Goal: Task Accomplishment & Management: Manage account settings

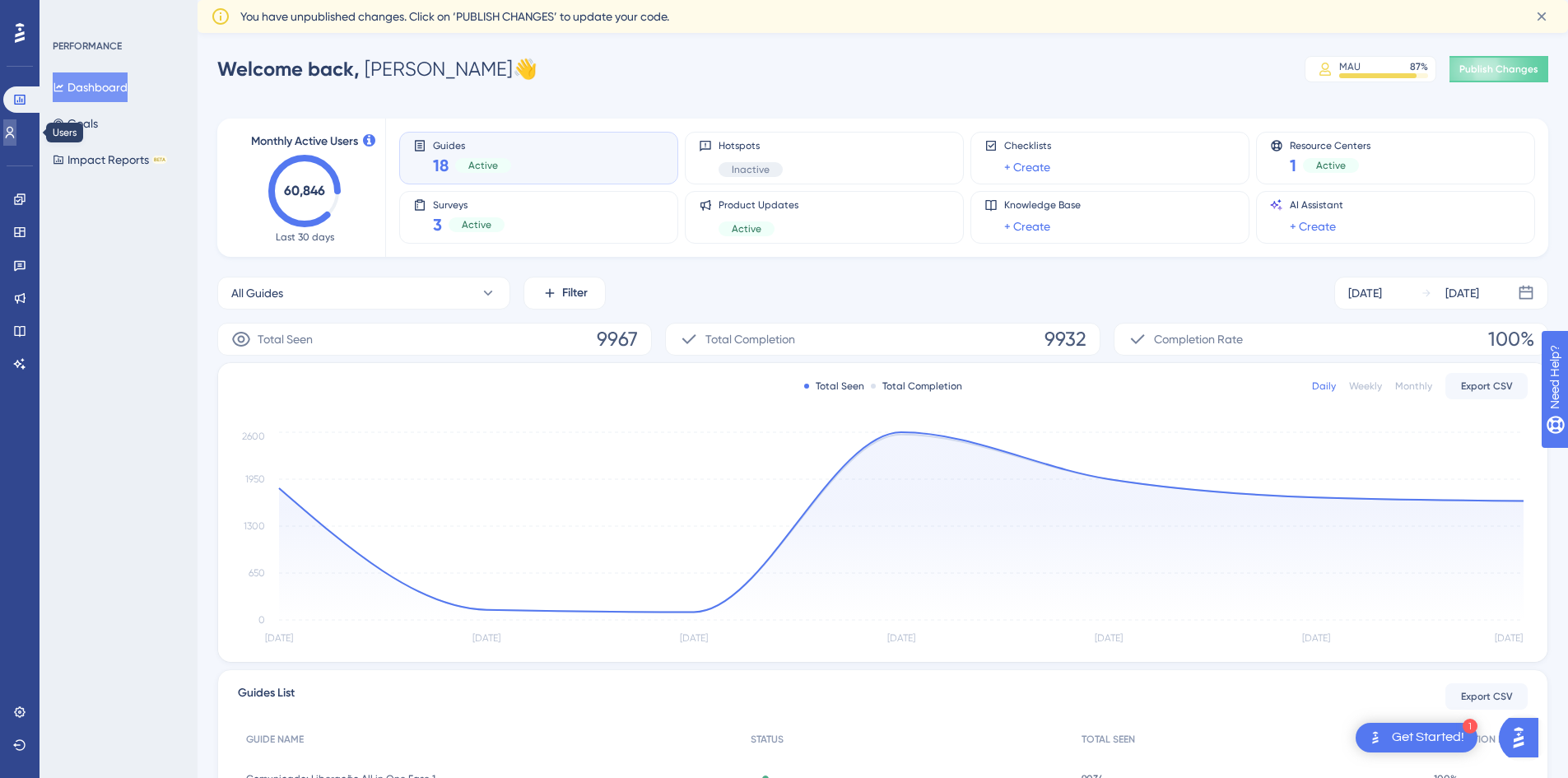
click at [13, 136] on link at bounding box center [10, 133] width 14 height 26
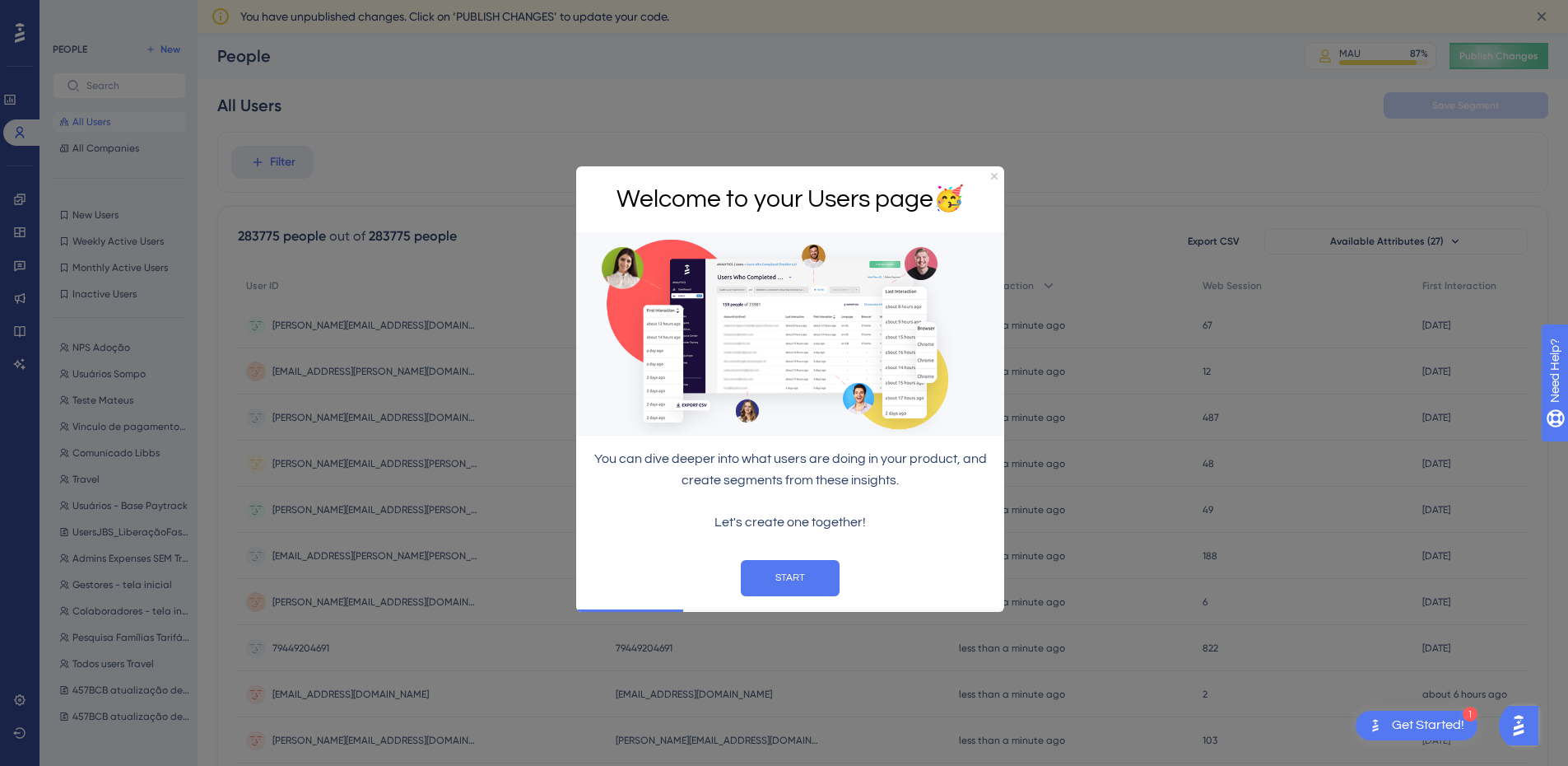
click at [989, 175] on div "Welcome to your Users page 🥳" at bounding box center [790, 198] width 428 height 66
click at [994, 173] on icon "Close Preview" at bounding box center [994, 175] width 6 height 6
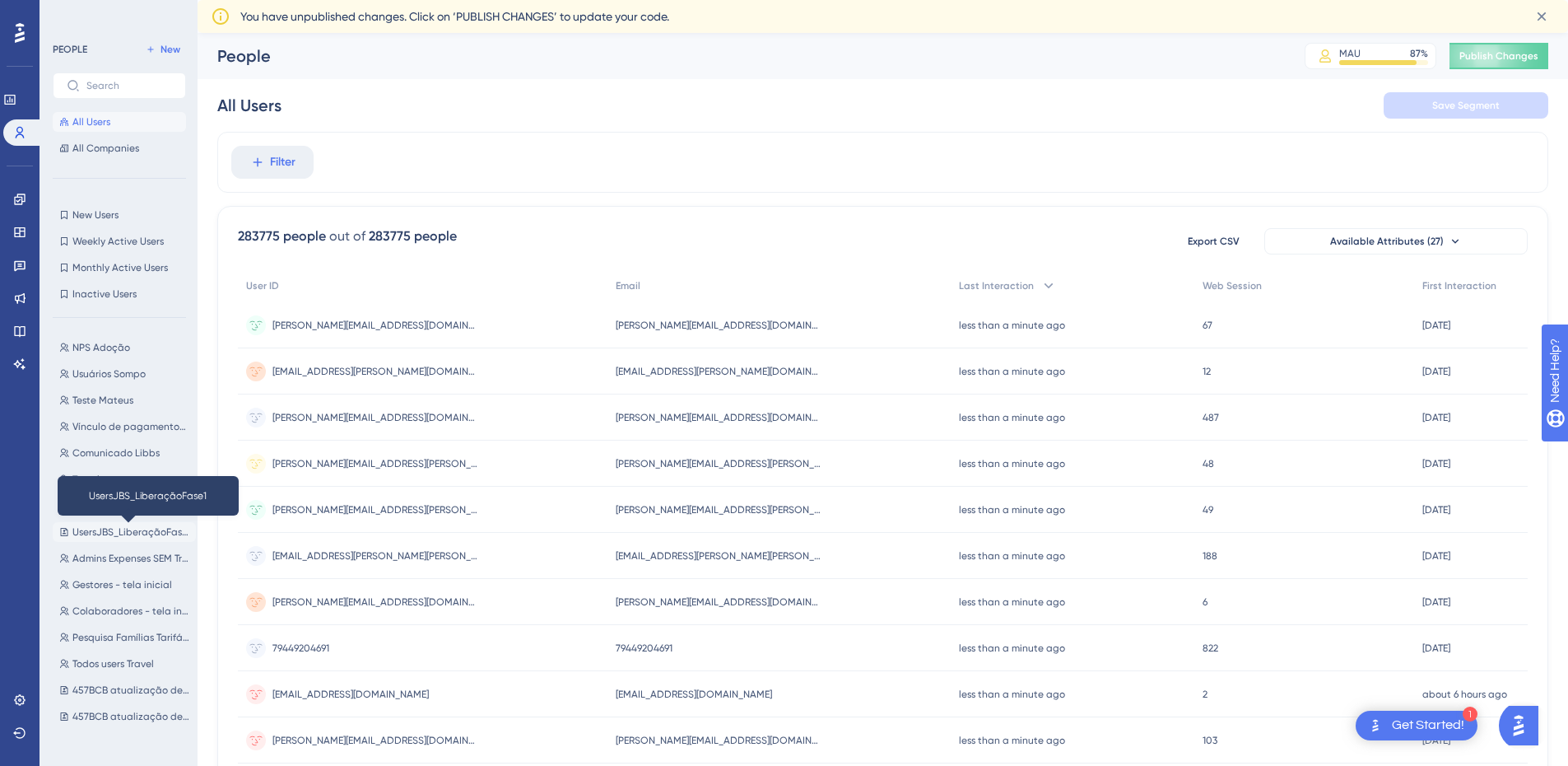
click at [154, 531] on span "UsersJBS_LiberaçãoFase1" at bounding box center [131, 532] width 117 height 14
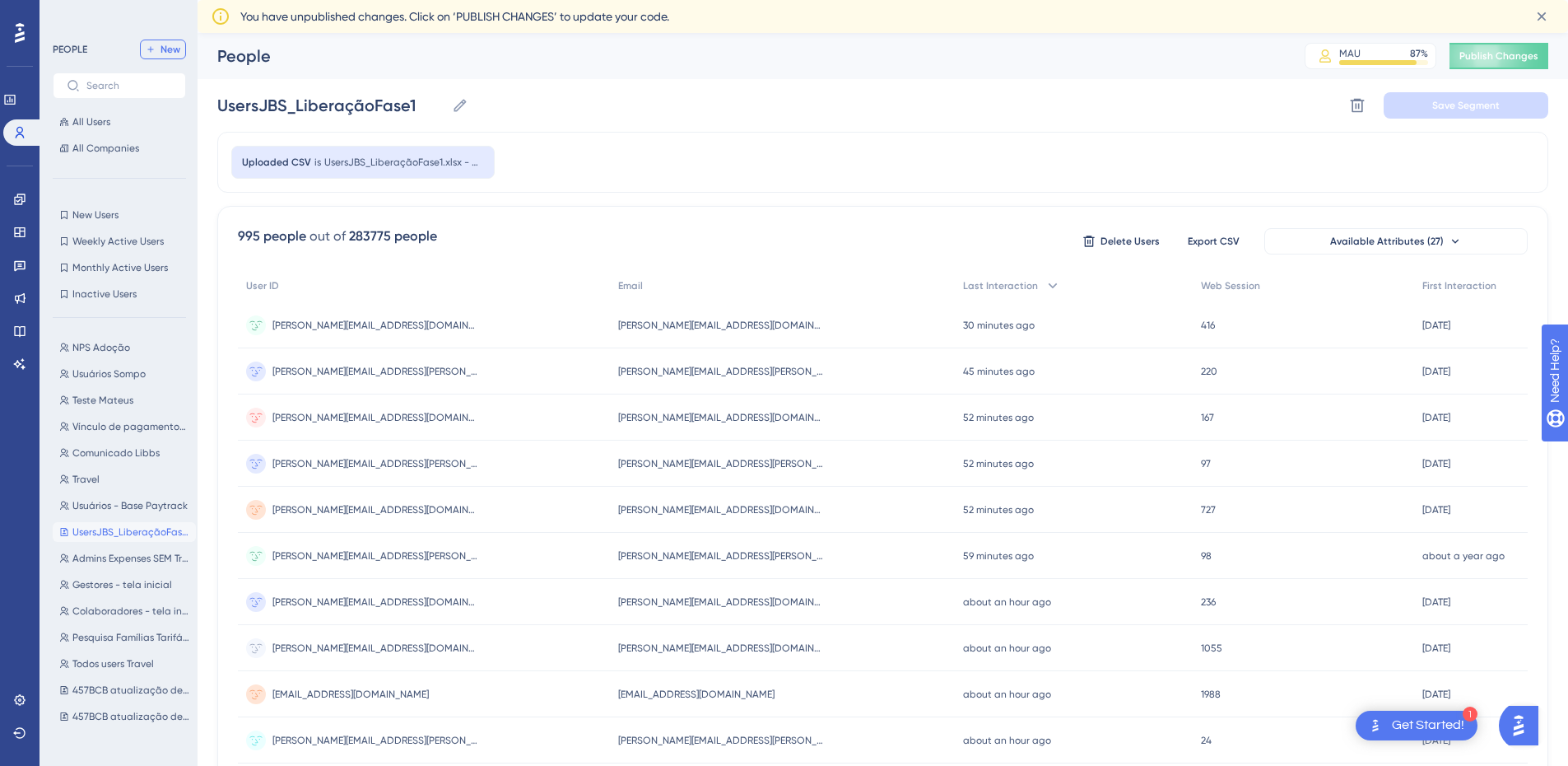
click at [171, 49] on span "New" at bounding box center [171, 49] width 20 height 14
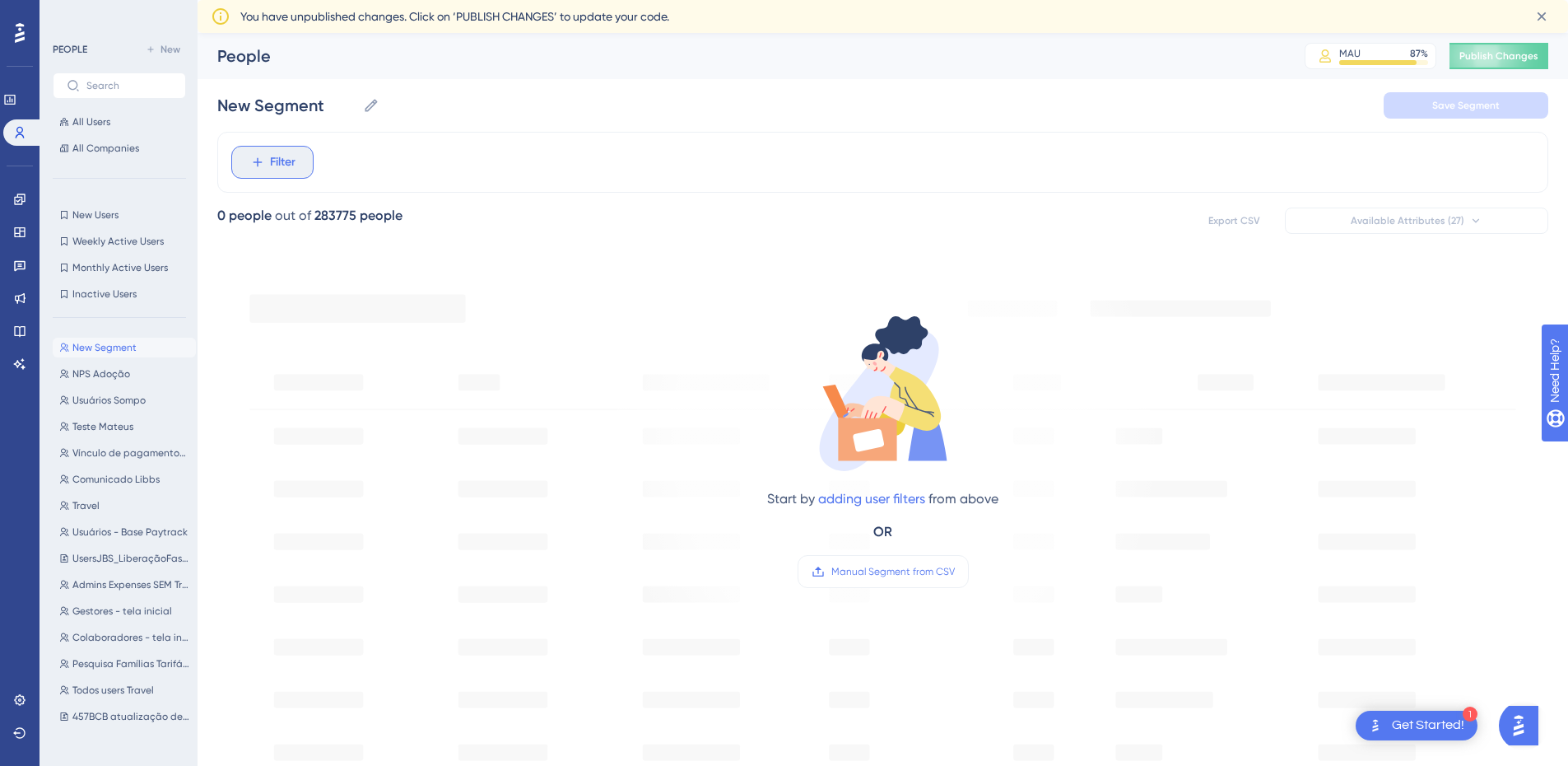
click at [277, 154] on span "Filter" at bounding box center [283, 162] width 25 height 20
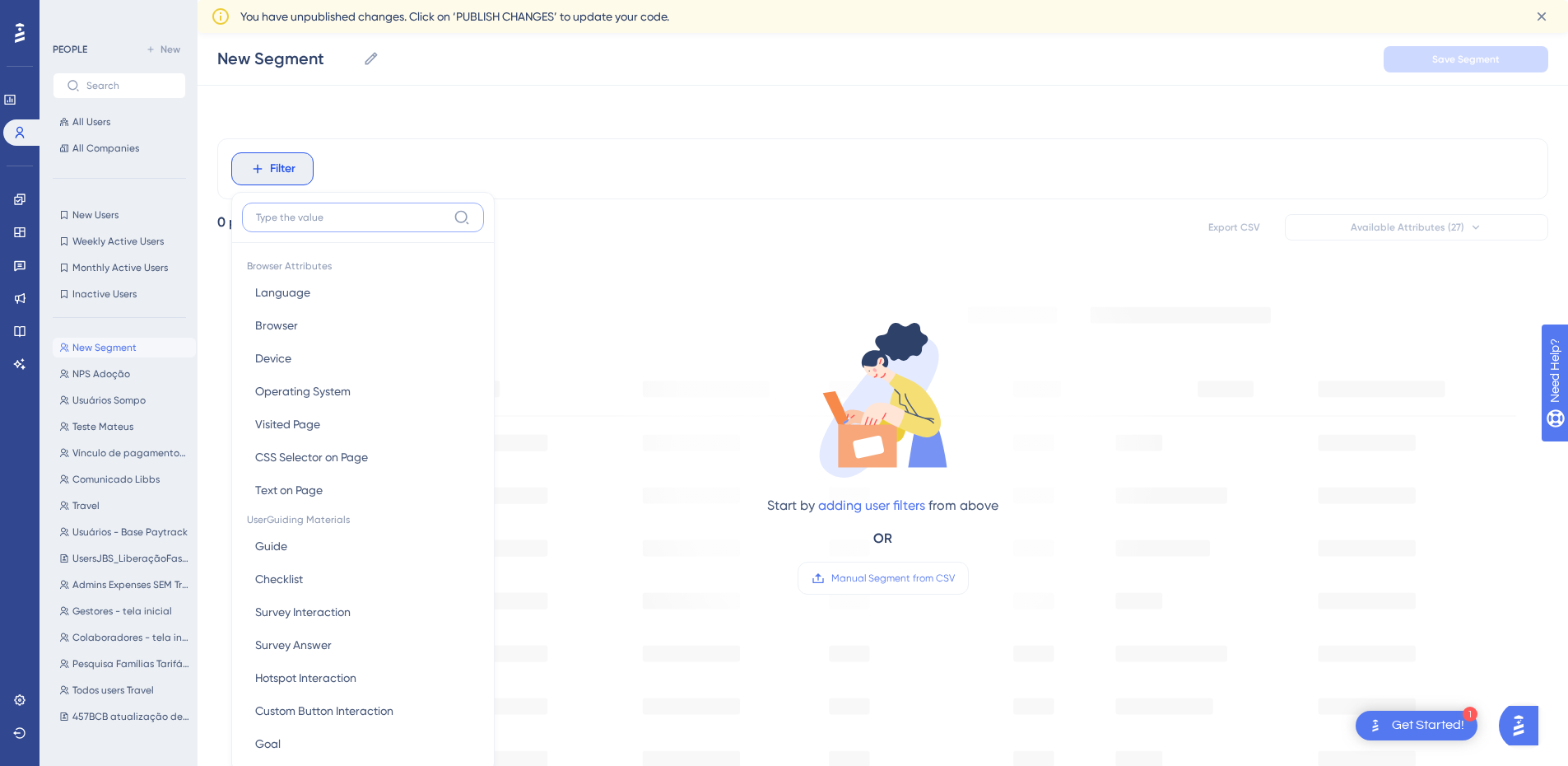
scroll to position [93, 0]
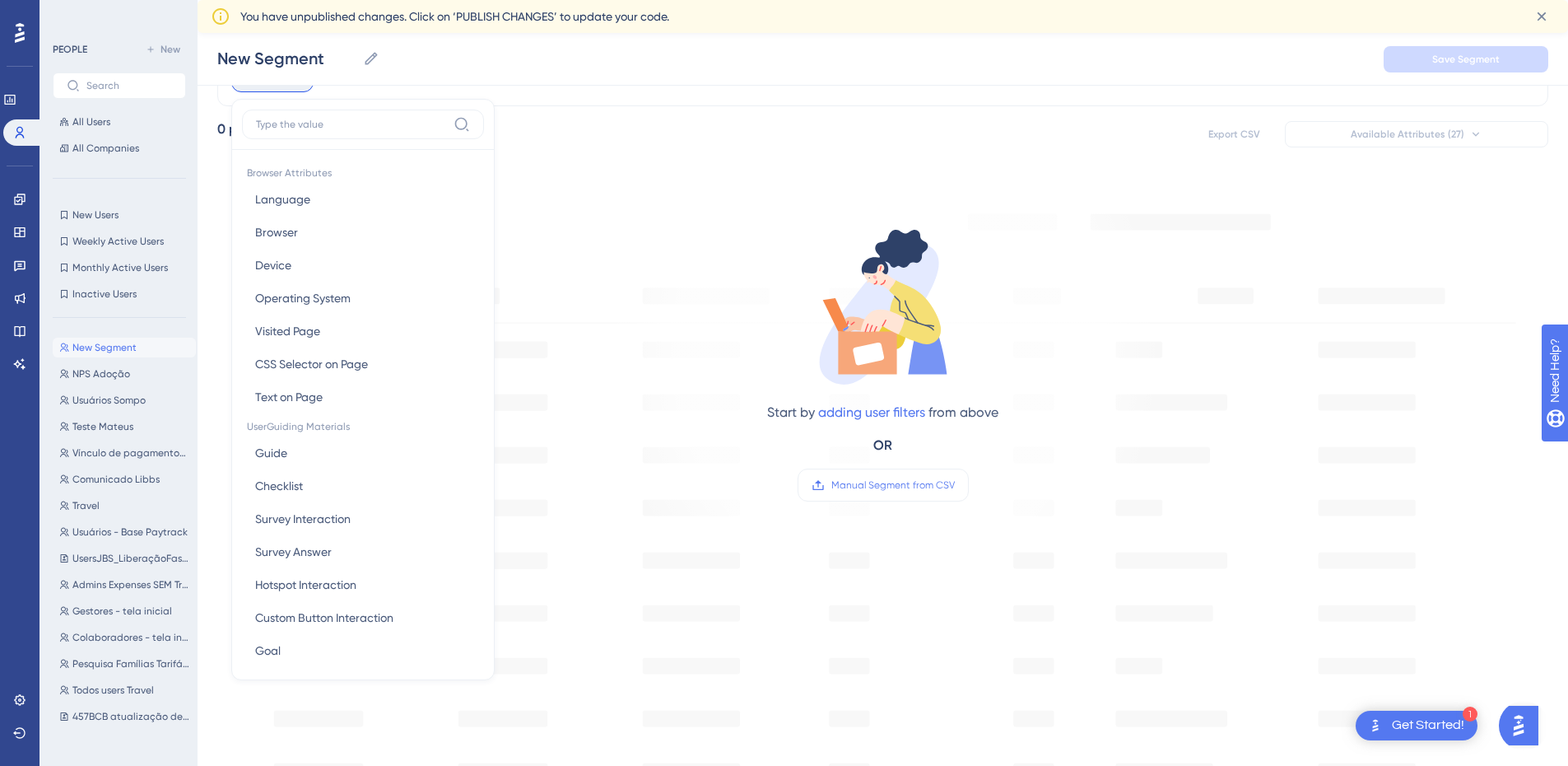
click at [705, 303] on div "Start by adding user filters from above OR Manual Segment from CSV" at bounding box center [883, 350] width 558 height 339
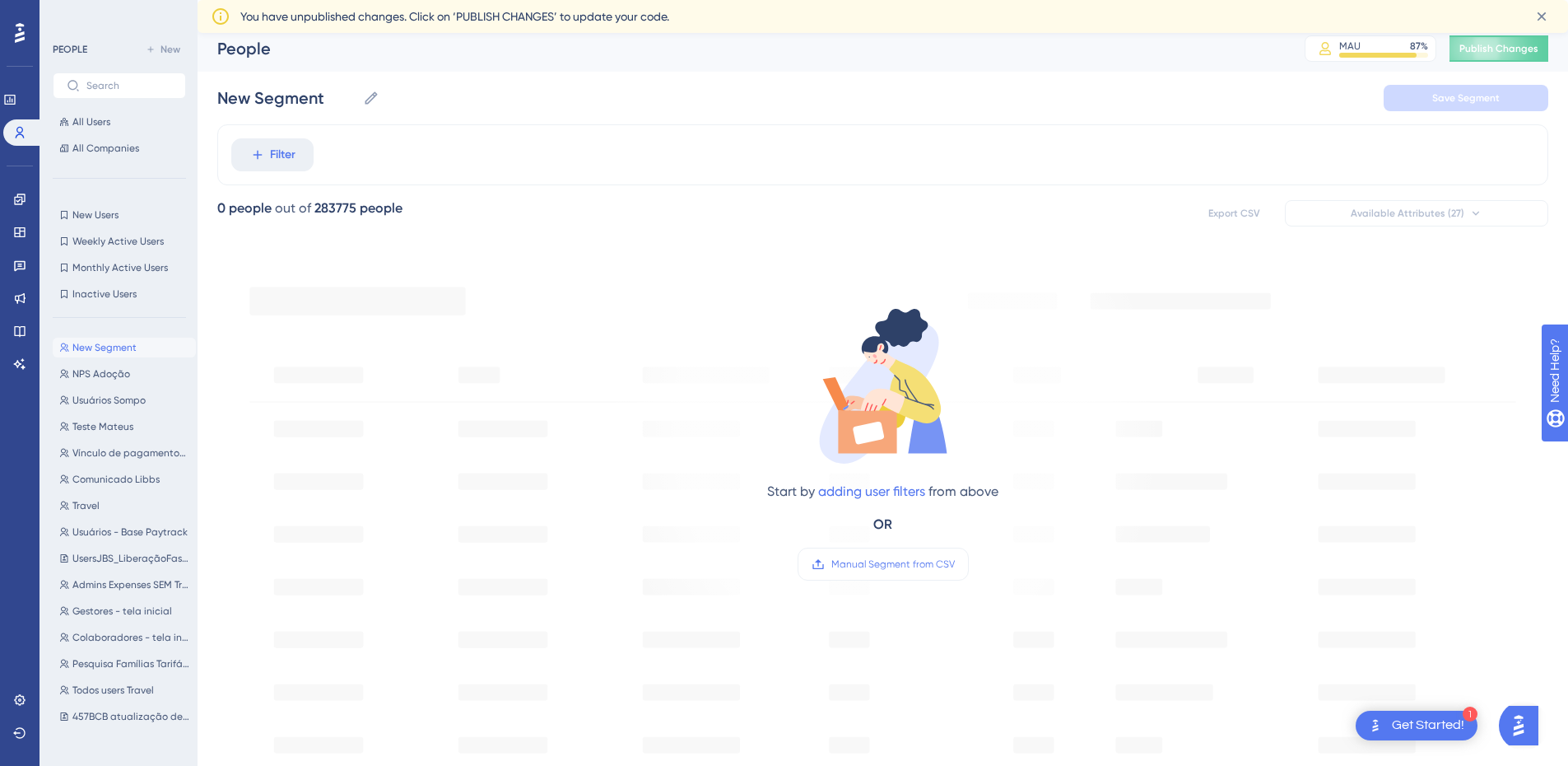
scroll to position [0, 0]
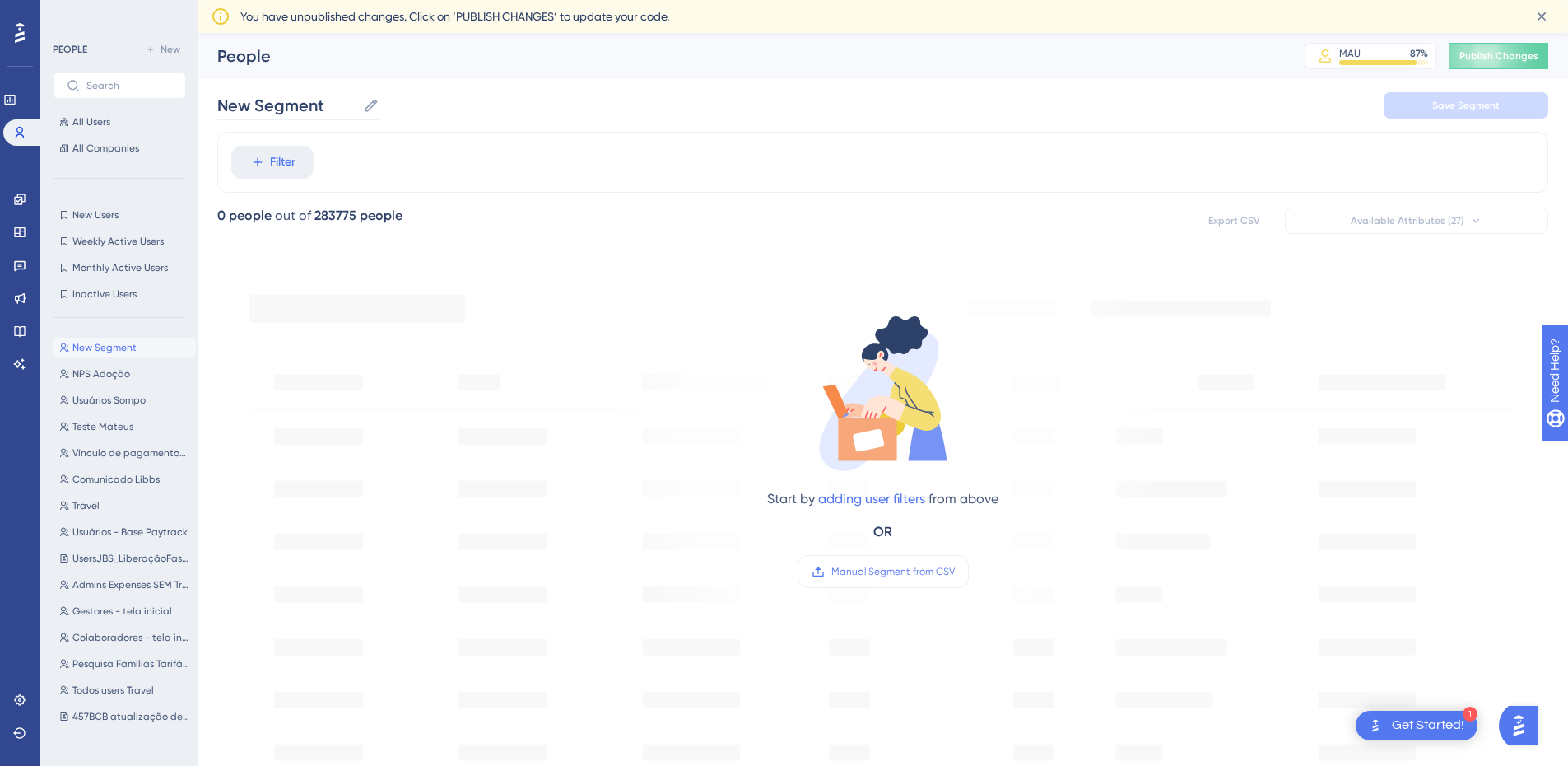
click at [377, 110] on icon at bounding box center [371, 105] width 16 height 16
click at [357, 110] on input "New Segment" at bounding box center [287, 104] width 139 height 23
drag, startPoint x: 349, startPoint y: 107, endPoint x: 222, endPoint y: 105, distance: 127.0
click at [222, 105] on input "New Segment" at bounding box center [287, 104] width 139 height 23
type input "U"
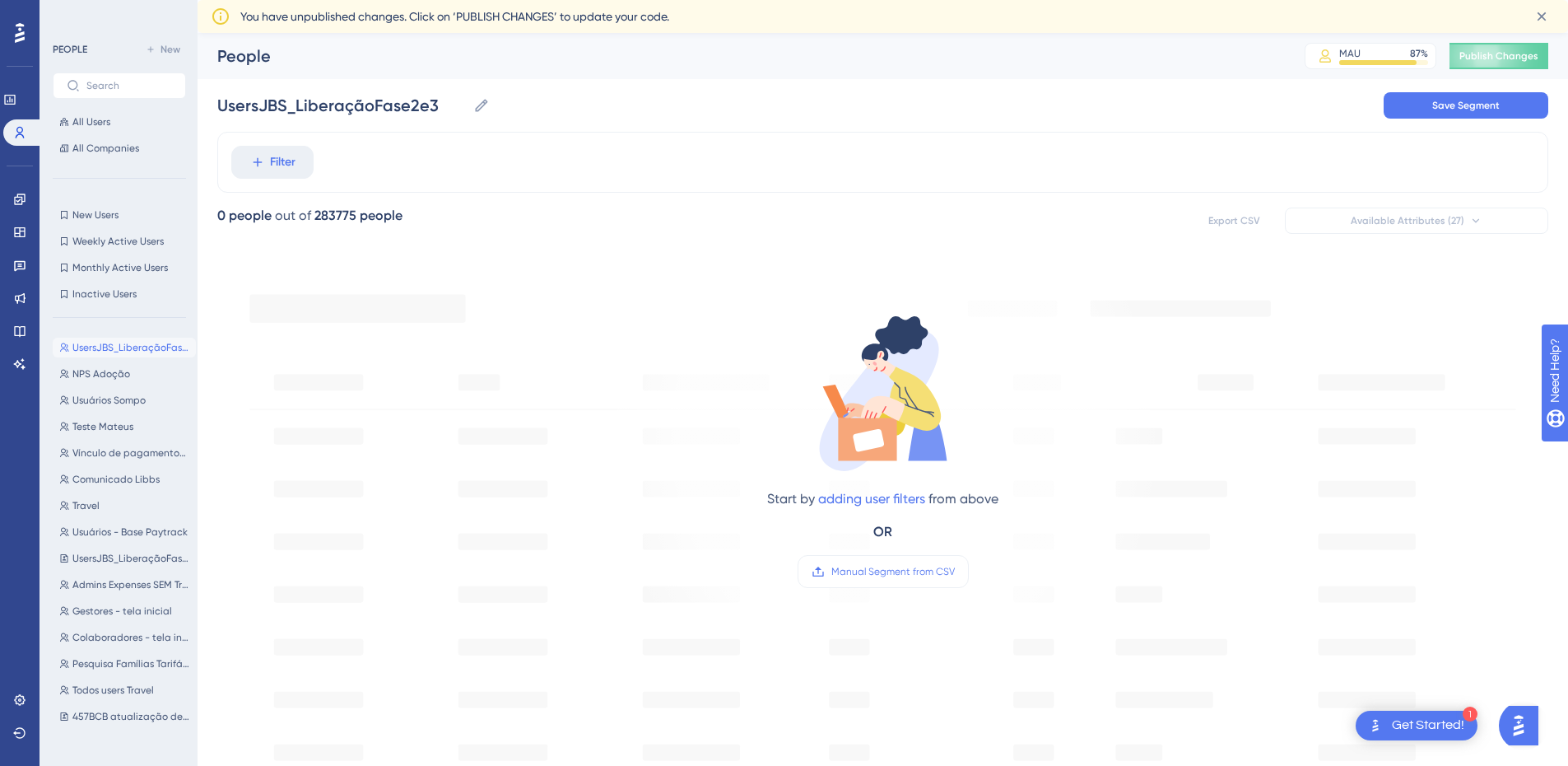
click at [407, 169] on div "Filter" at bounding box center [883, 162] width 1331 height 61
click at [1449, 110] on span "Save Segment" at bounding box center [1466, 105] width 67 height 14
click at [257, 160] on icon at bounding box center [258, 162] width 9 height 9
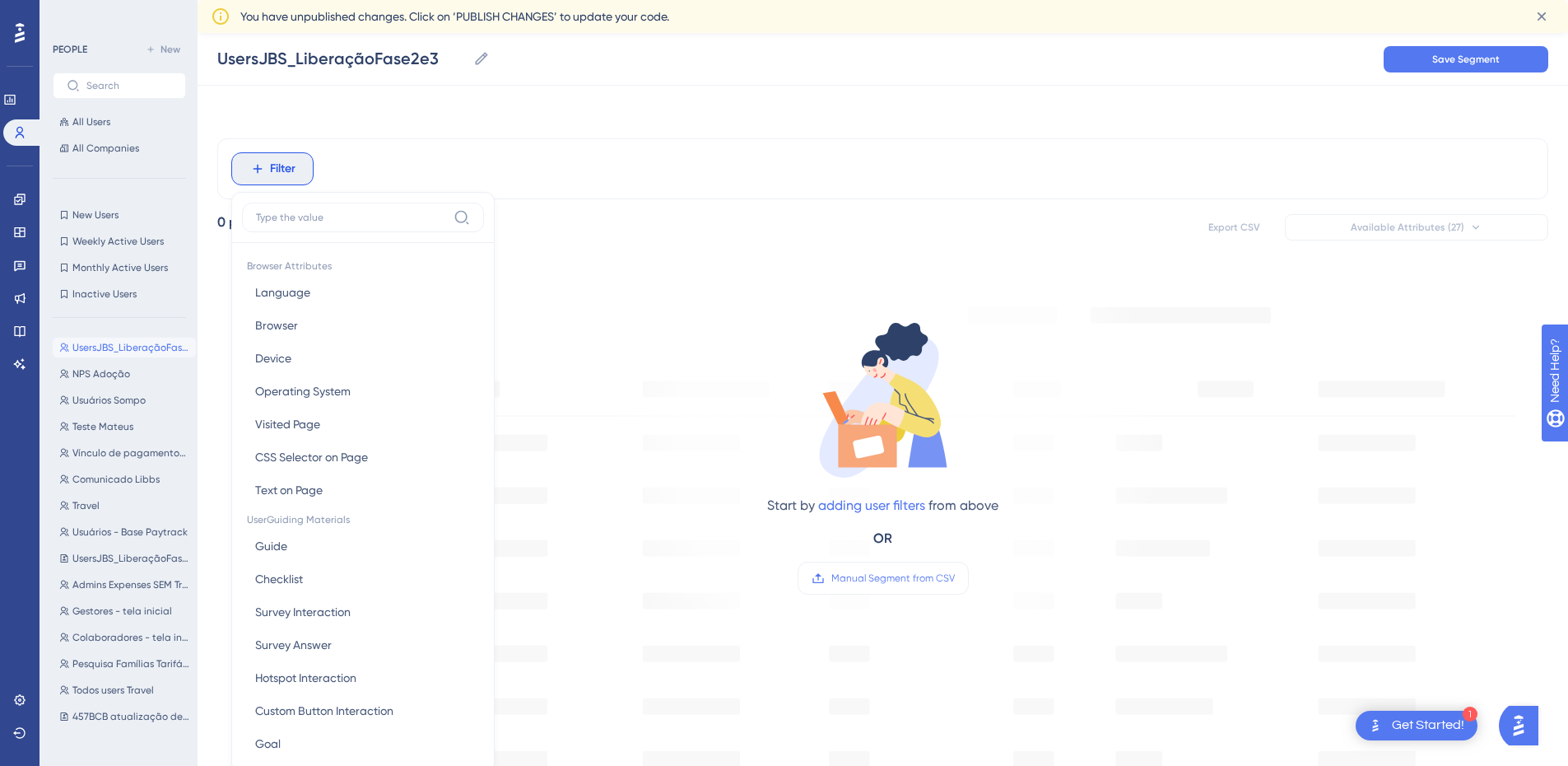
scroll to position [93, 0]
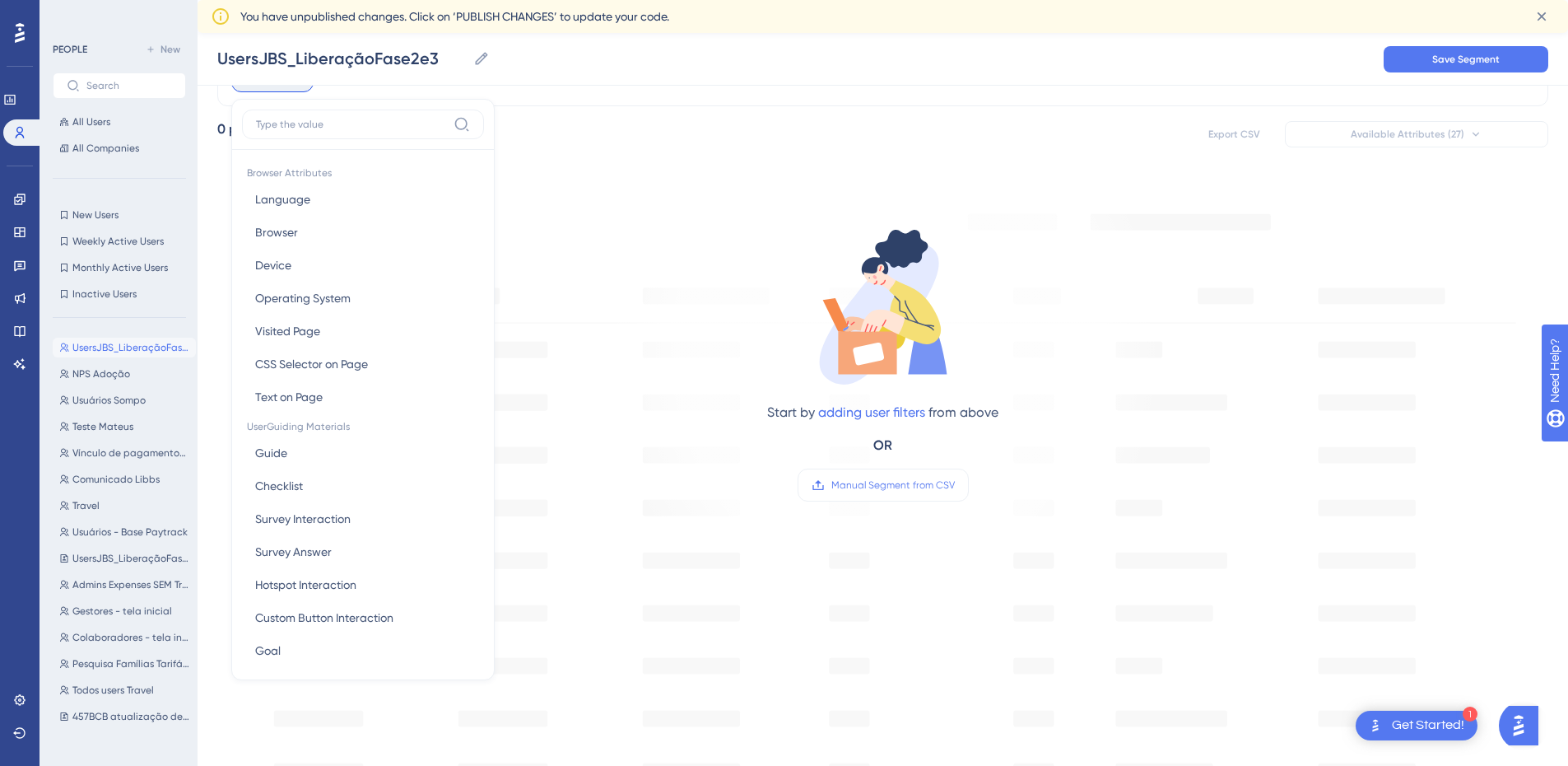
click at [554, 64] on div "UsersJBS_LiberaçãoFase2e3 UsersJBS_LiberaçãoFase2e3 Save Segment" at bounding box center [883, 59] width 1371 height 53
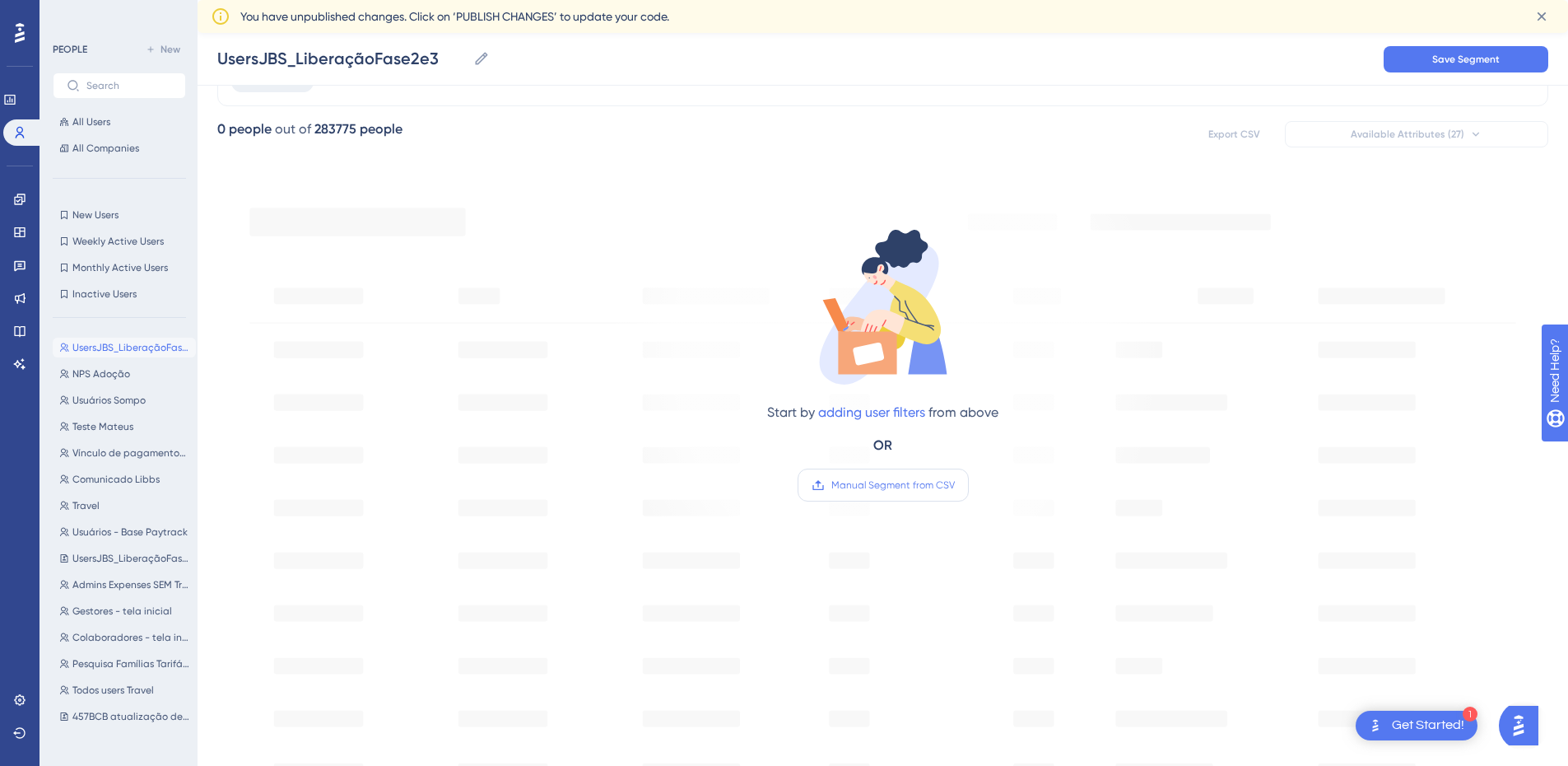
click at [877, 493] on label "Manual Segment from CSV" at bounding box center [883, 485] width 172 height 33
click at [955, 485] on input "Manual Segment from CSV" at bounding box center [955, 485] width 0 height 0
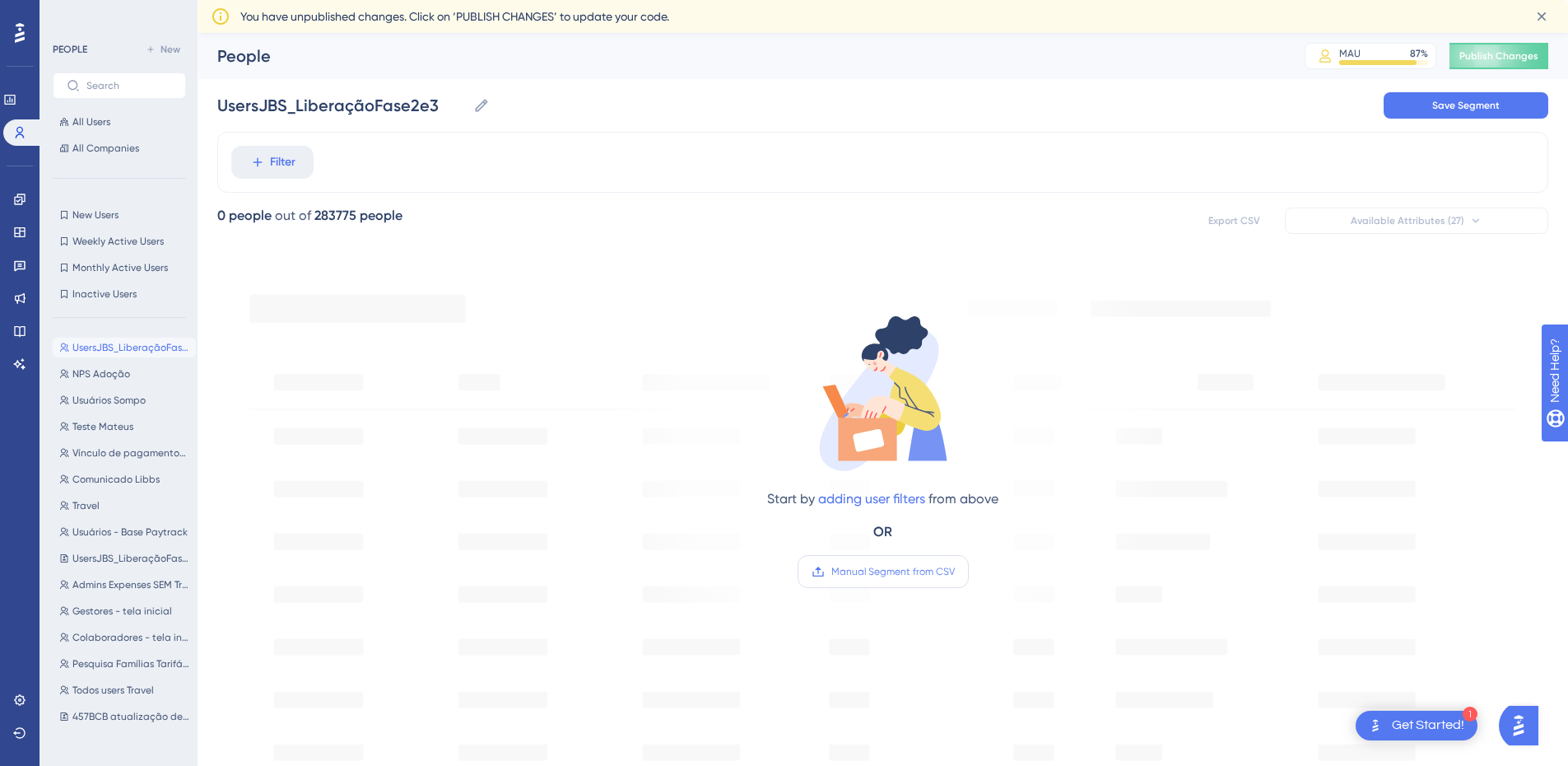
click at [901, 583] on label "Manual Segment from CSV" at bounding box center [883, 571] width 172 height 33
click at [955, 572] on input "Manual Segment from CSV" at bounding box center [955, 572] width 0 height 0
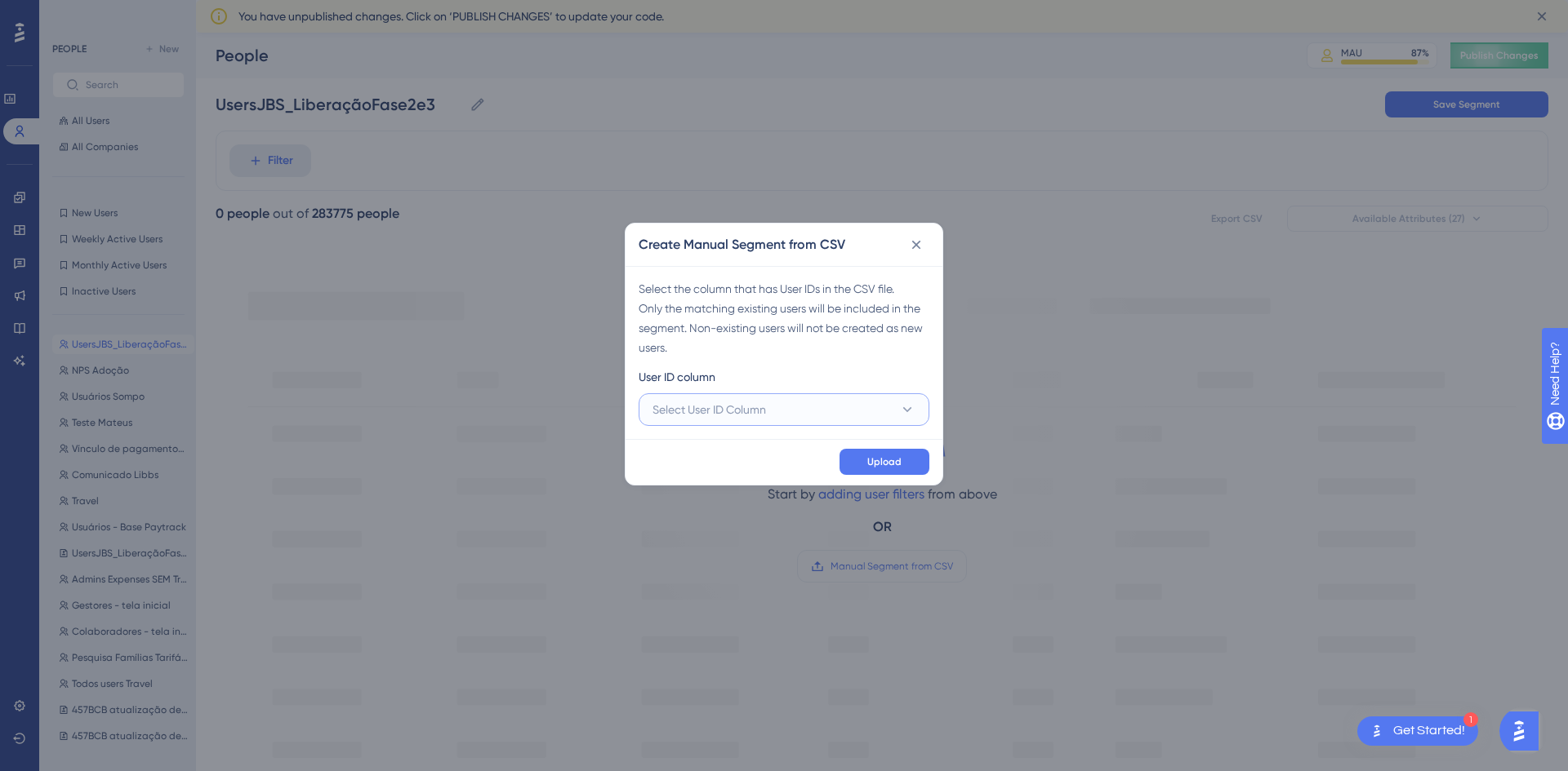
click at [778, 409] on button "Select User ID Column" at bounding box center [783, 409] width 291 height 32
click at [680, 457] on span "A - id" at bounding box center [676, 460] width 28 height 20
click at [893, 461] on span "Upload" at bounding box center [885, 462] width 34 height 13
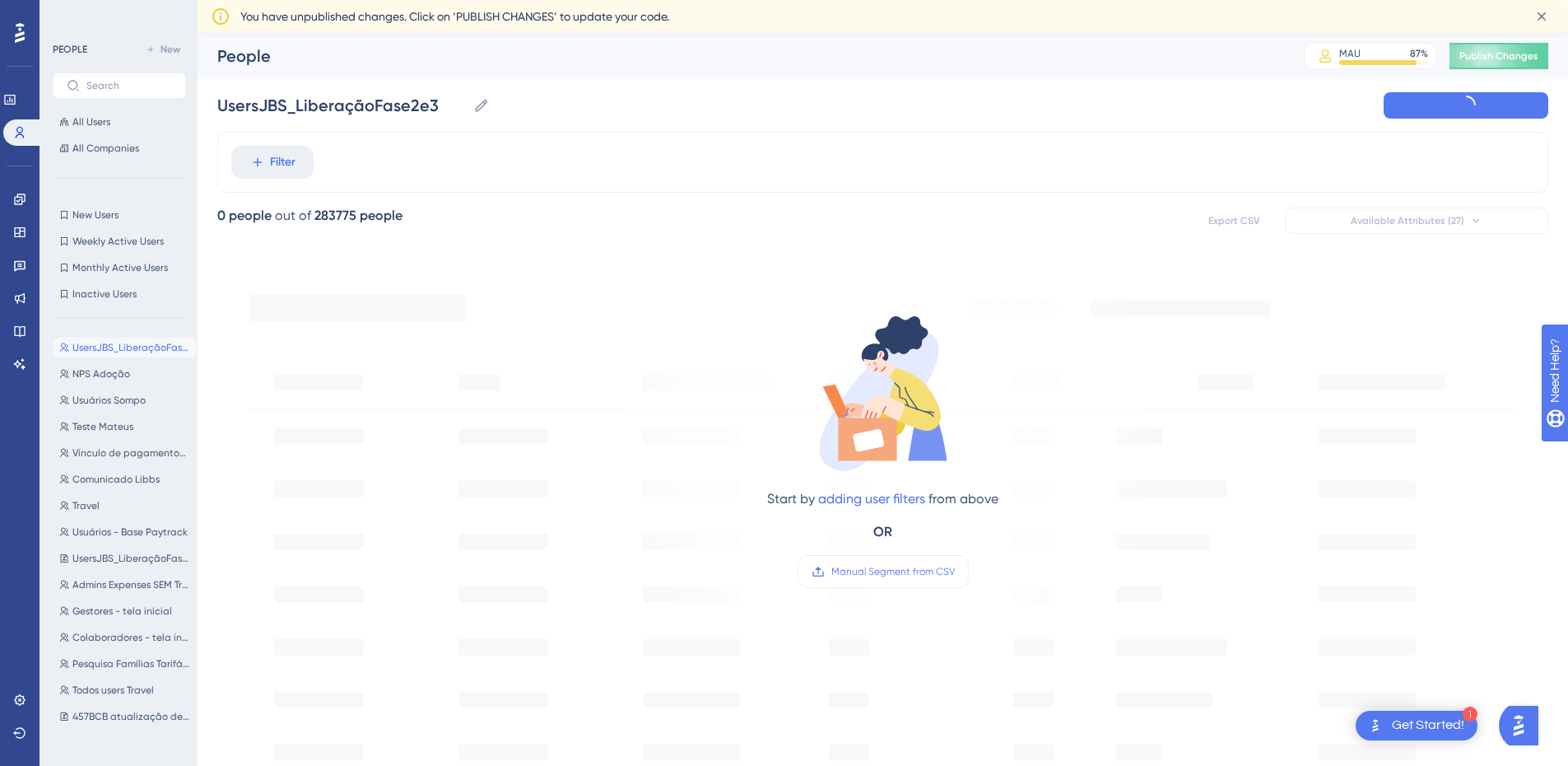
type input "New Segment"
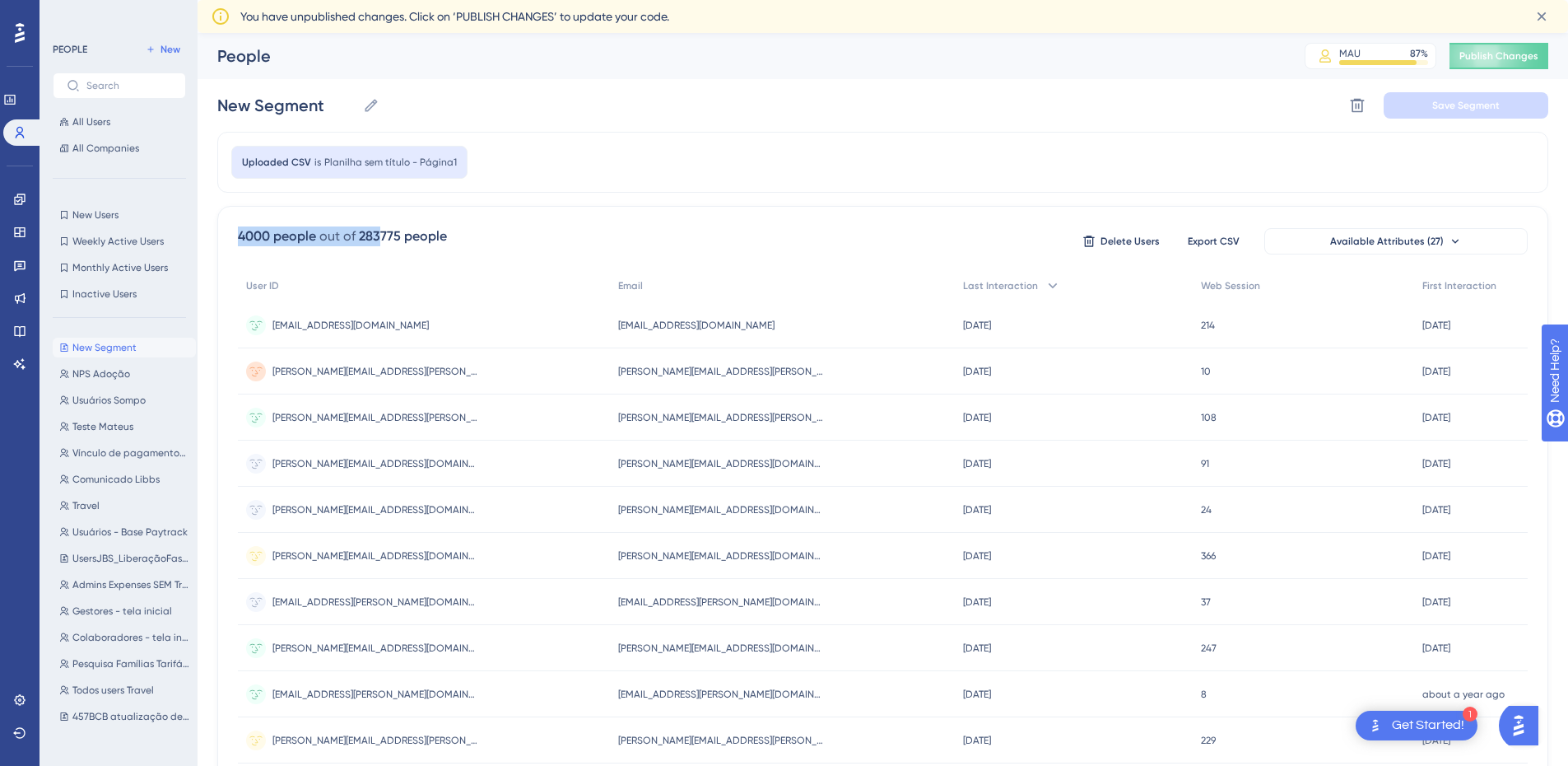
drag, startPoint x: 239, startPoint y: 234, endPoint x: 377, endPoint y: 235, distance: 138.0
click at [377, 235] on div "4000 people out of 283775 people" at bounding box center [342, 236] width 209 height 20
click at [413, 235] on div "283775 people" at bounding box center [403, 236] width 88 height 20
click at [1358, 100] on icon at bounding box center [1357, 105] width 14 height 14
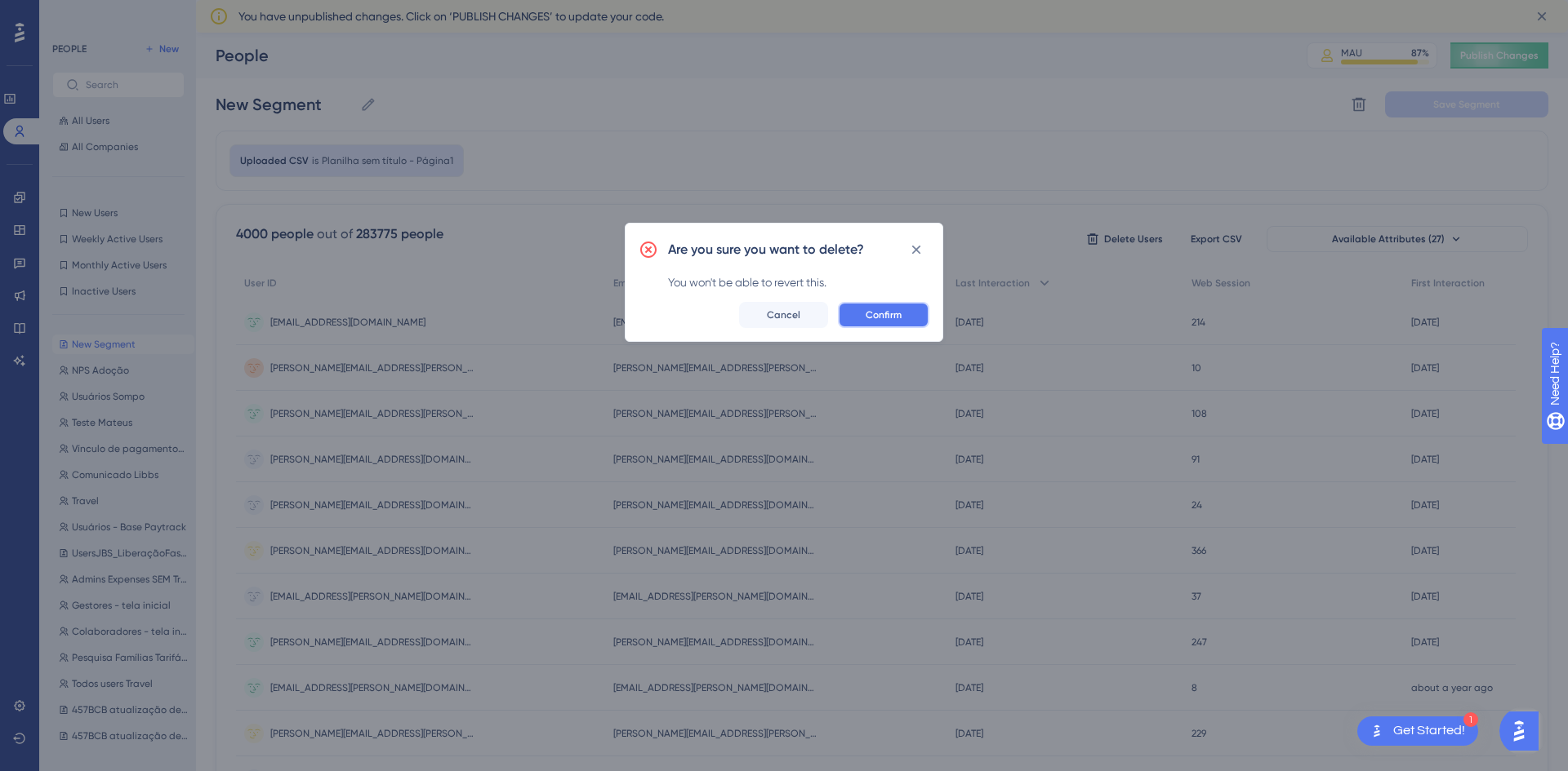
click at [876, 316] on span "Confirm" at bounding box center [884, 315] width 36 height 13
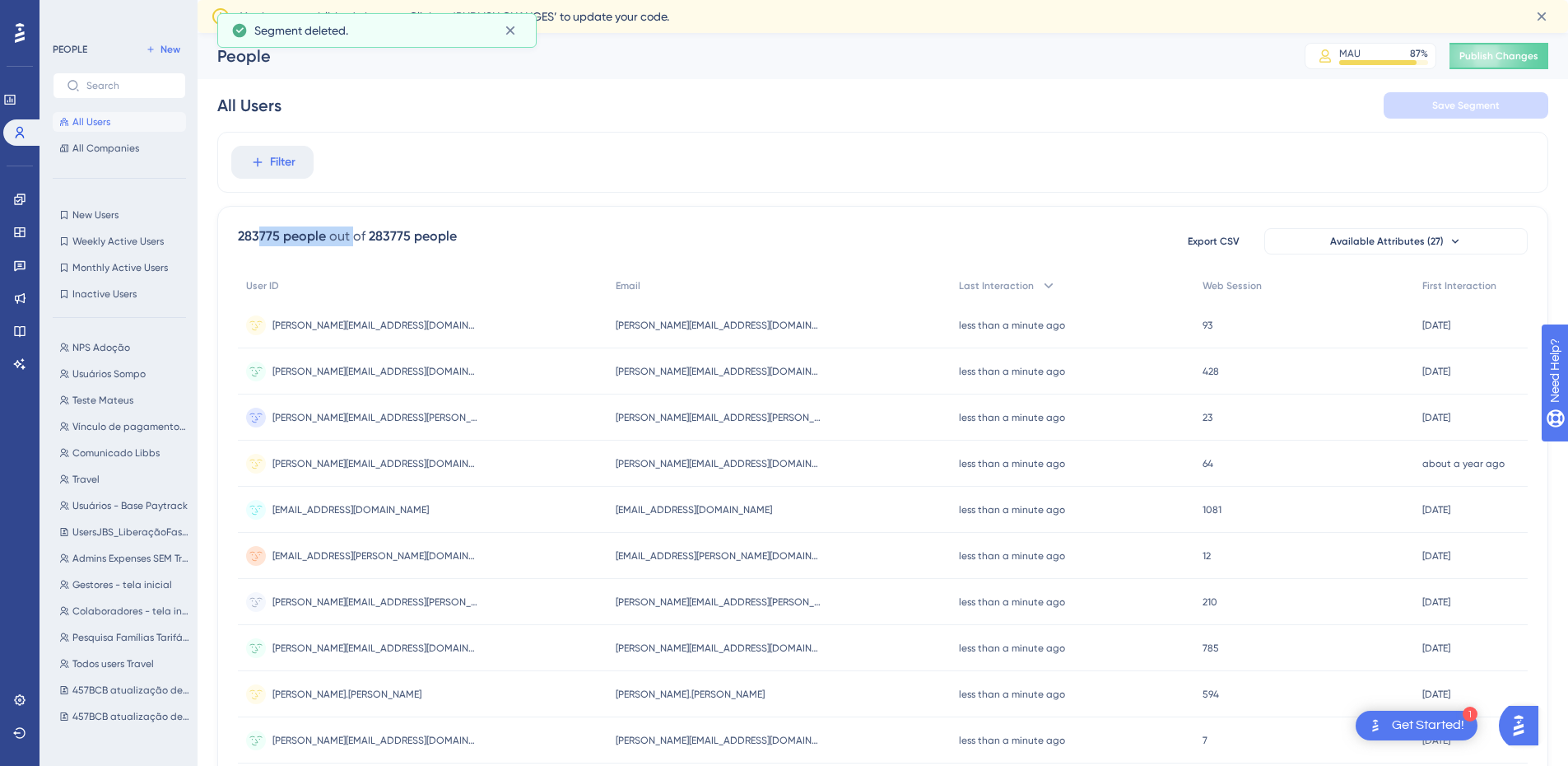
drag, startPoint x: 262, startPoint y: 231, endPoint x: 369, endPoint y: 233, distance: 107.0
click at [368, 234] on div "283775 people out of 283775 people" at bounding box center [347, 236] width 219 height 20
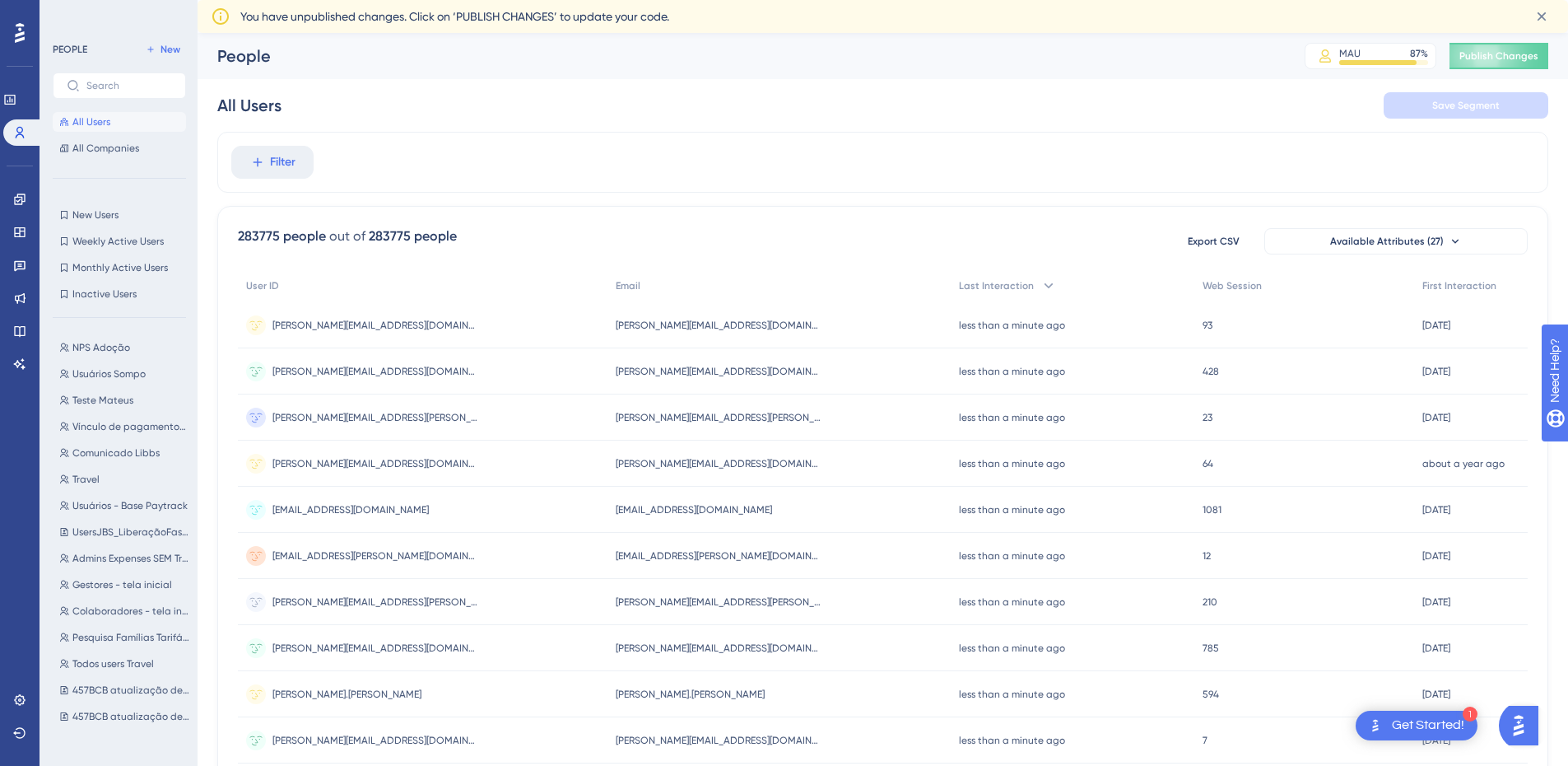
click at [411, 233] on div "283775 people" at bounding box center [412, 236] width 88 height 20
click at [270, 158] on span "Filter" at bounding box center [283, 162] width 25 height 20
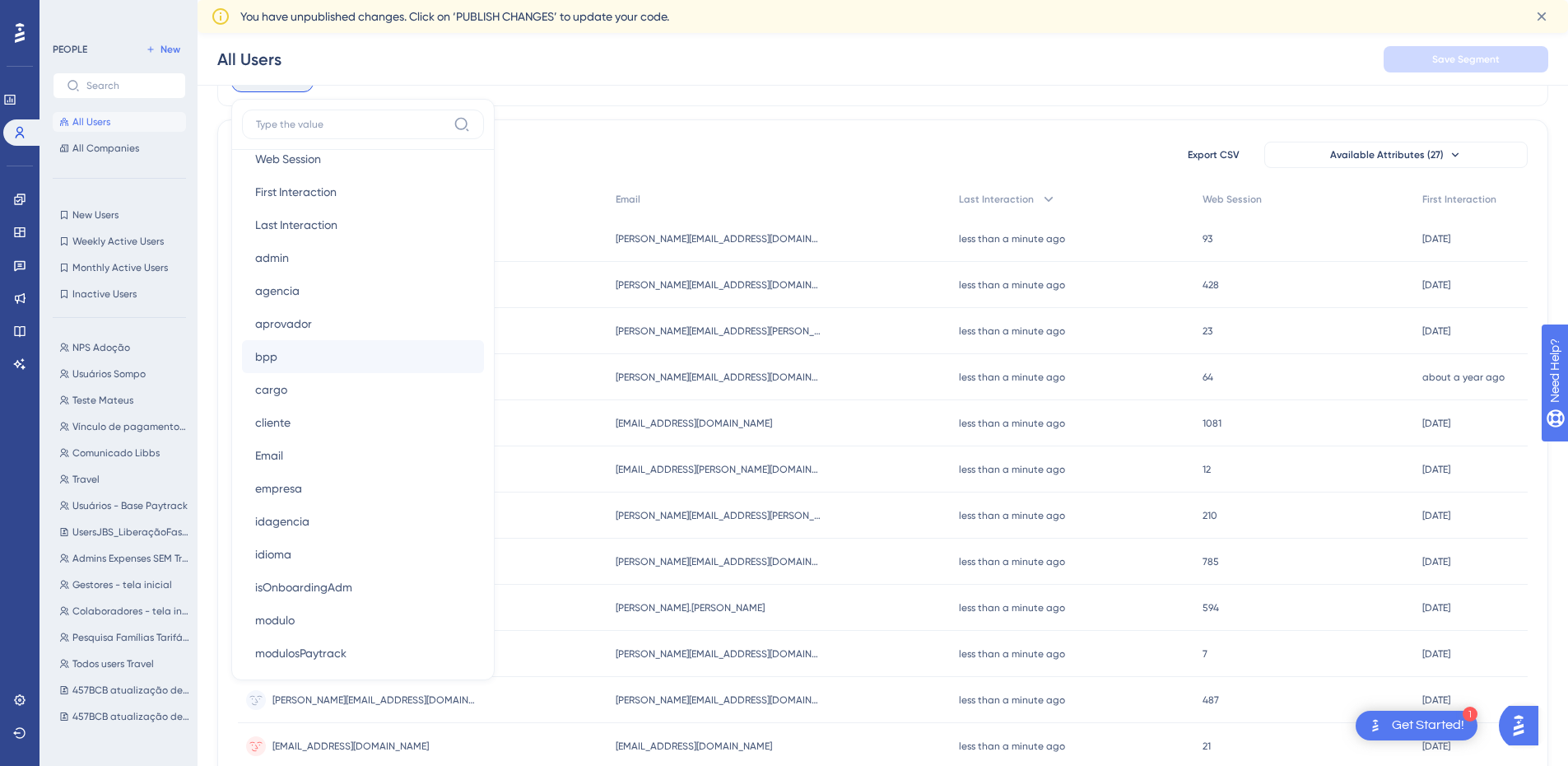
scroll to position [988, 0]
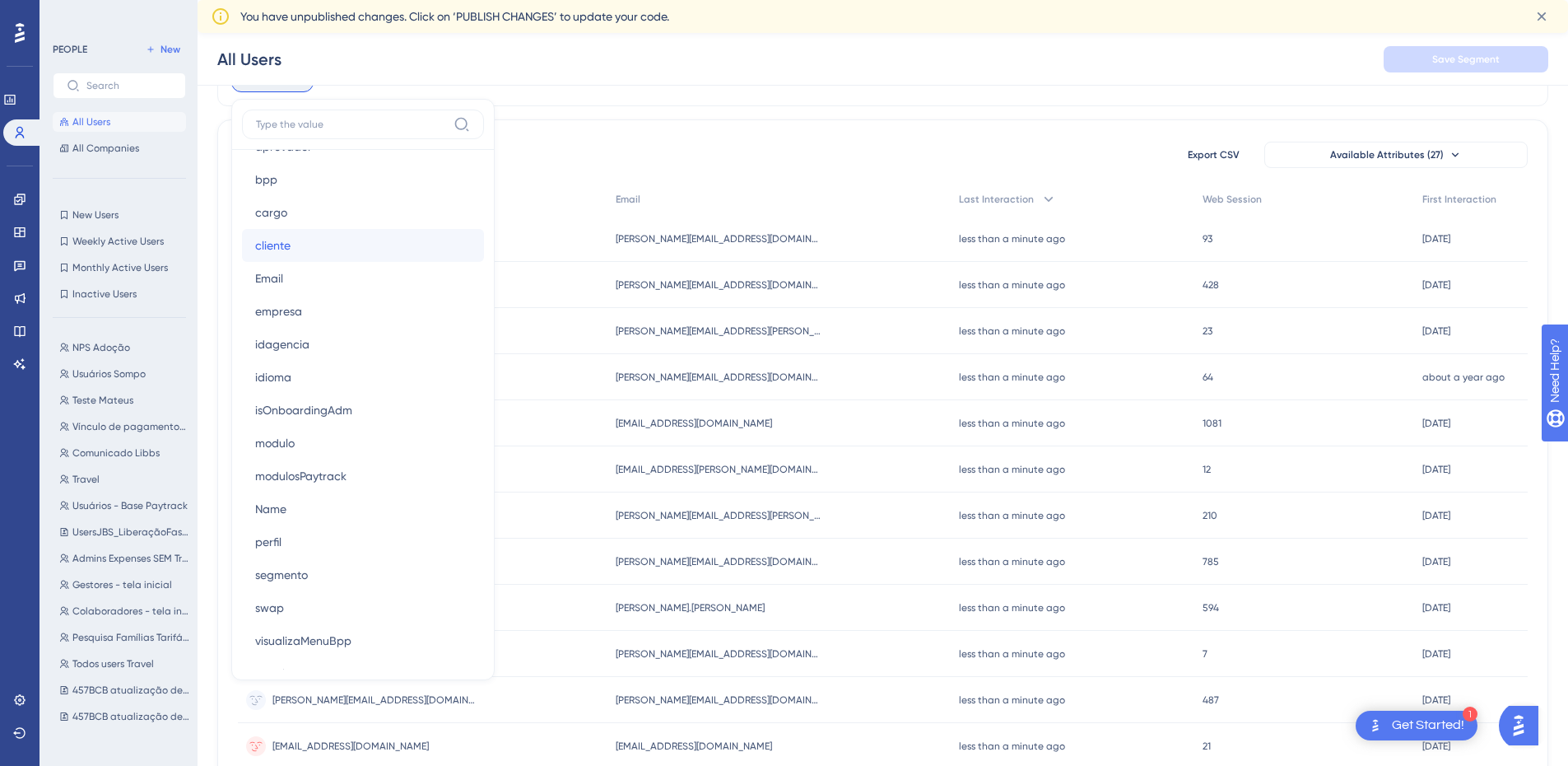
click at [328, 248] on button "cliente cliente" at bounding box center [363, 245] width 242 height 33
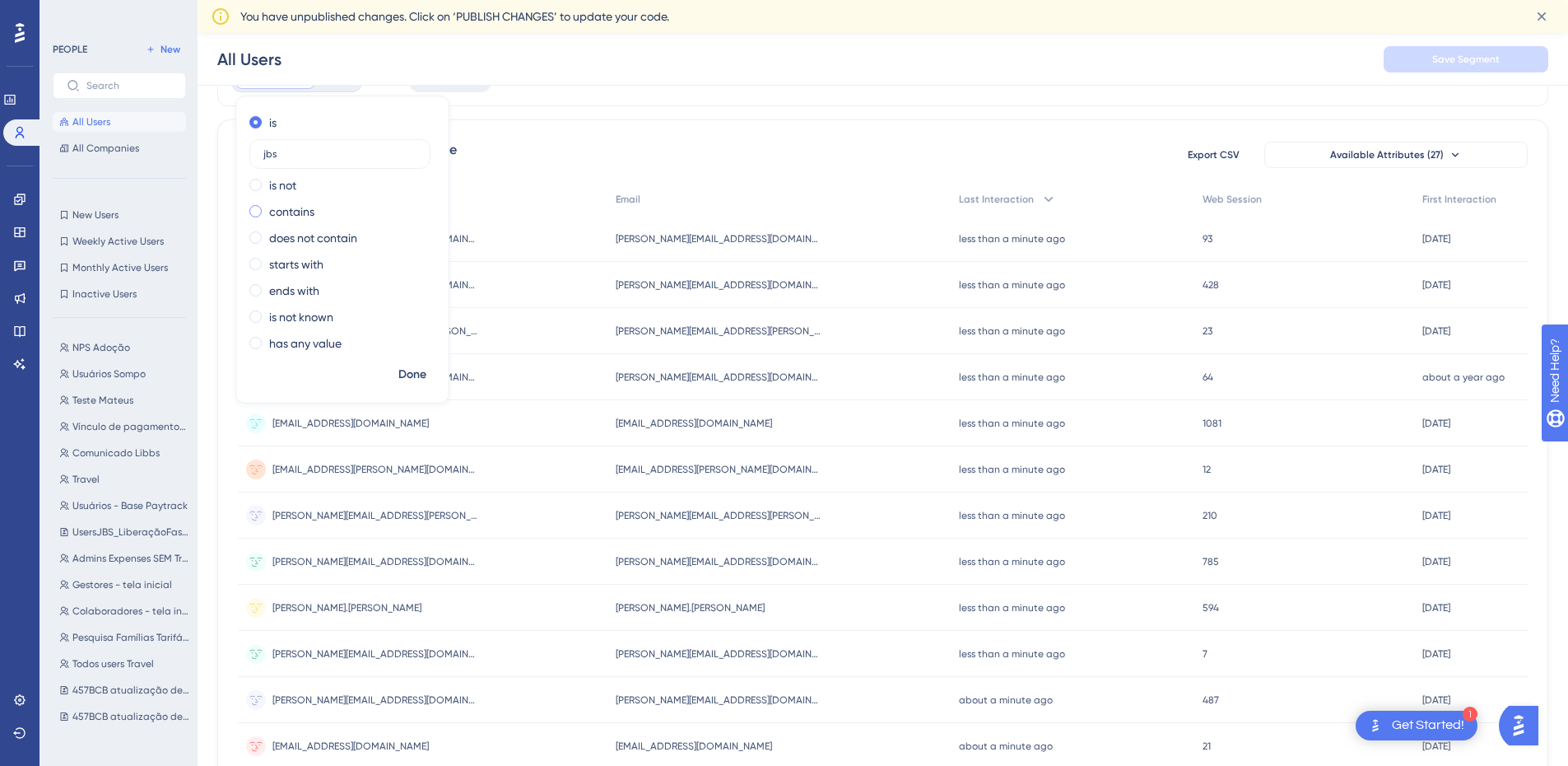
type input "jbs"
click at [285, 209] on label "contains" at bounding box center [292, 211] width 45 height 20
click at [422, 374] on span "Done" at bounding box center [412, 375] width 28 height 20
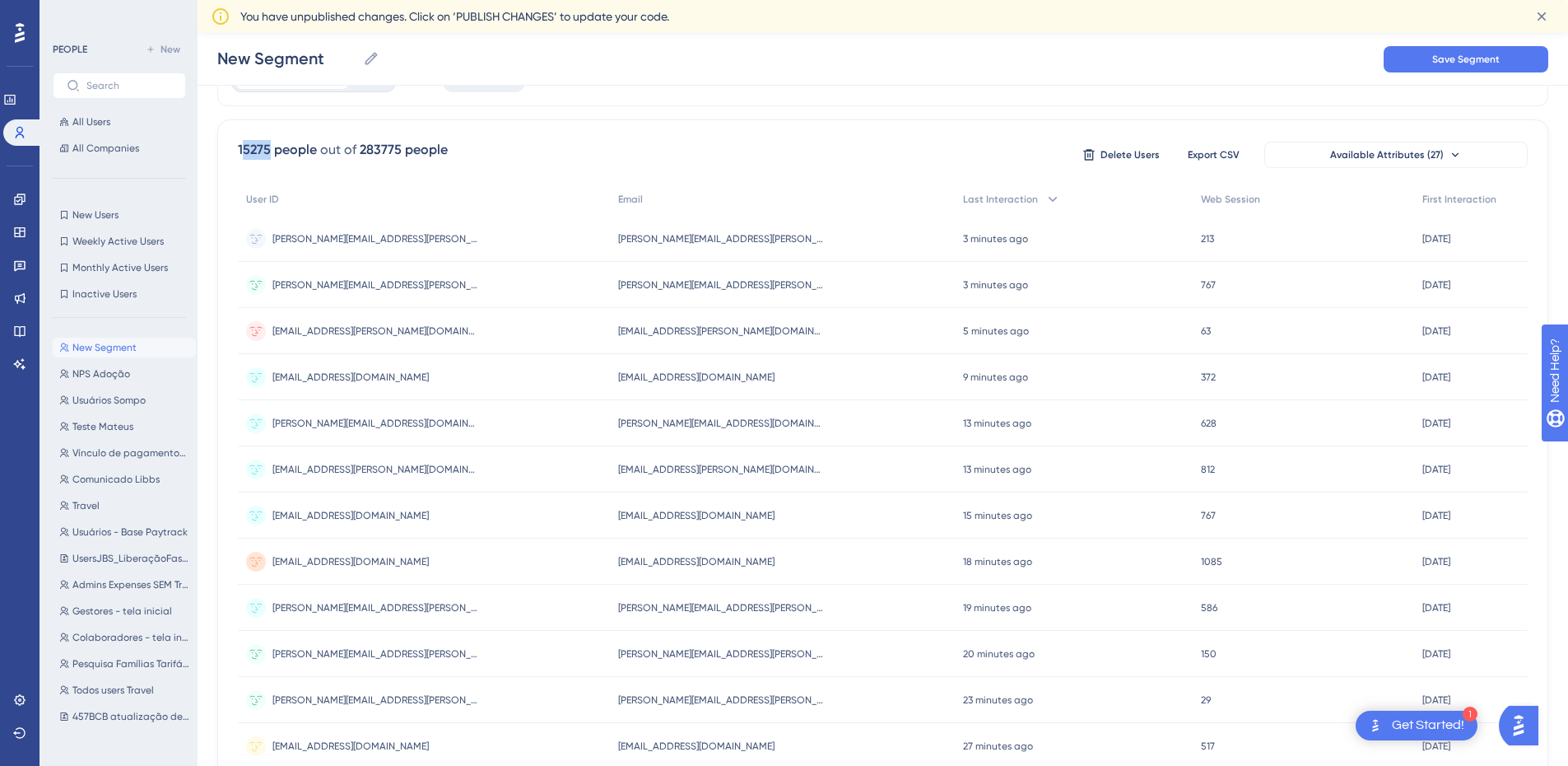
drag, startPoint x: 244, startPoint y: 152, endPoint x: 269, endPoint y: 148, distance: 25.3
click at [269, 148] on div "15275 people" at bounding box center [277, 150] width 79 height 20
click at [289, 147] on div "15275 people" at bounding box center [277, 150] width 79 height 20
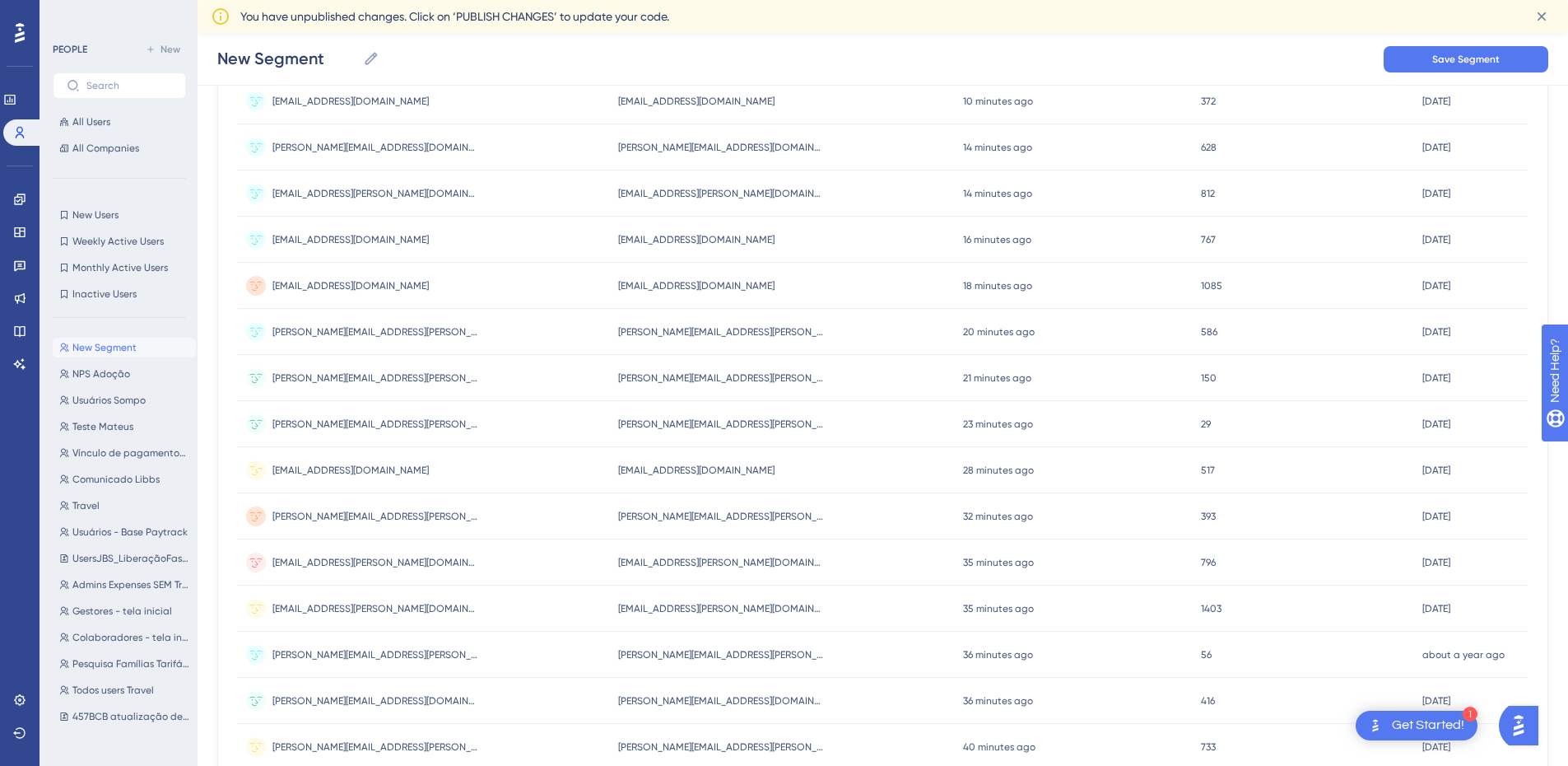
scroll to position [576, 0]
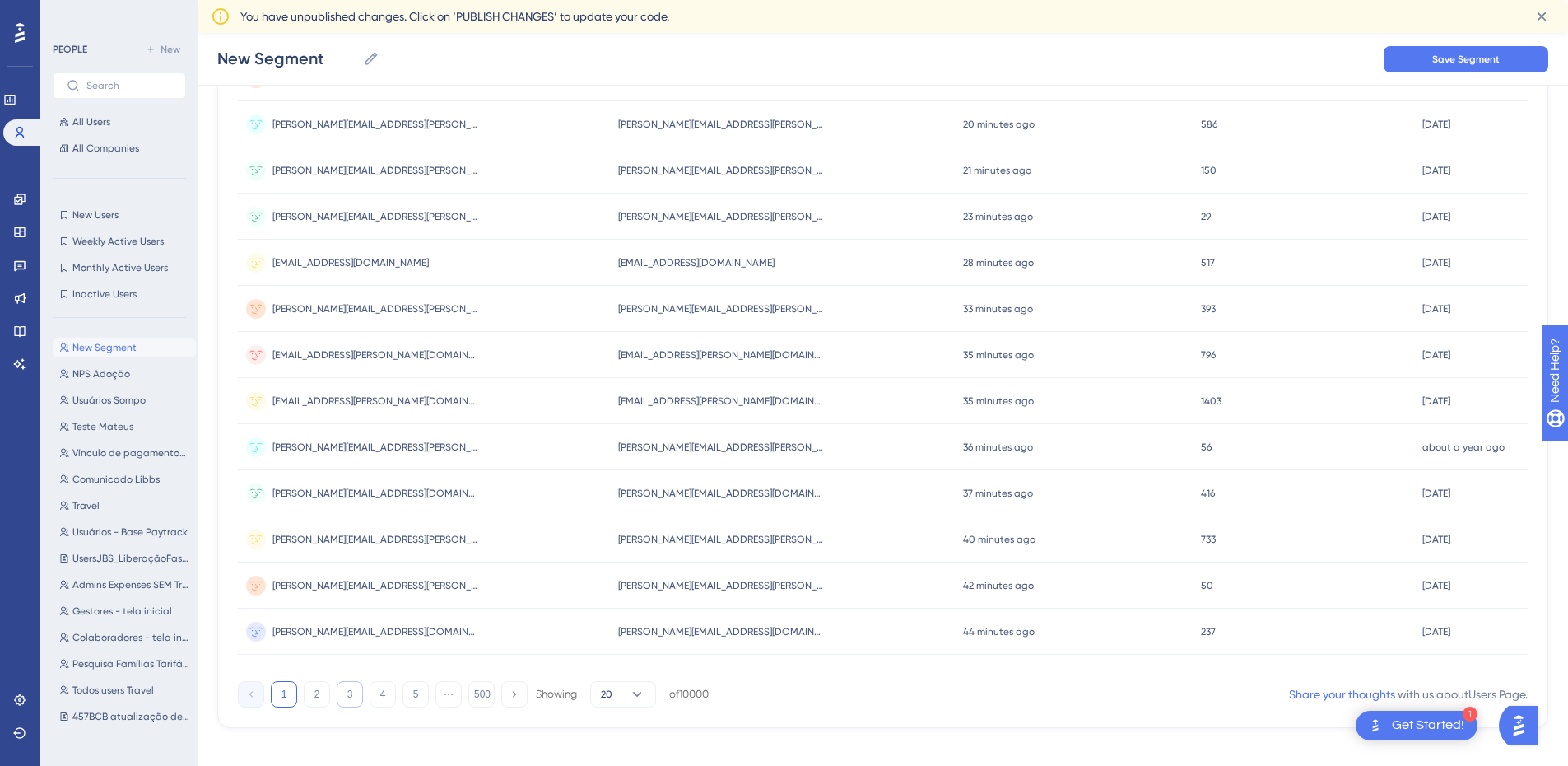
click at [350, 693] on button "3" at bounding box center [349, 693] width 26 height 26
click at [387, 697] on button "4" at bounding box center [382, 693] width 26 height 26
click at [420, 701] on button "5" at bounding box center [416, 693] width 26 height 26
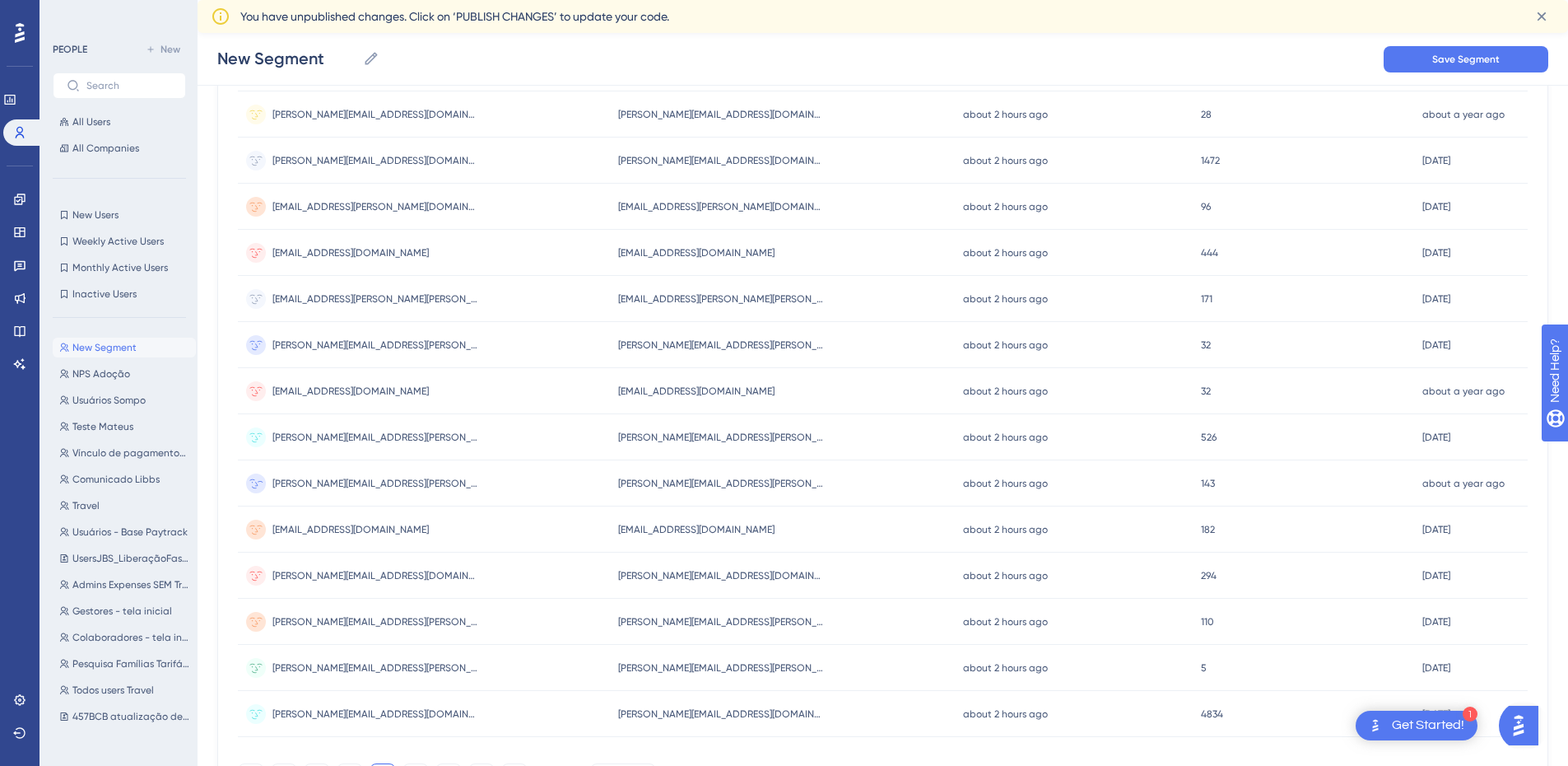
scroll to position [591, 0]
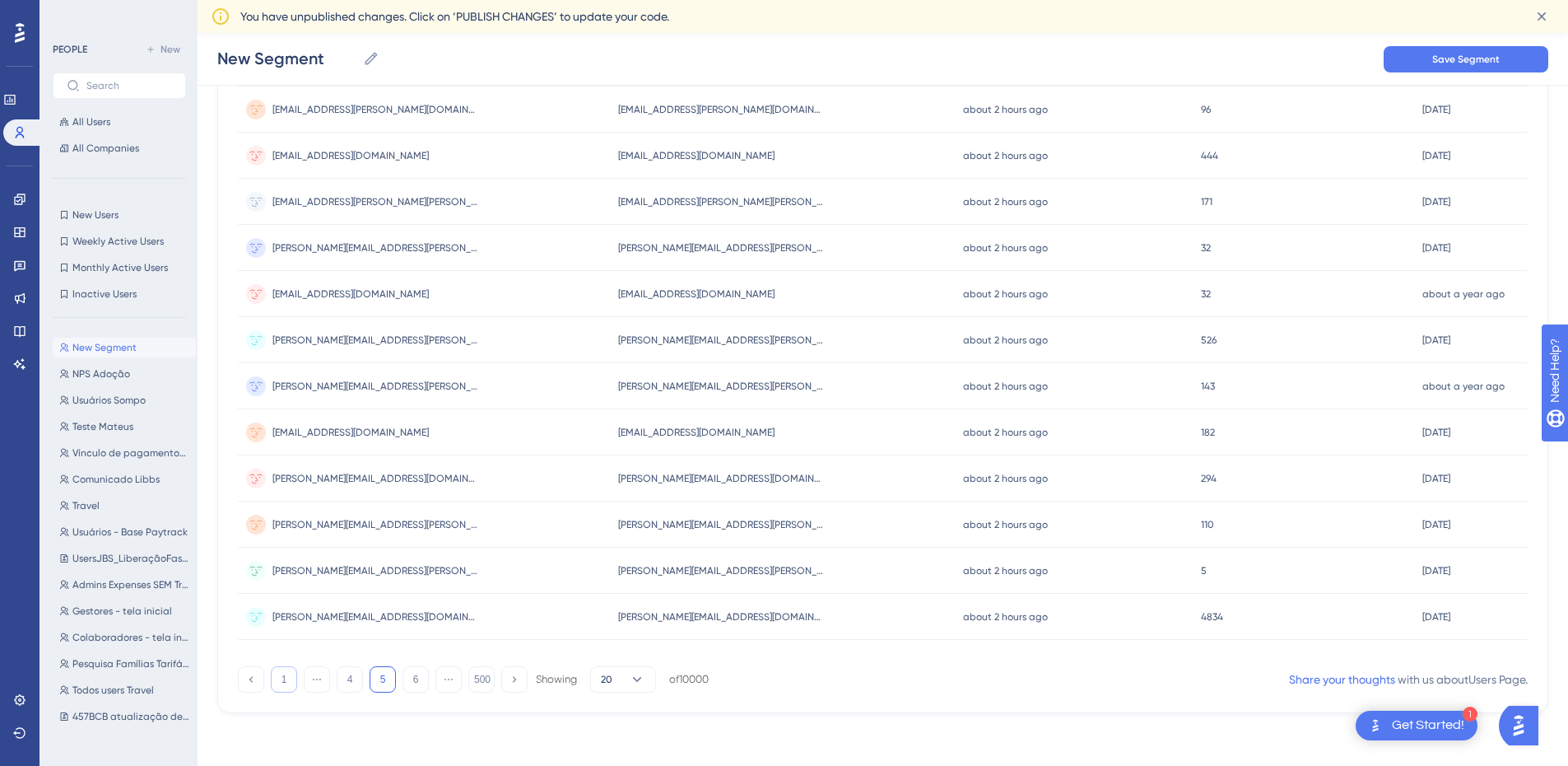
click at [279, 684] on button "1" at bounding box center [283, 679] width 26 height 26
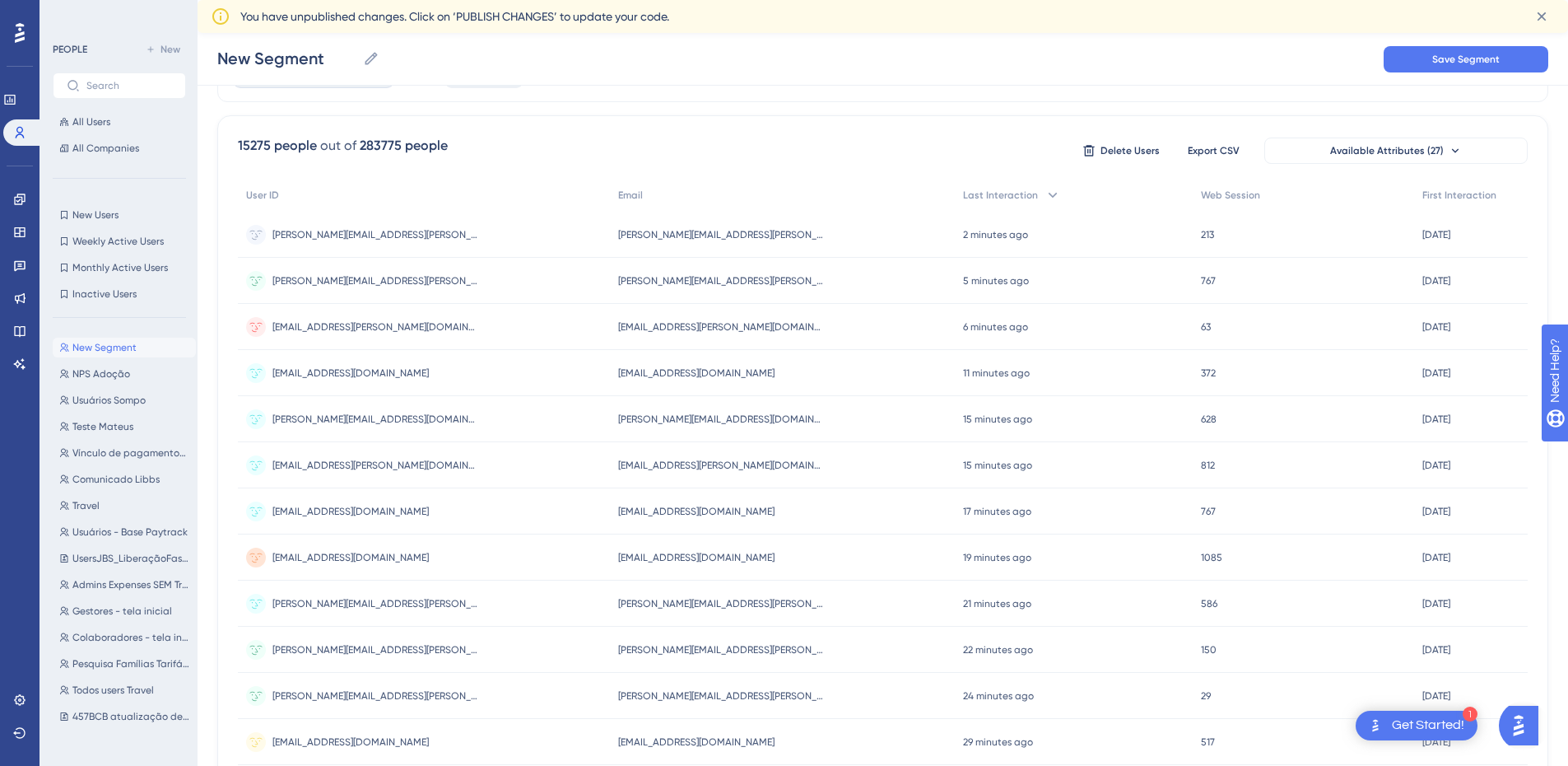
scroll to position [0, 0]
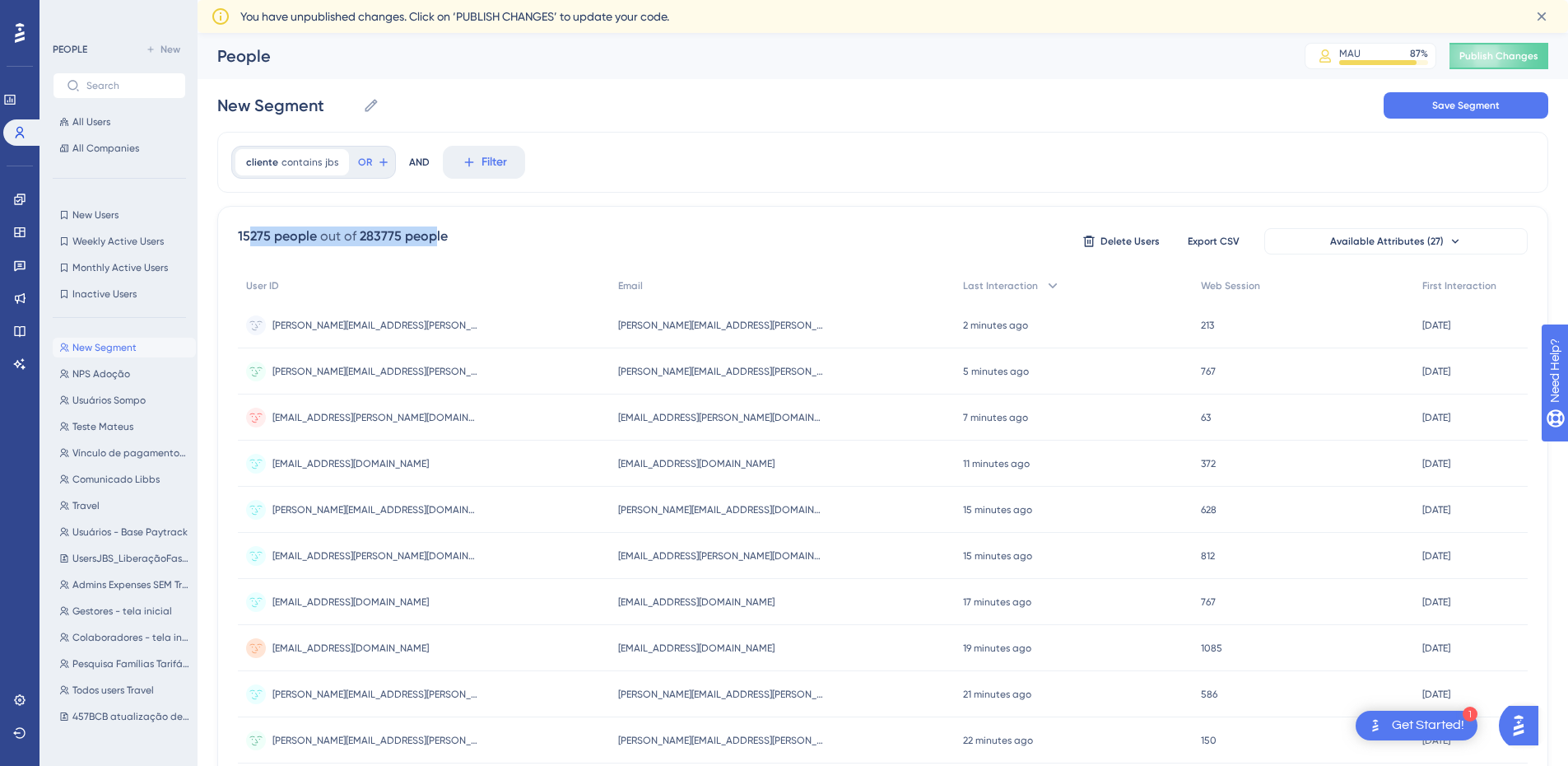
drag, startPoint x: 247, startPoint y: 232, endPoint x: 431, endPoint y: 228, distance: 184.0
click at [431, 228] on div "15275 people out of 283775 people" at bounding box center [342, 236] width 210 height 20
click at [262, 257] on div "15275 people out of 283775 people Delete Users Export CSV Available Attributes …" at bounding box center [883, 751] width 1331 height 1092
click at [368, 107] on icon at bounding box center [371, 105] width 13 height 13
click at [357, 107] on input "New Segment" at bounding box center [287, 104] width 139 height 23
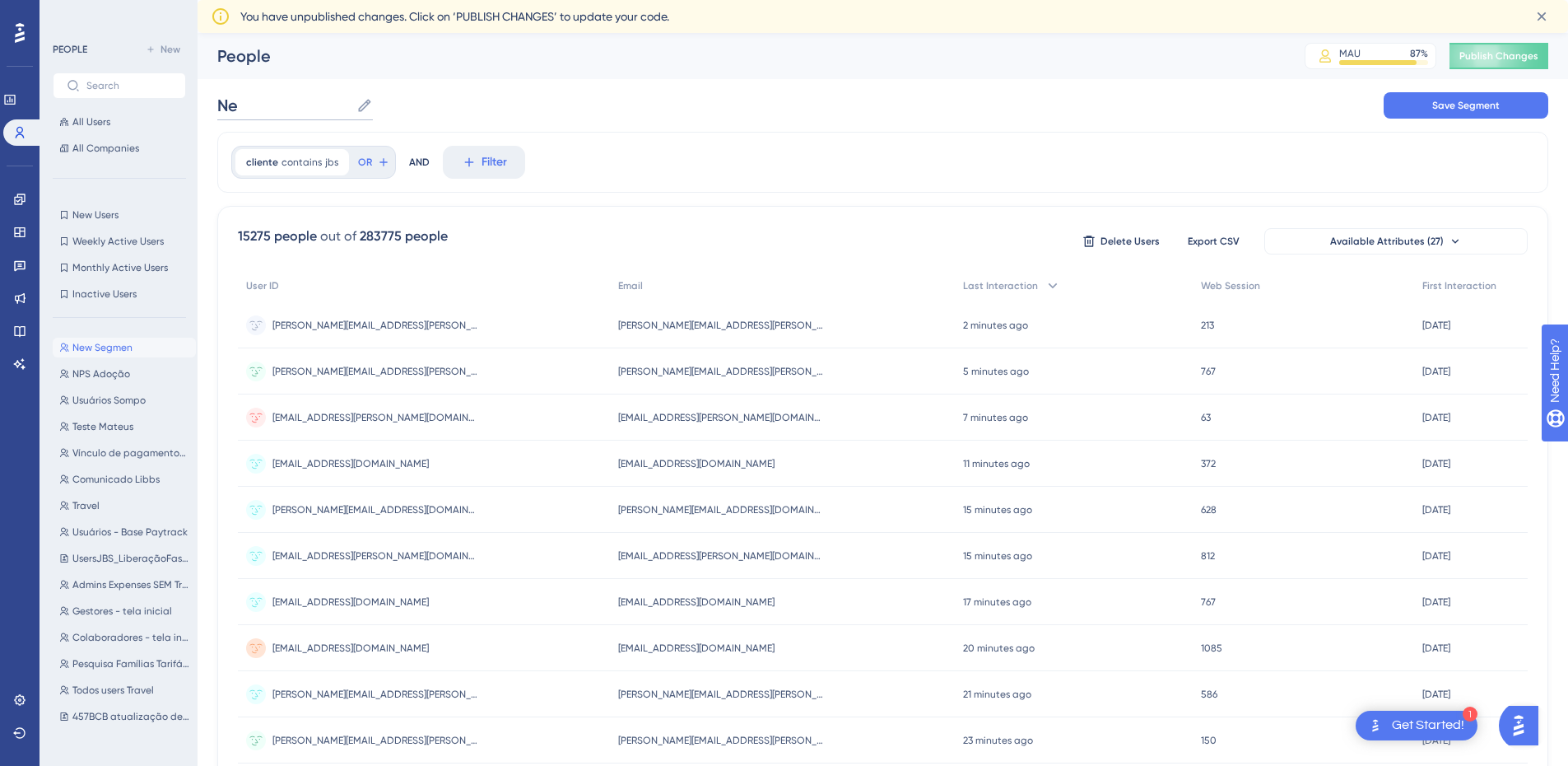
type input "N"
type input "U"
type input "JBS_Users"
click at [1427, 96] on button "Save Segment" at bounding box center [1465, 105] width 164 height 26
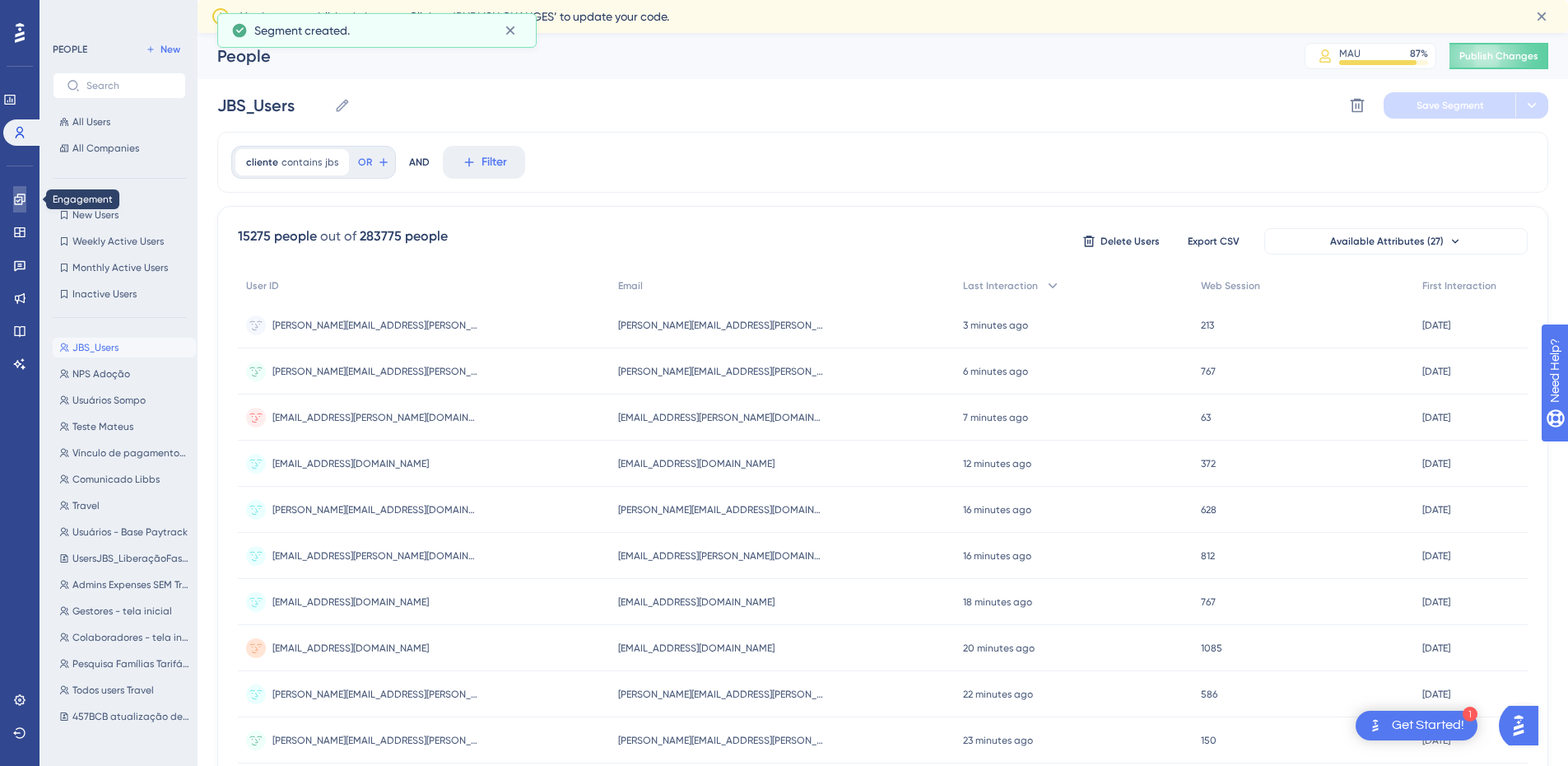
click at [20, 203] on icon at bounding box center [20, 199] width 14 height 14
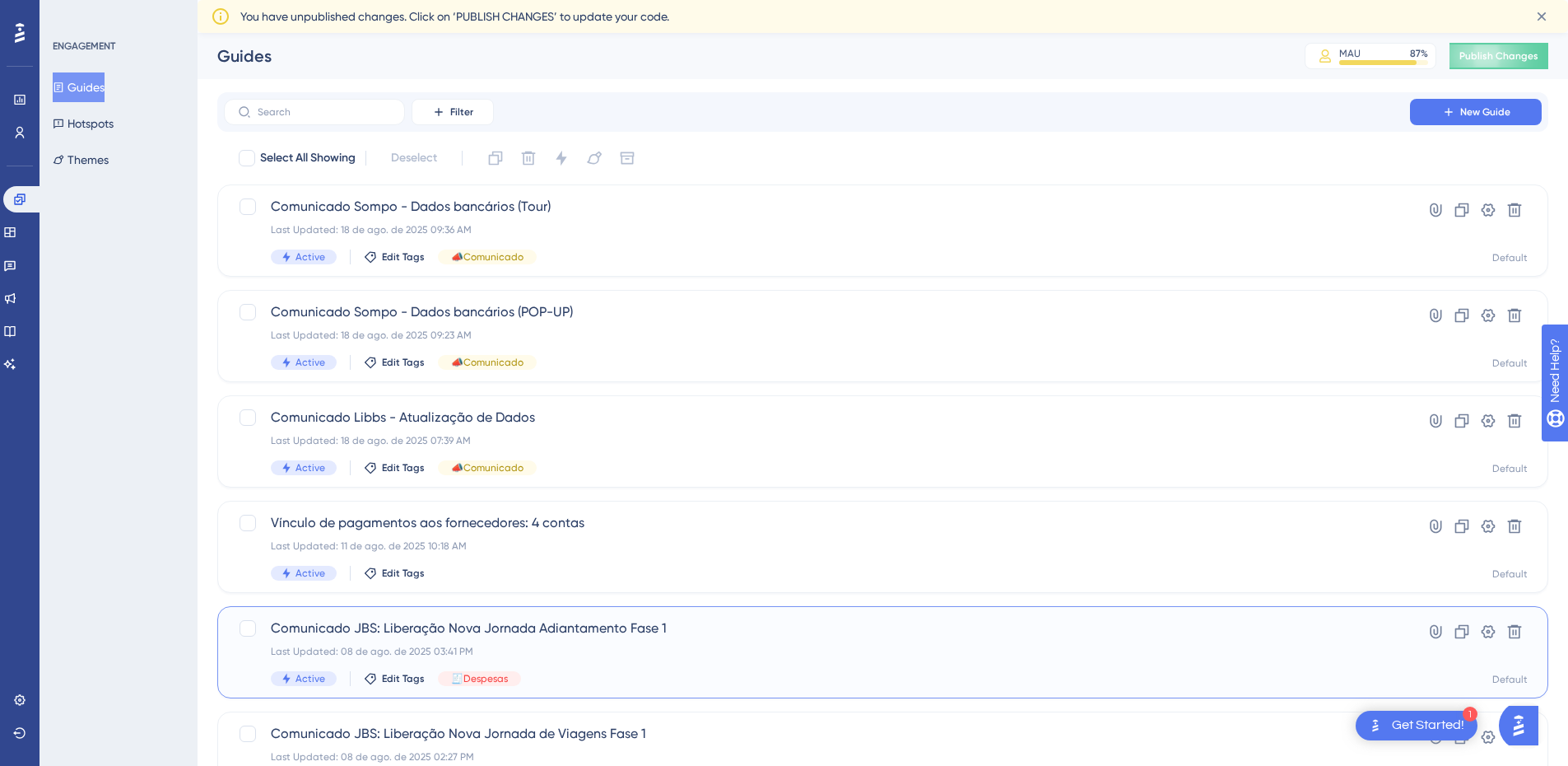
click at [557, 636] on span "Comunicado JBS: Liberação Nova Jornada Adiantamento Fase 1" at bounding box center [817, 628] width 1093 height 20
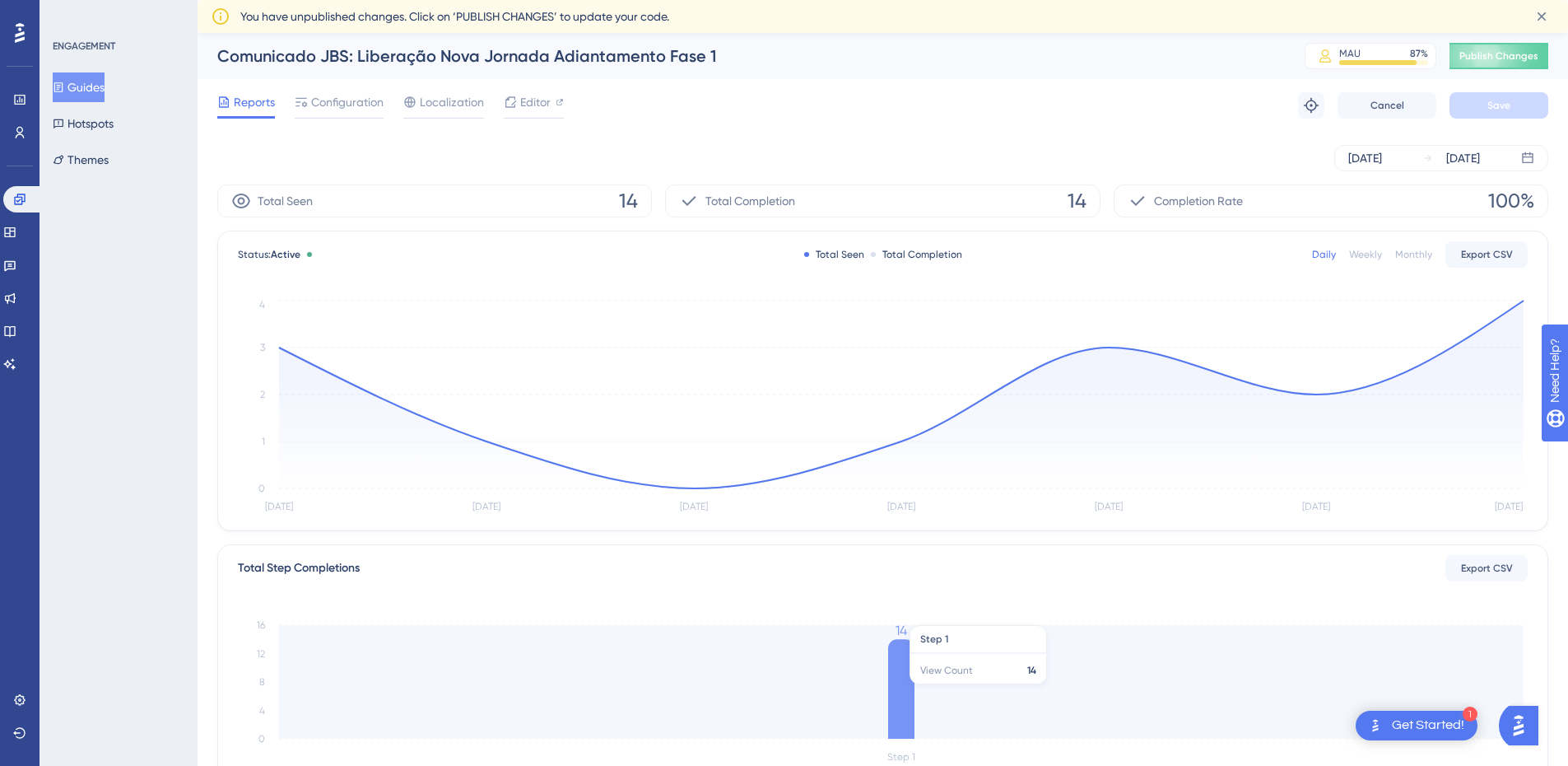
click at [901, 692] on icon at bounding box center [901, 689] width 26 height 100
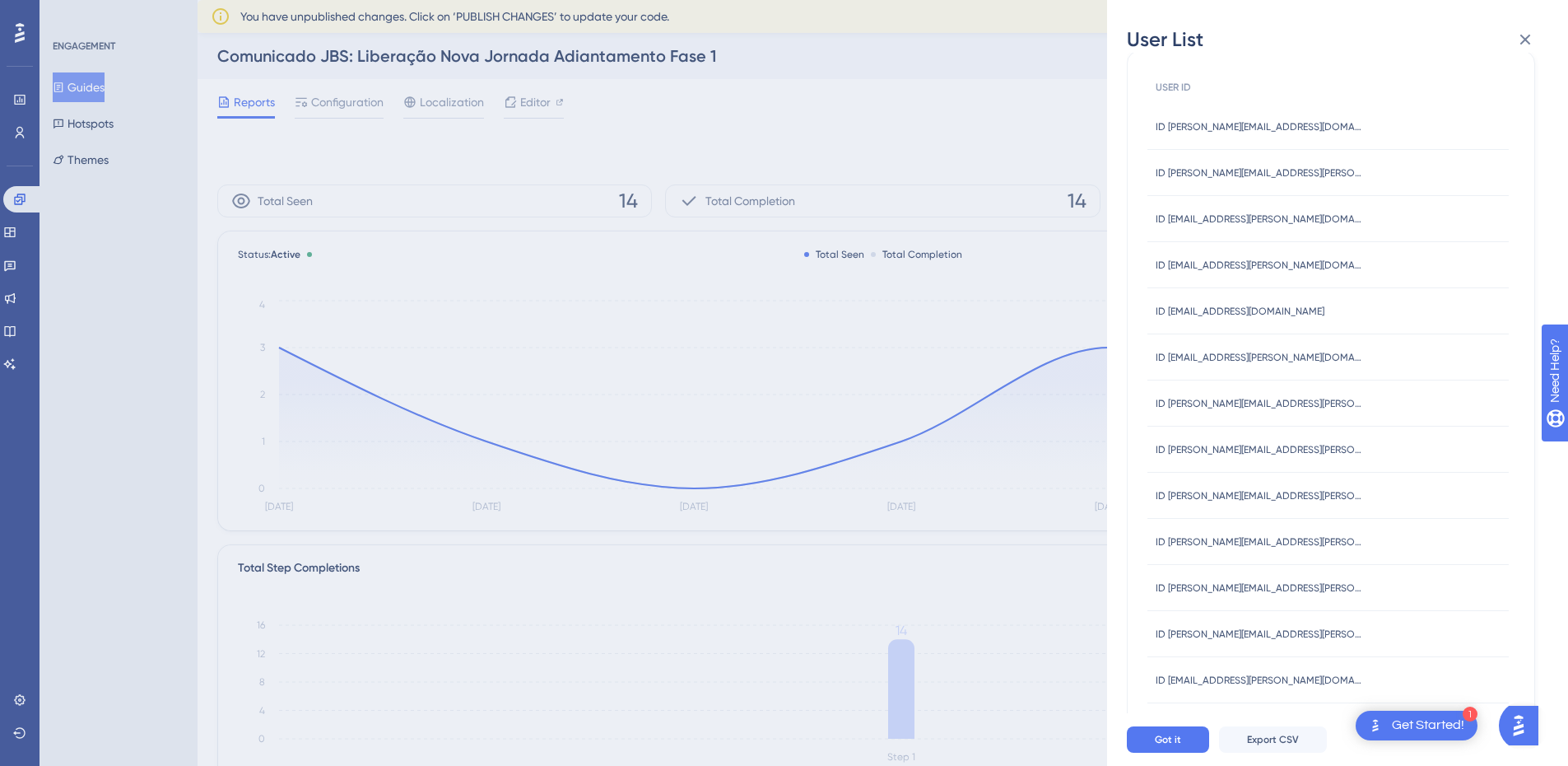
scroll to position [133, 0]
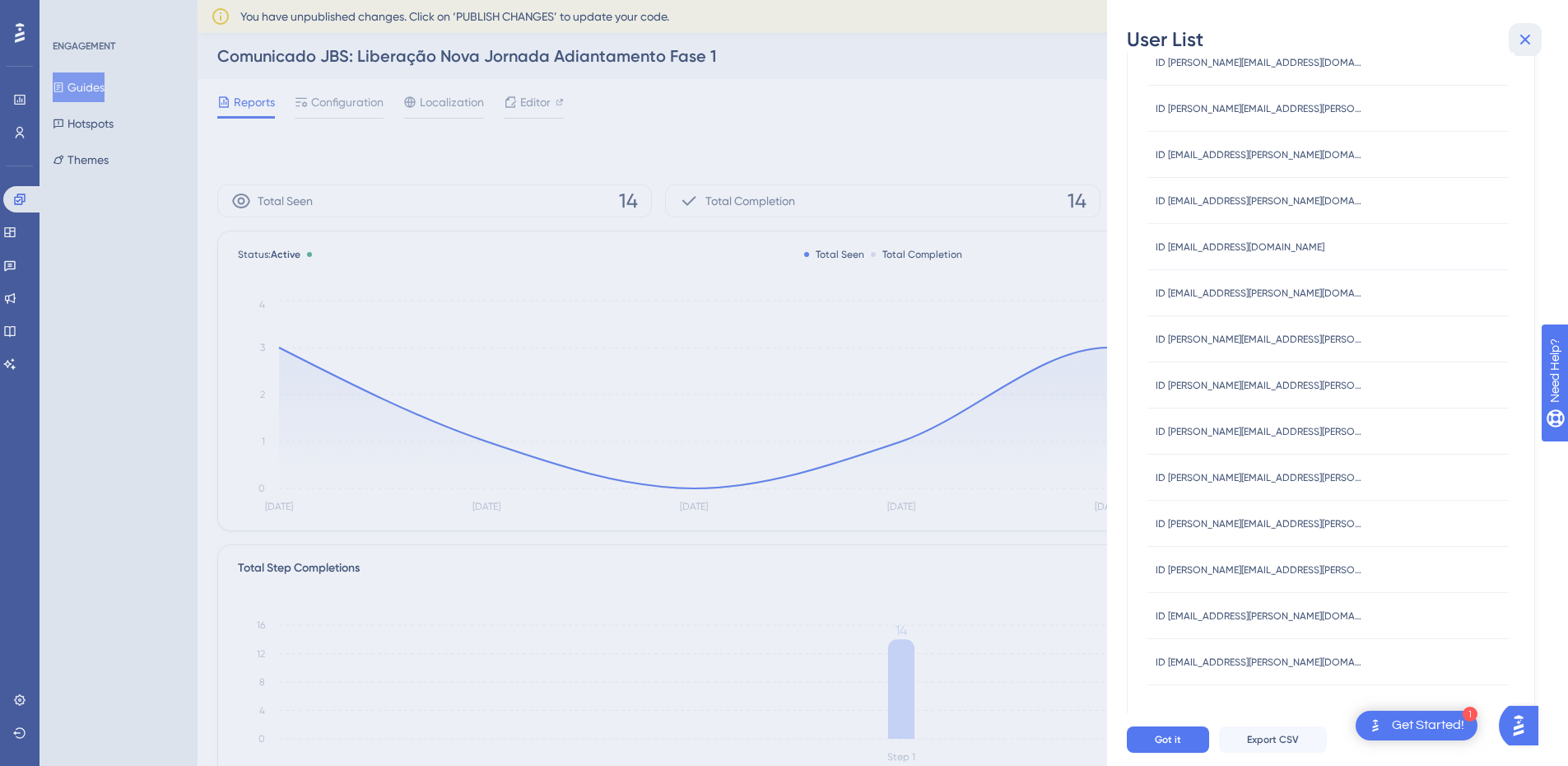
click at [1524, 31] on icon at bounding box center [1525, 40] width 20 height 20
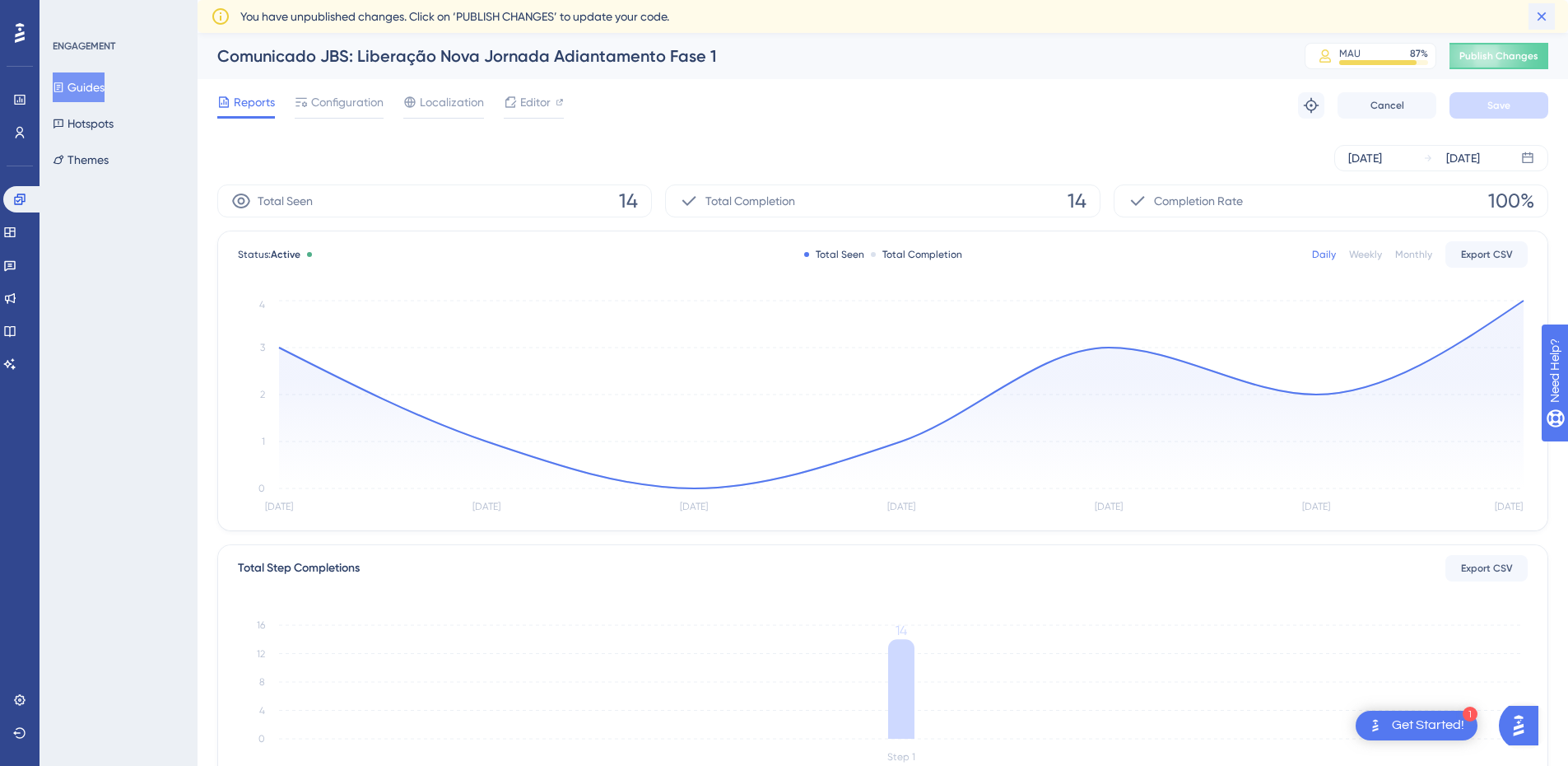
click at [1539, 20] on icon at bounding box center [1543, 17] width 9 height 9
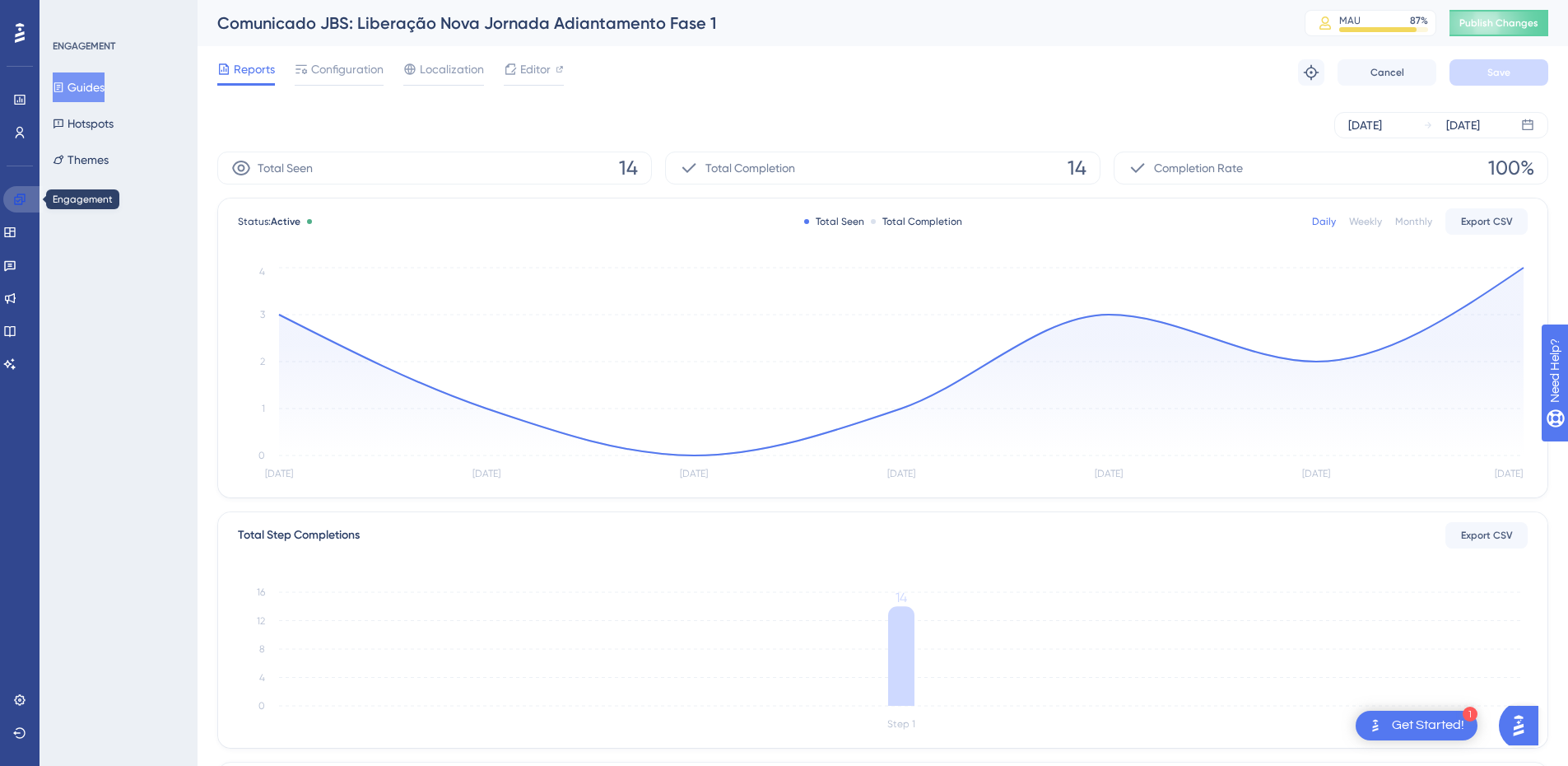
click at [21, 197] on icon at bounding box center [19, 199] width 11 height 11
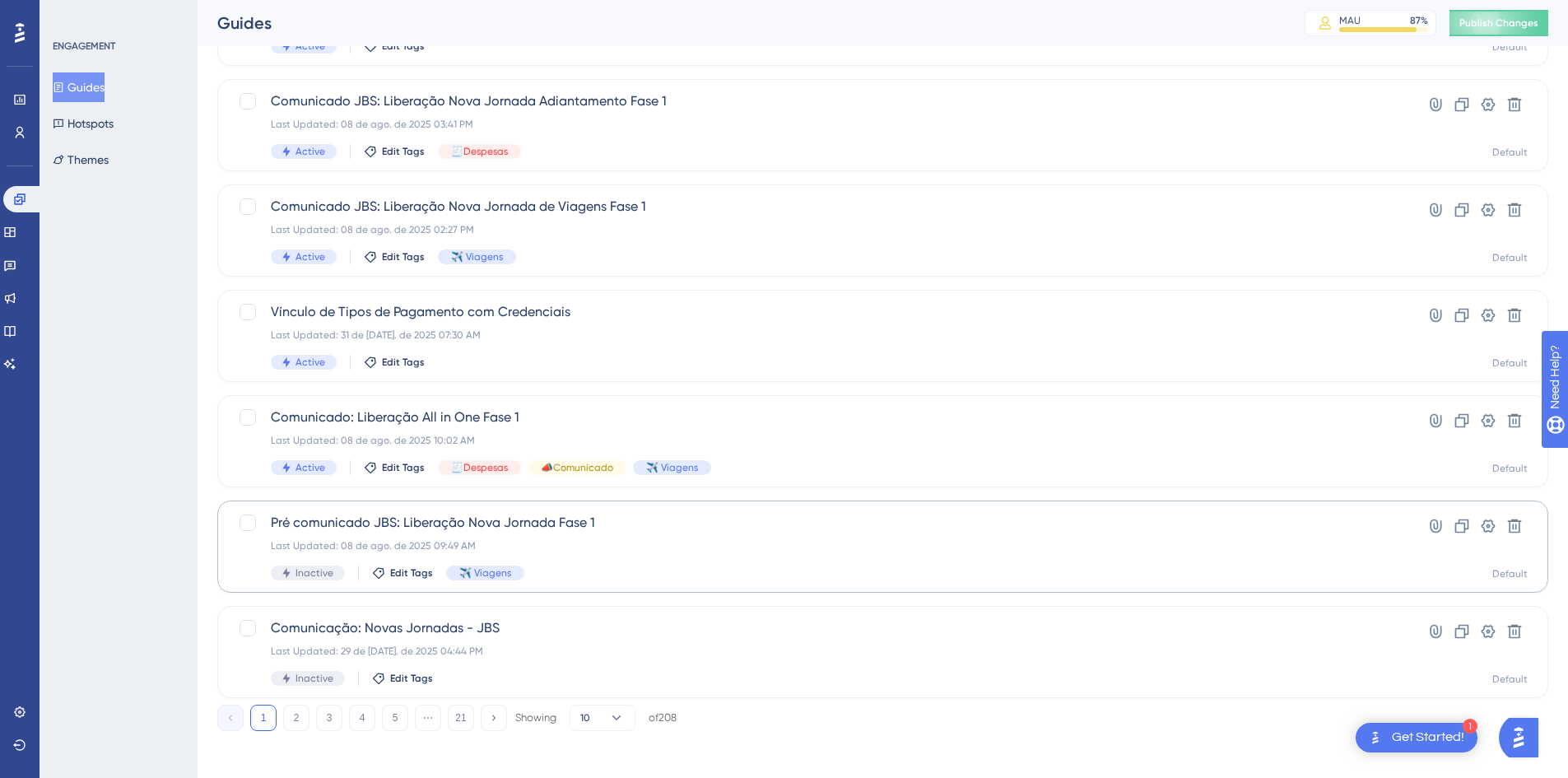
scroll to position [500, 0]
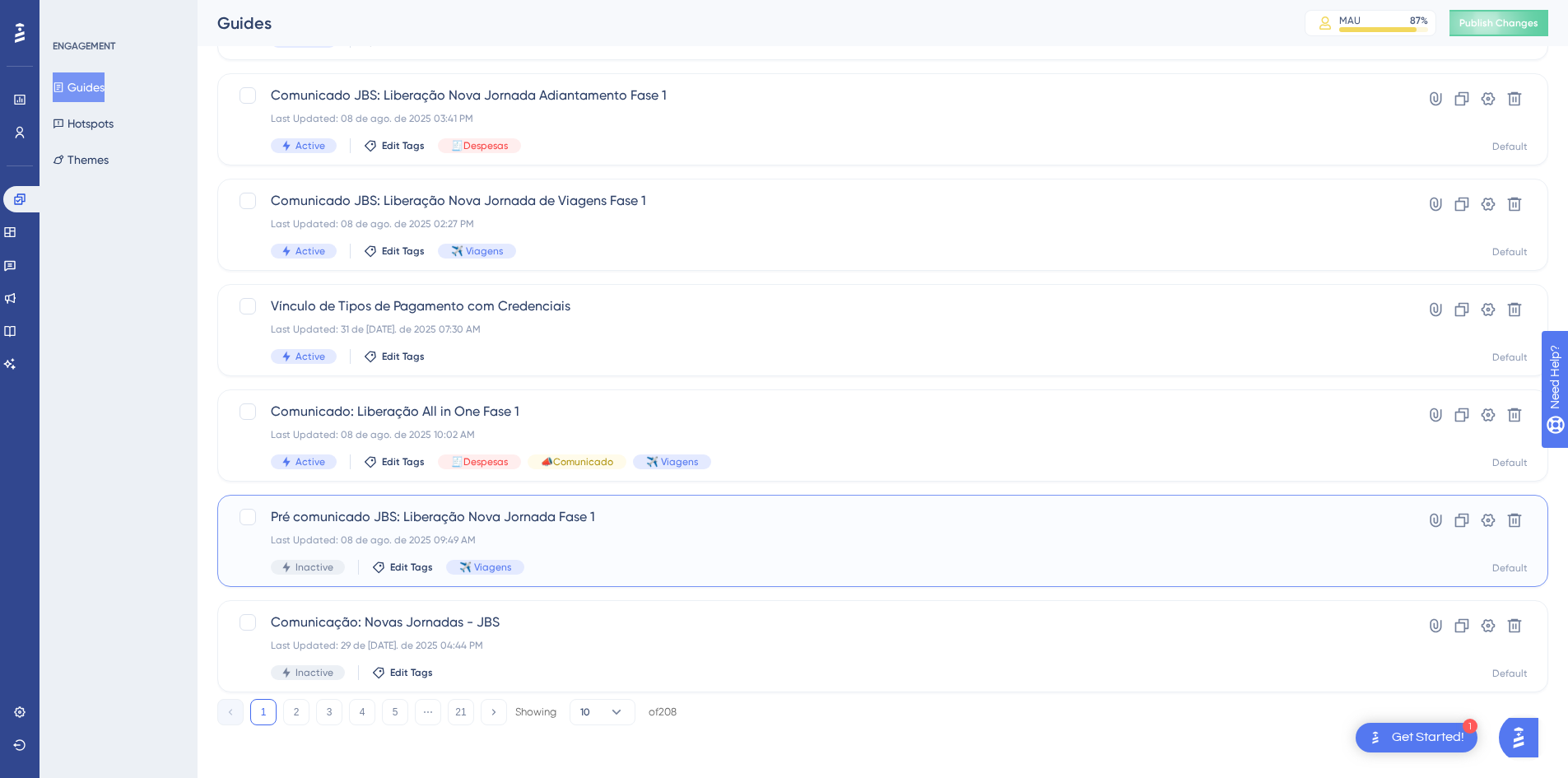
click at [462, 520] on span "Pré comunicado JBS: Liberação Nova Jornada Fase 1" at bounding box center [817, 517] width 1093 height 20
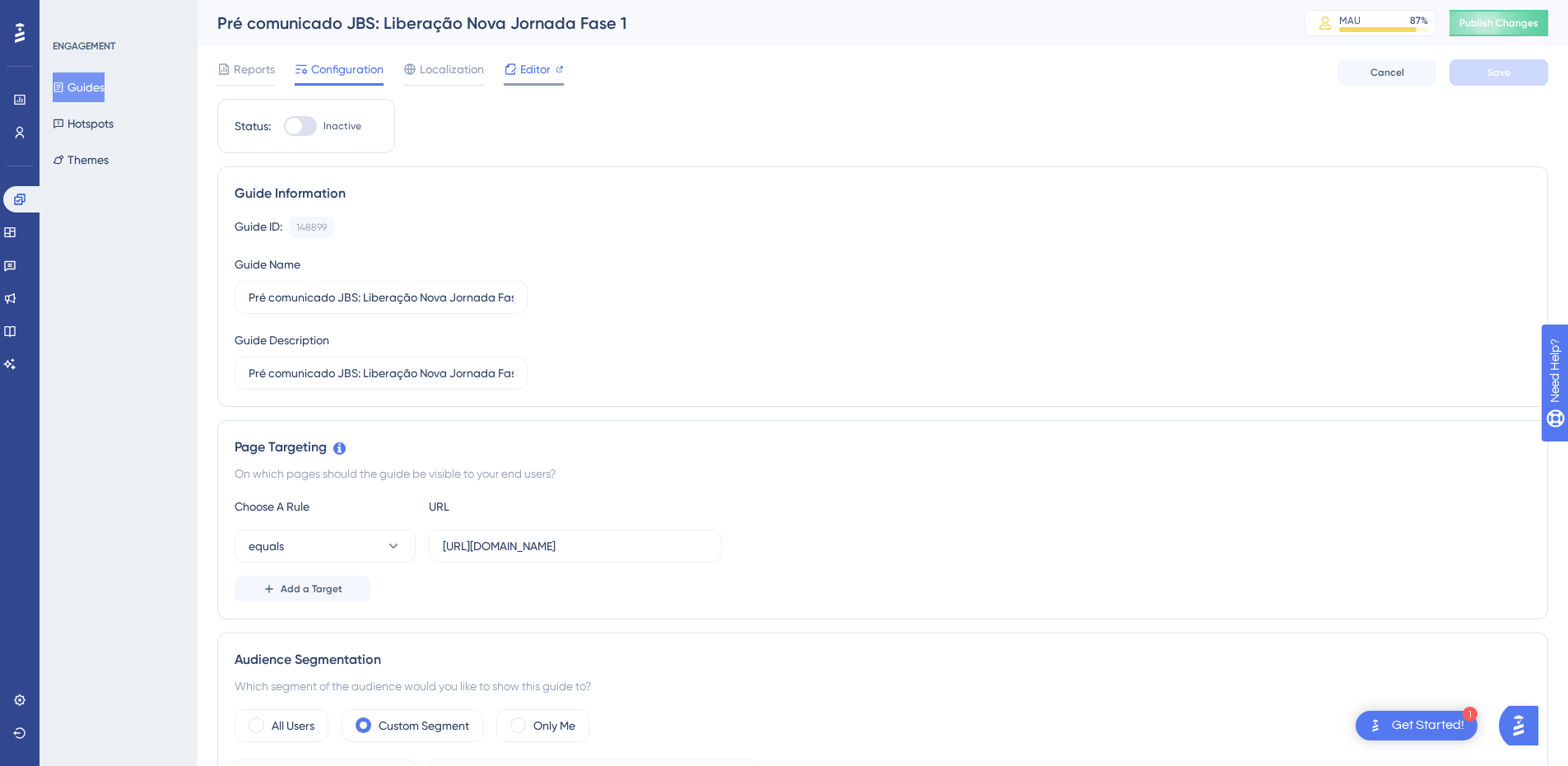
click at [515, 72] on icon at bounding box center [510, 69] width 14 height 14
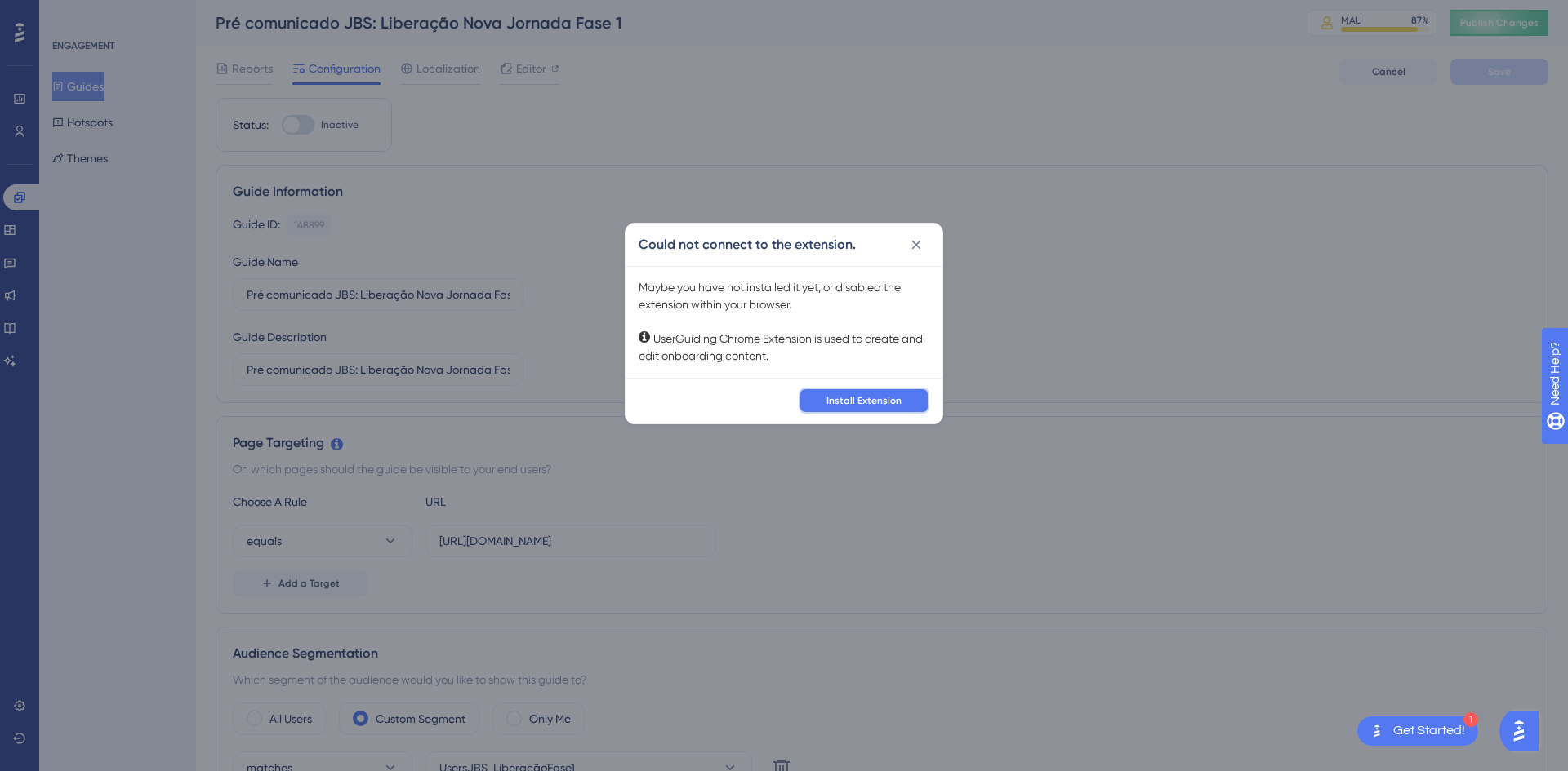
click at [879, 396] on span "Install Extension" at bounding box center [863, 400] width 75 height 13
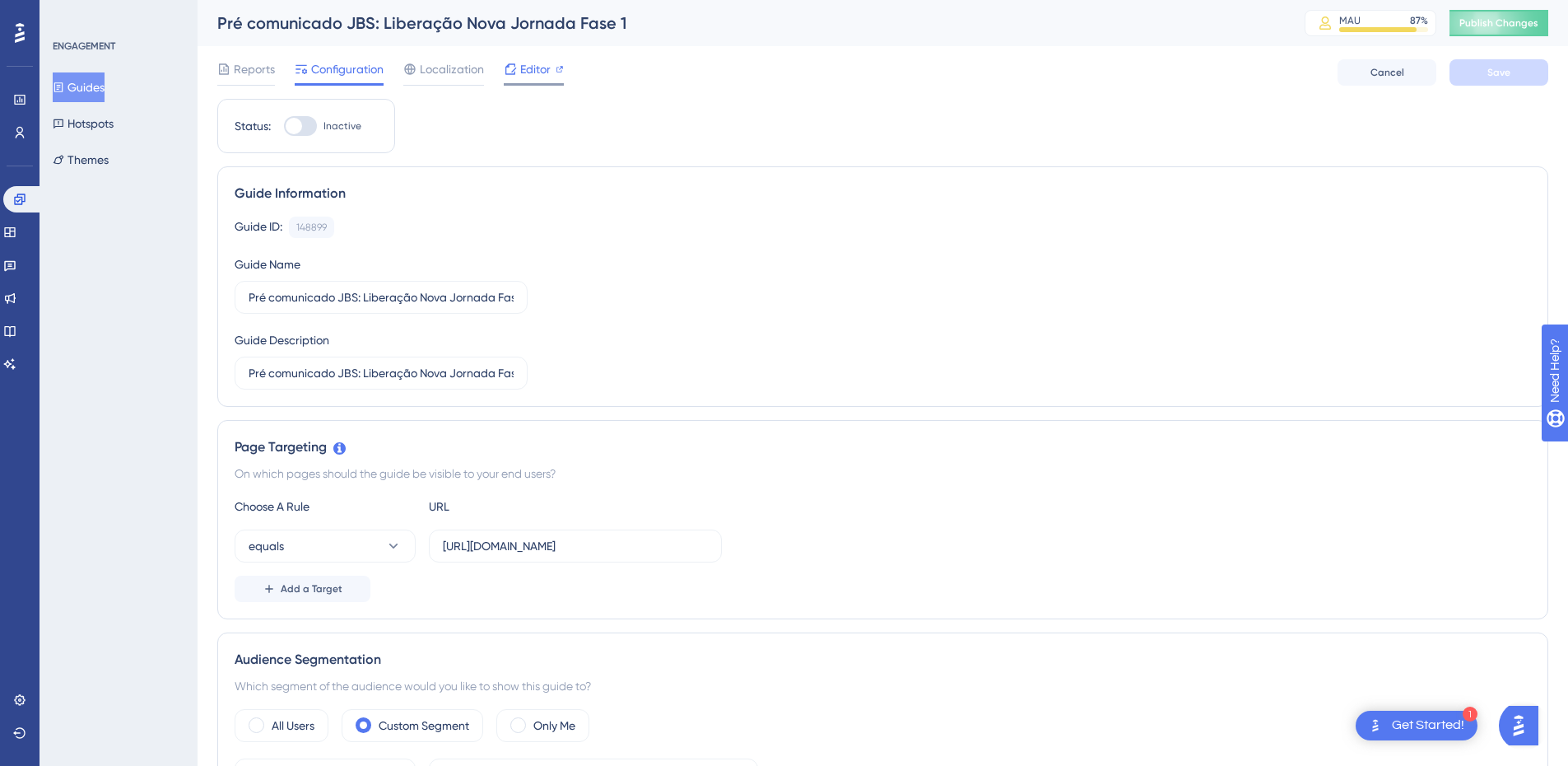
click at [552, 68] on div "Editor" at bounding box center [534, 69] width 60 height 20
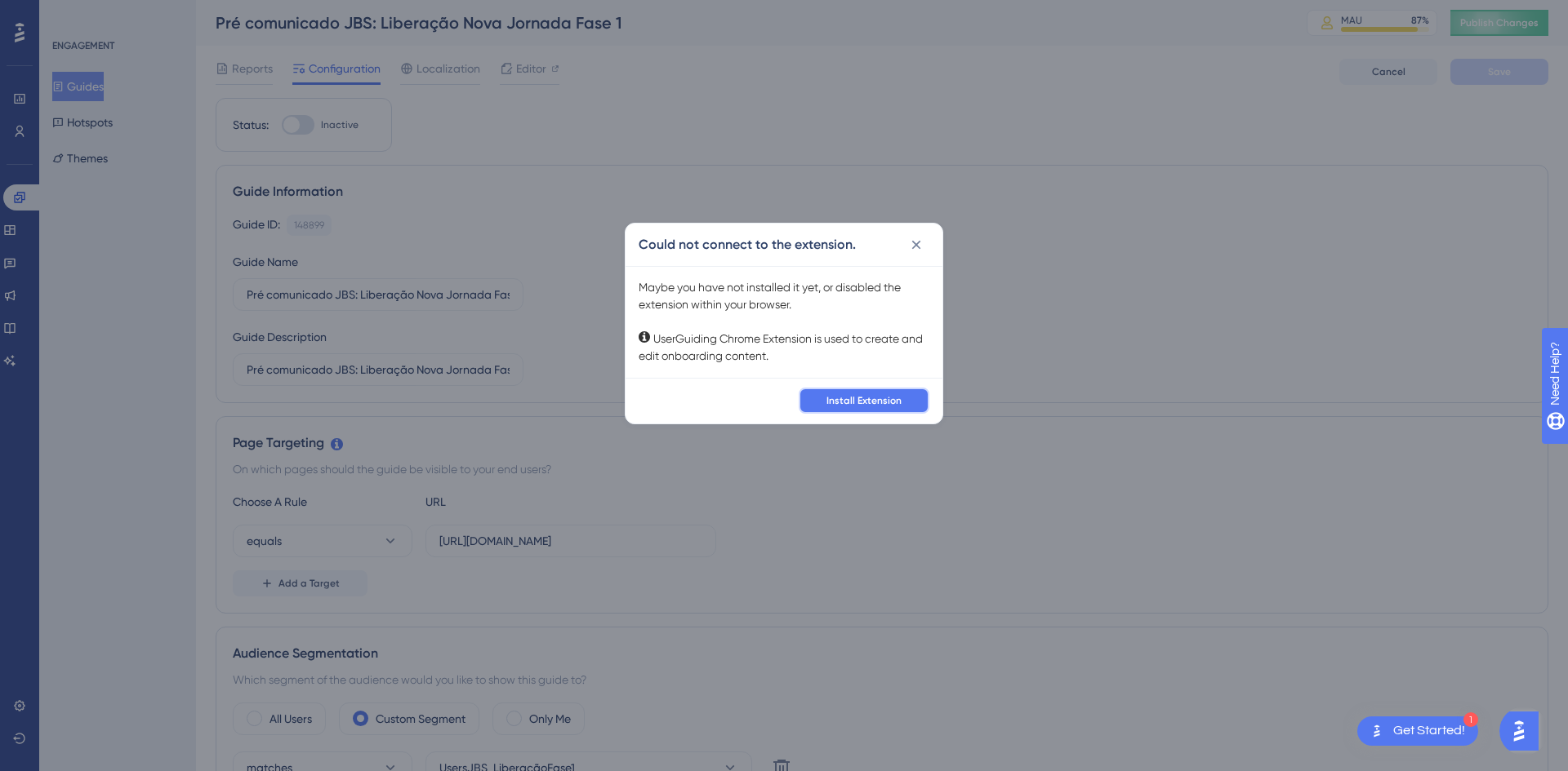
click at [865, 403] on span "Install Extension" at bounding box center [863, 400] width 75 height 13
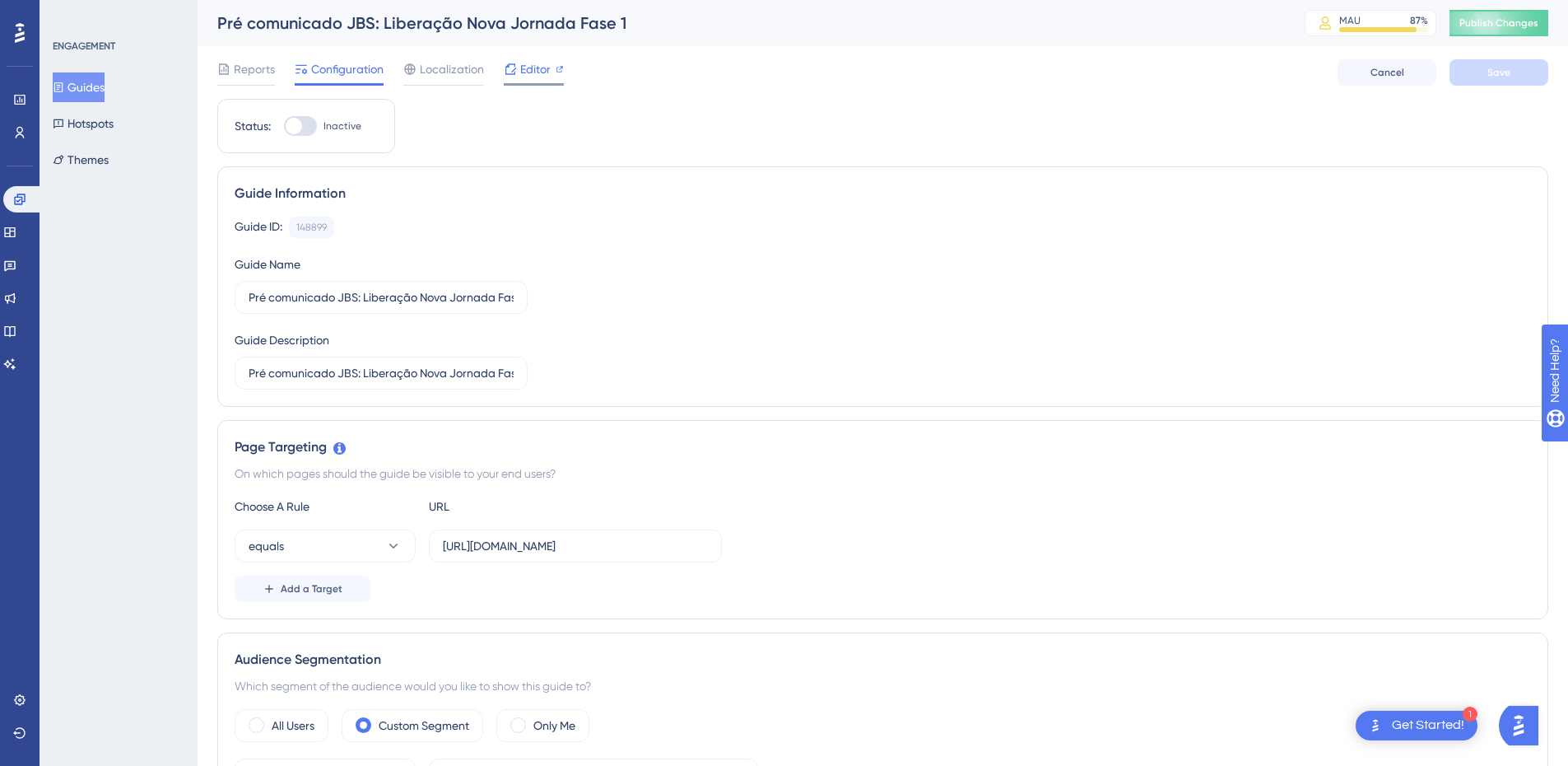
click at [534, 70] on span "Editor" at bounding box center [535, 69] width 31 height 20
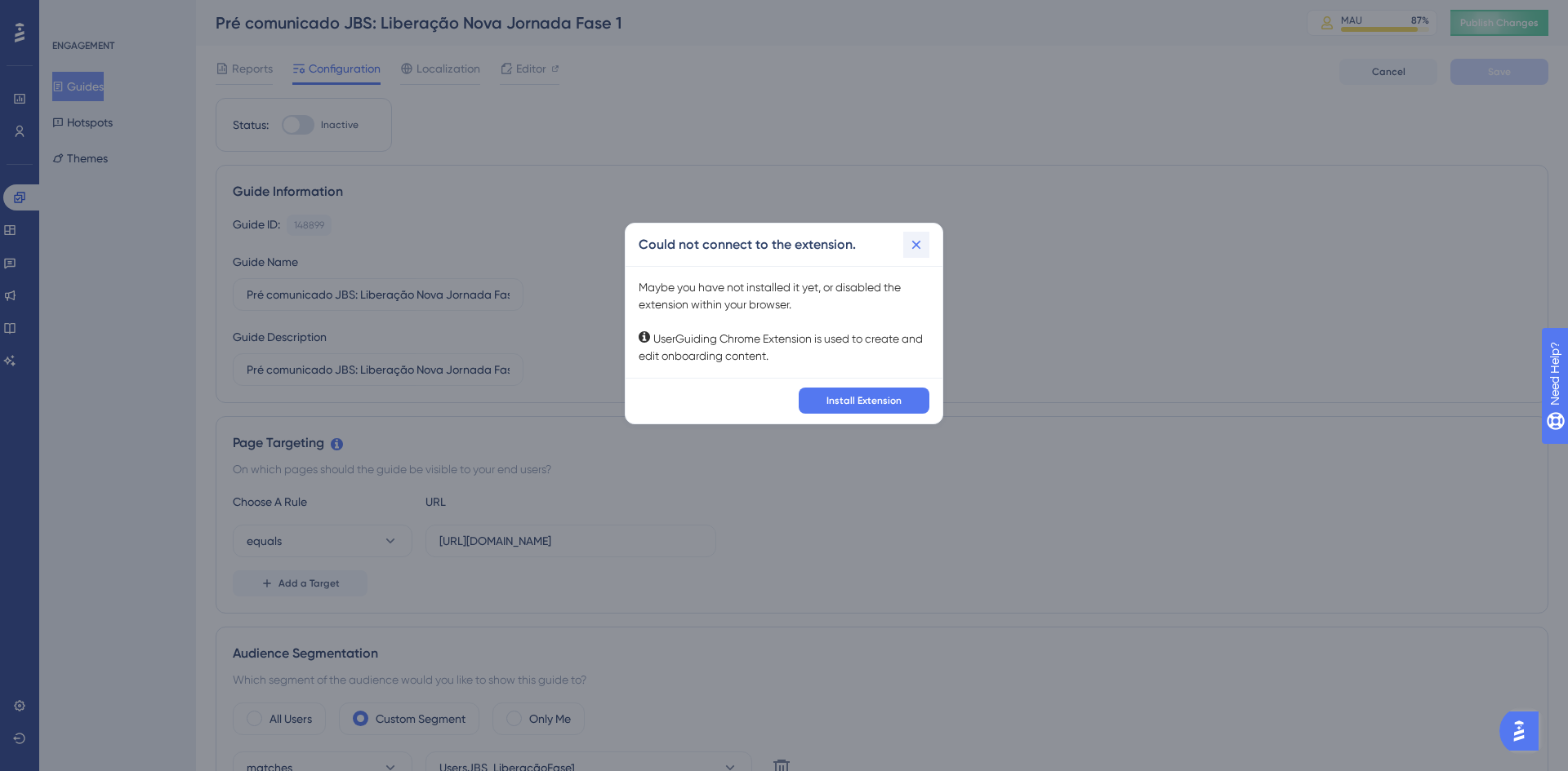
click at [923, 246] on icon at bounding box center [916, 245] width 16 height 16
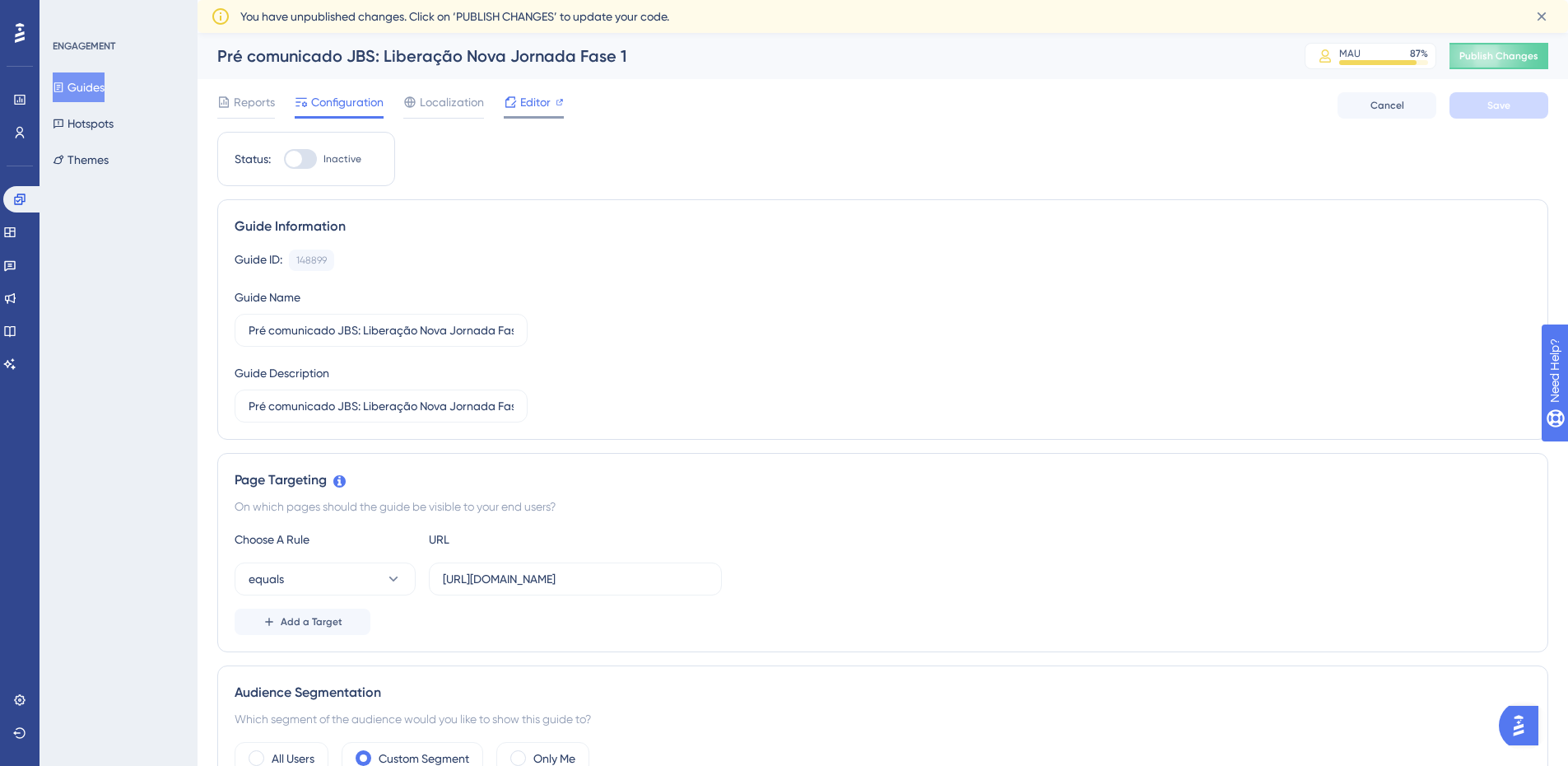
click at [524, 95] on span "Editor" at bounding box center [535, 103] width 31 height 20
click at [1505, 63] on button "Publish Changes" at bounding box center [1499, 55] width 99 height 26
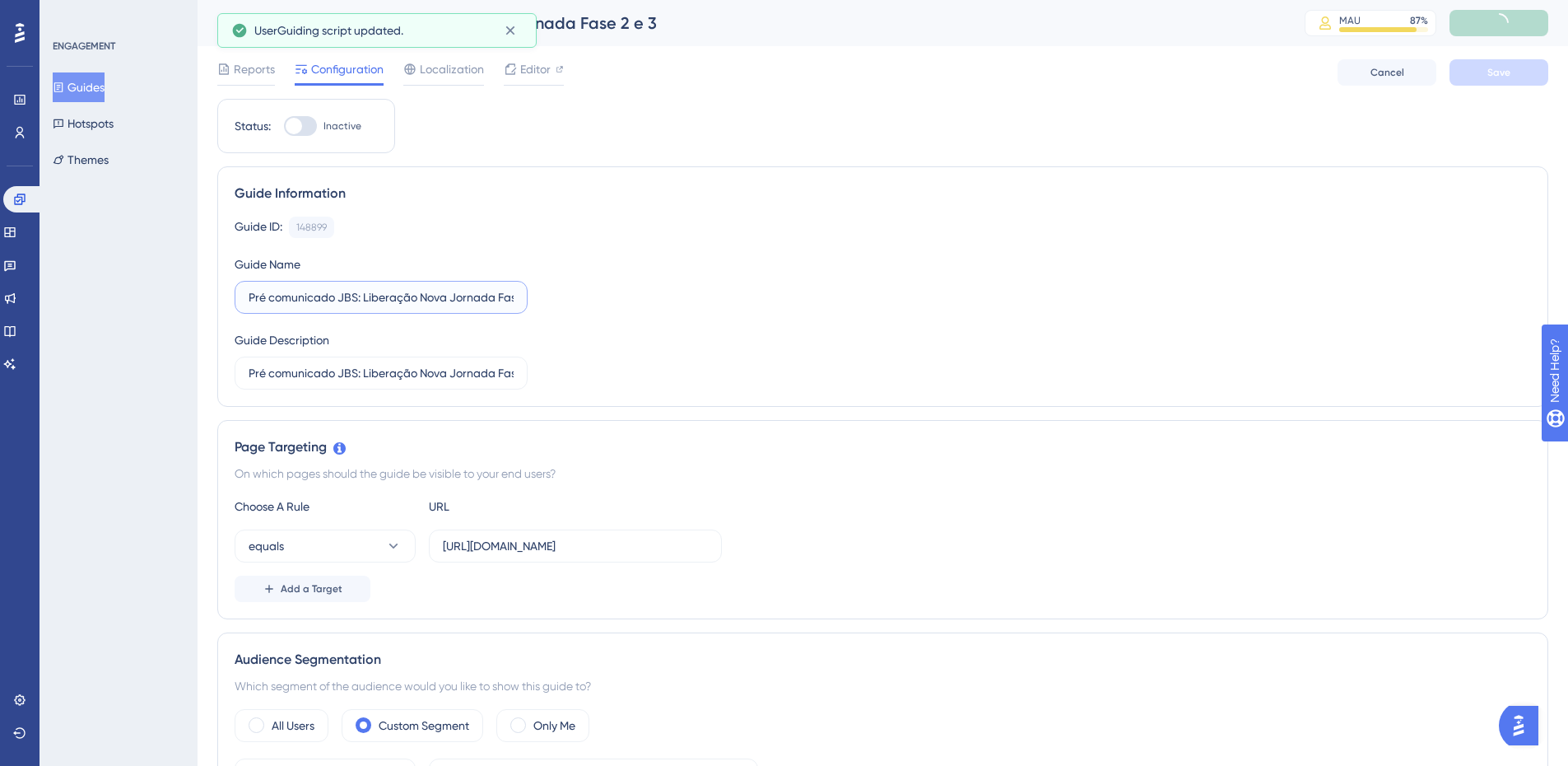
scroll to position [0, 37]
drag, startPoint x: 389, startPoint y: 295, endPoint x: 592, endPoint y: 292, distance: 203.0
click at [592, 292] on div "Guide ID: 148899 Copy Guide Name Pré comunicado JBS: Liberação Nova Jornada Fas…" at bounding box center [883, 303] width 1297 height 173
drag, startPoint x: 441, startPoint y: 367, endPoint x: 573, endPoint y: 374, distance: 132.2
click at [573, 374] on div "Guide ID: 148899 Copy Guide Name Pré comunicado JBS: Liberação Nova Jornada Fas…" at bounding box center [883, 303] width 1297 height 173
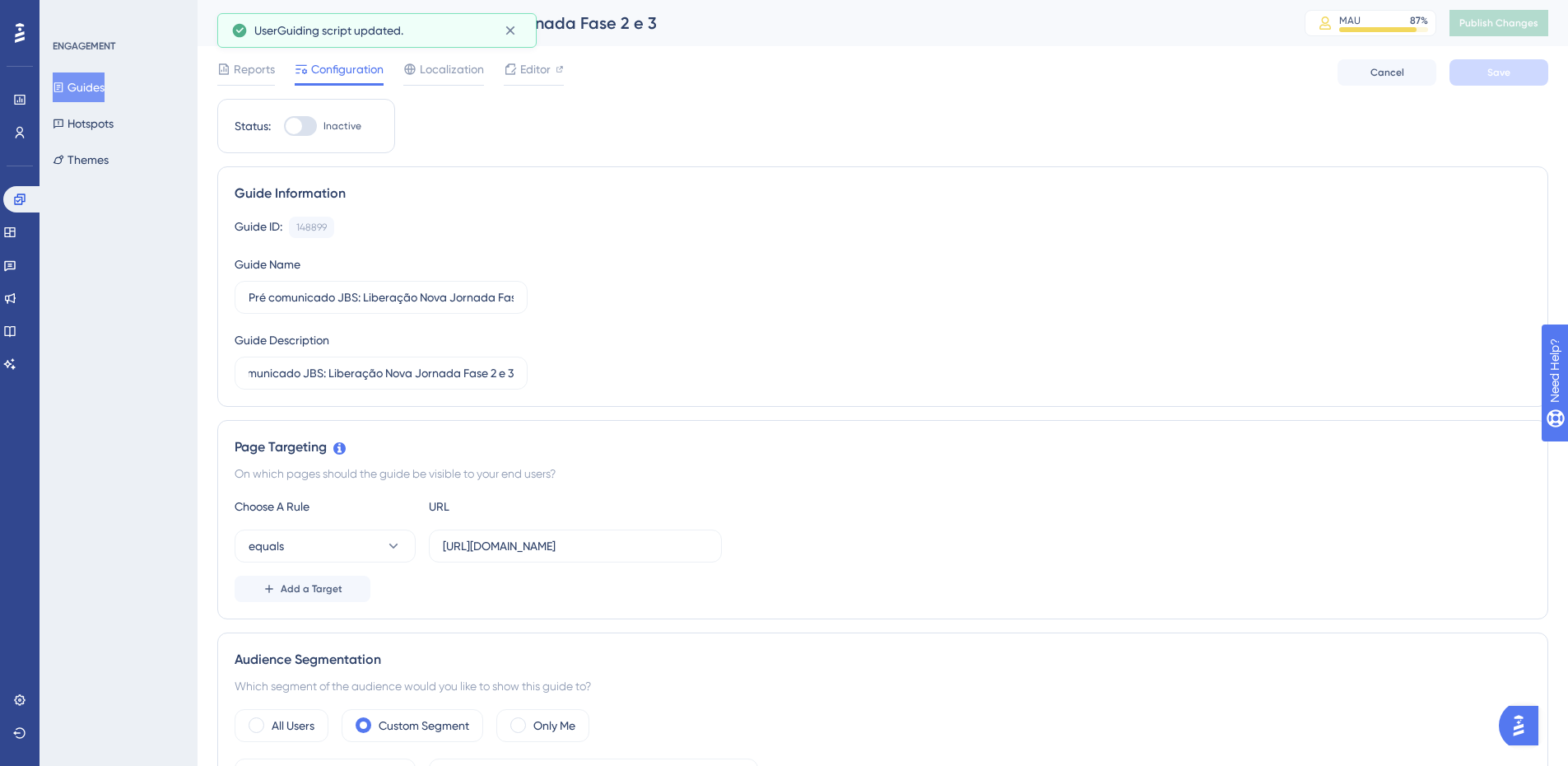
click at [617, 348] on div "Guide ID: 148899 Copy Guide Name Pré comunicado JBS: Liberação Nova Jornada Fas…" at bounding box center [883, 303] width 1297 height 173
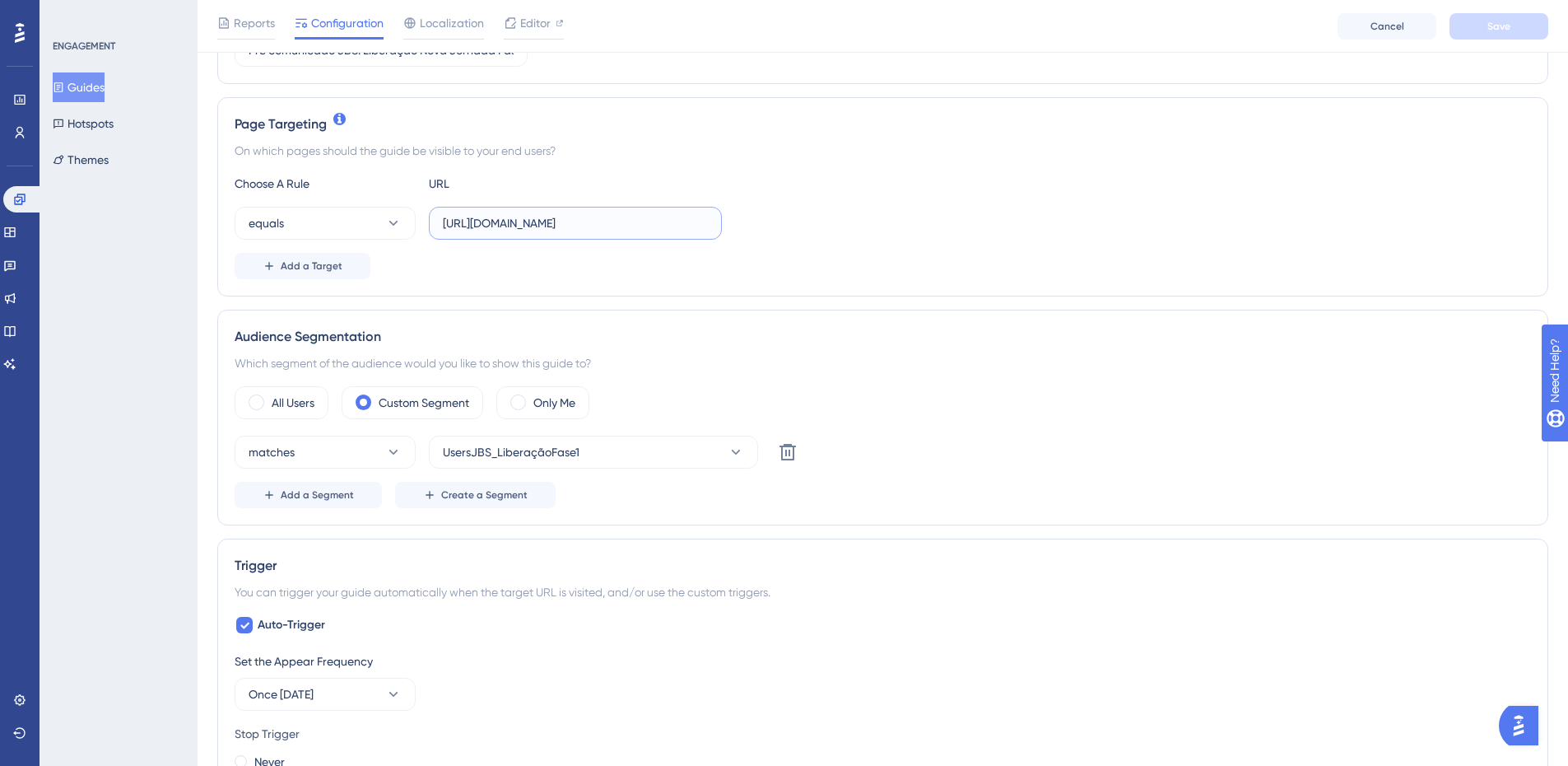
scroll to position [0, 38]
drag, startPoint x: 565, startPoint y: 223, endPoint x: 802, endPoint y: 309, distance: 252.1
click at [759, 238] on div "equals https://app.paytrack.com.br/#/dashboard/colaborador" at bounding box center [883, 223] width 1297 height 33
click at [817, 307] on div "Status: Inactive Guide Information Guide ID: 148899 Copy Guide Name Pré comunic…" at bounding box center [883, 703] width 1331 height 1856
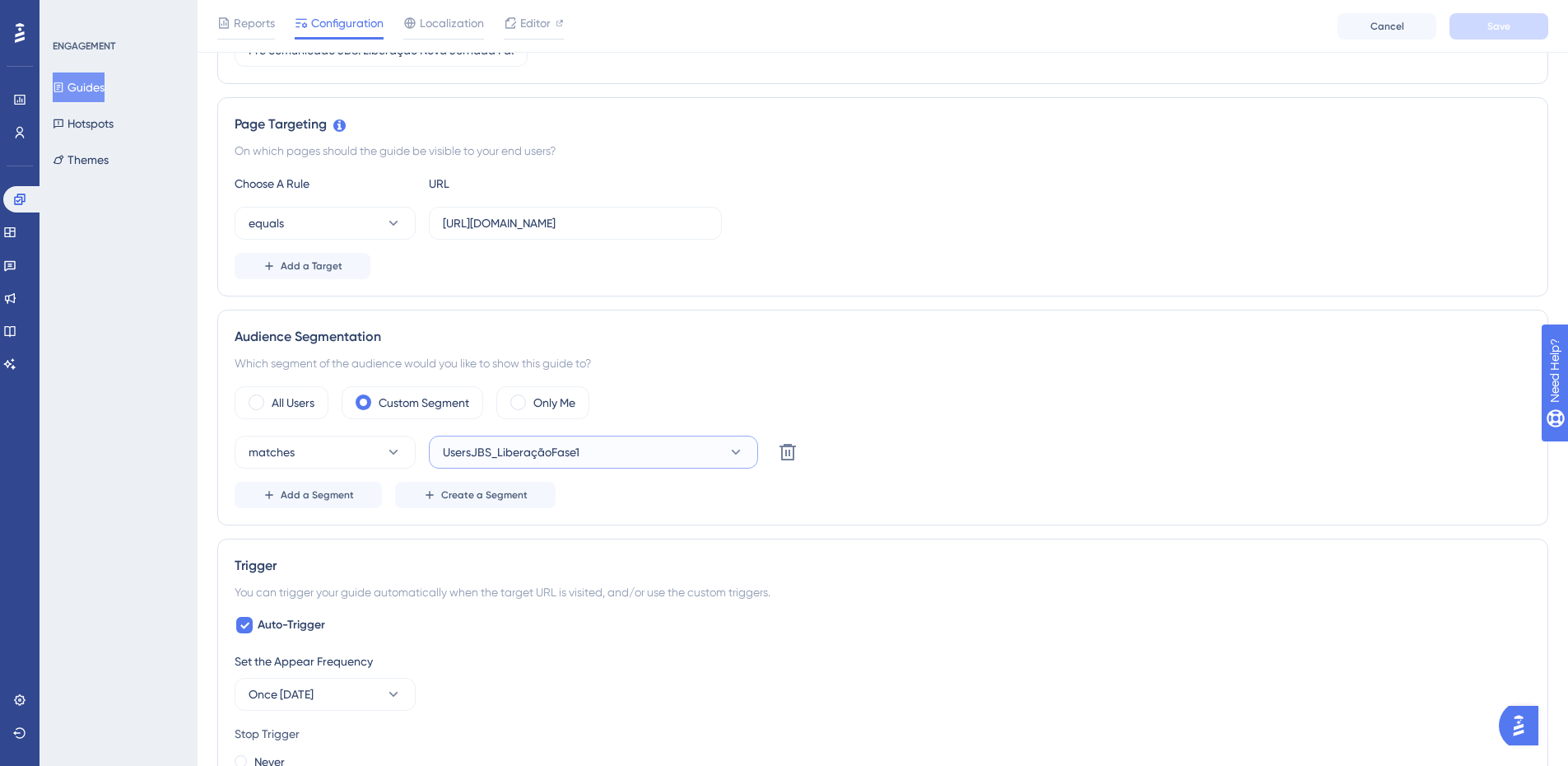
click at [571, 451] on span "UsersJBS_LiberaçãoFase1" at bounding box center [511, 452] width 137 height 20
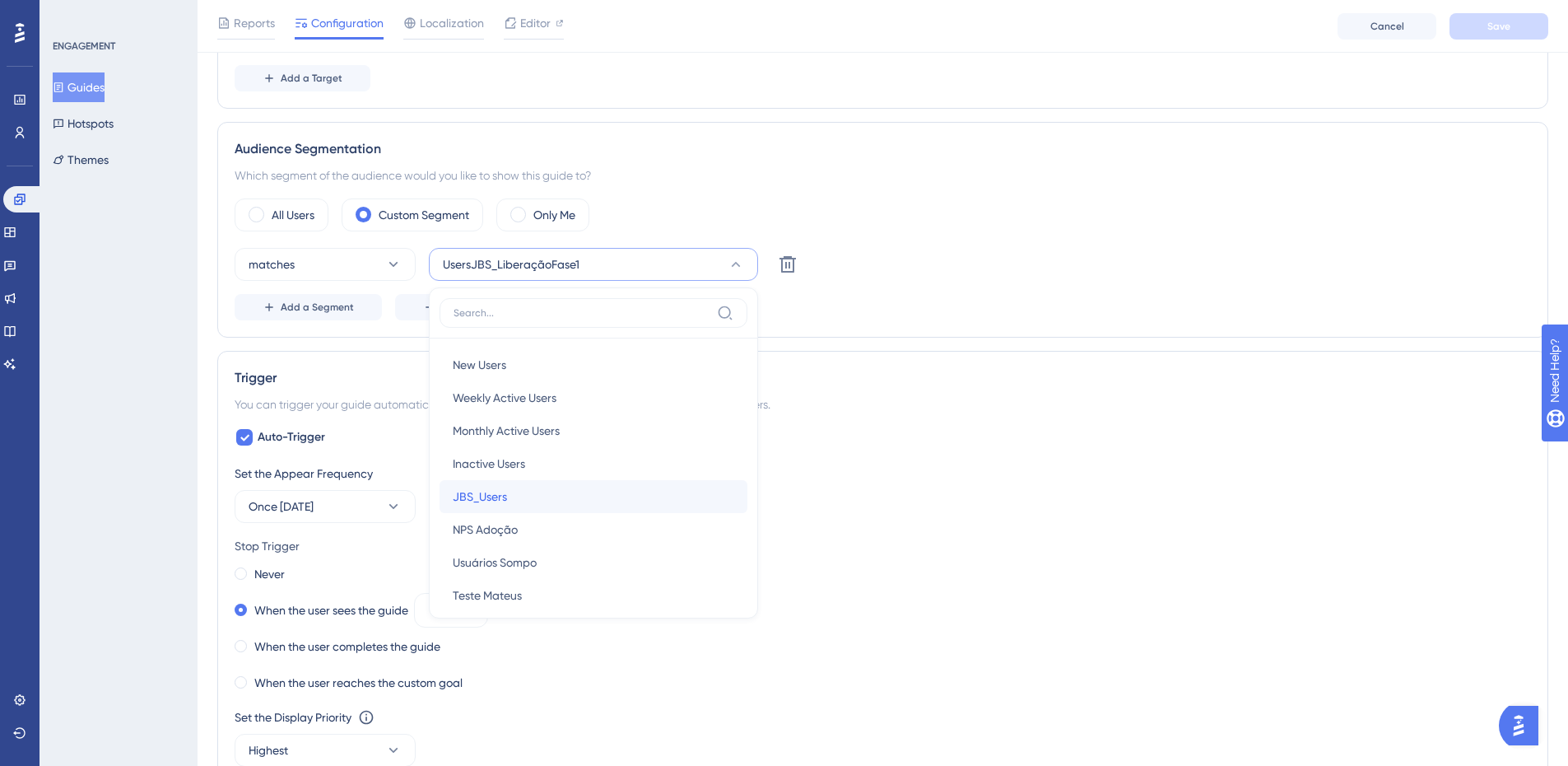
click at [485, 493] on span "JBS_Users" at bounding box center [480, 496] width 54 height 20
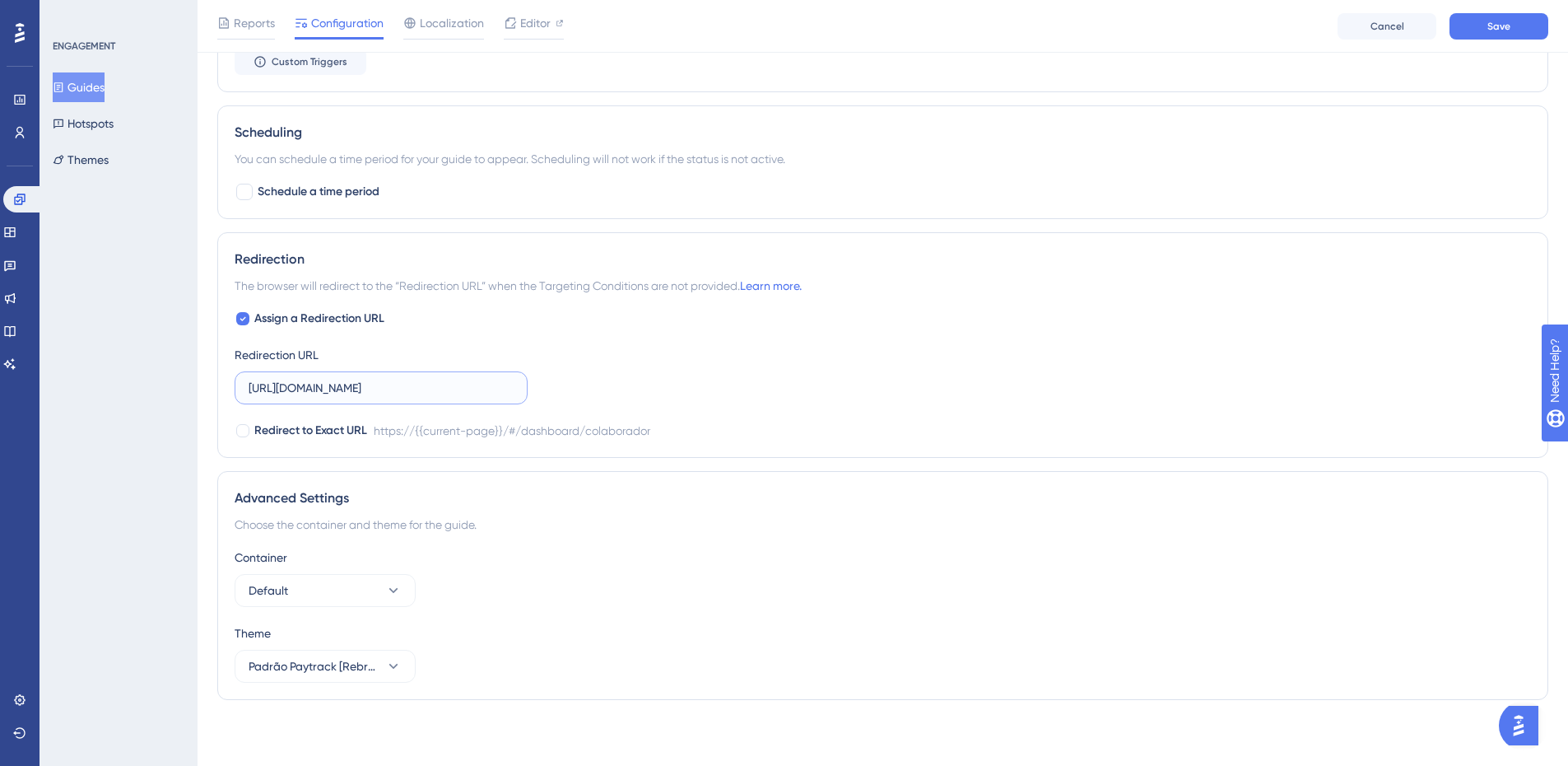
scroll to position [0, 38]
drag, startPoint x: 307, startPoint y: 391, endPoint x: 572, endPoint y: 389, distance: 265.0
click at [572, 389] on div "Assign a Redirection URL Redirection URL https://app.paytrack.com.br/#/dashboar…" at bounding box center [883, 374] width 1297 height 132
click at [592, 356] on div "Assign a Redirection URL Redirection URL https://app.paytrack.com.br/#/dashboar…" at bounding box center [883, 374] width 1297 height 132
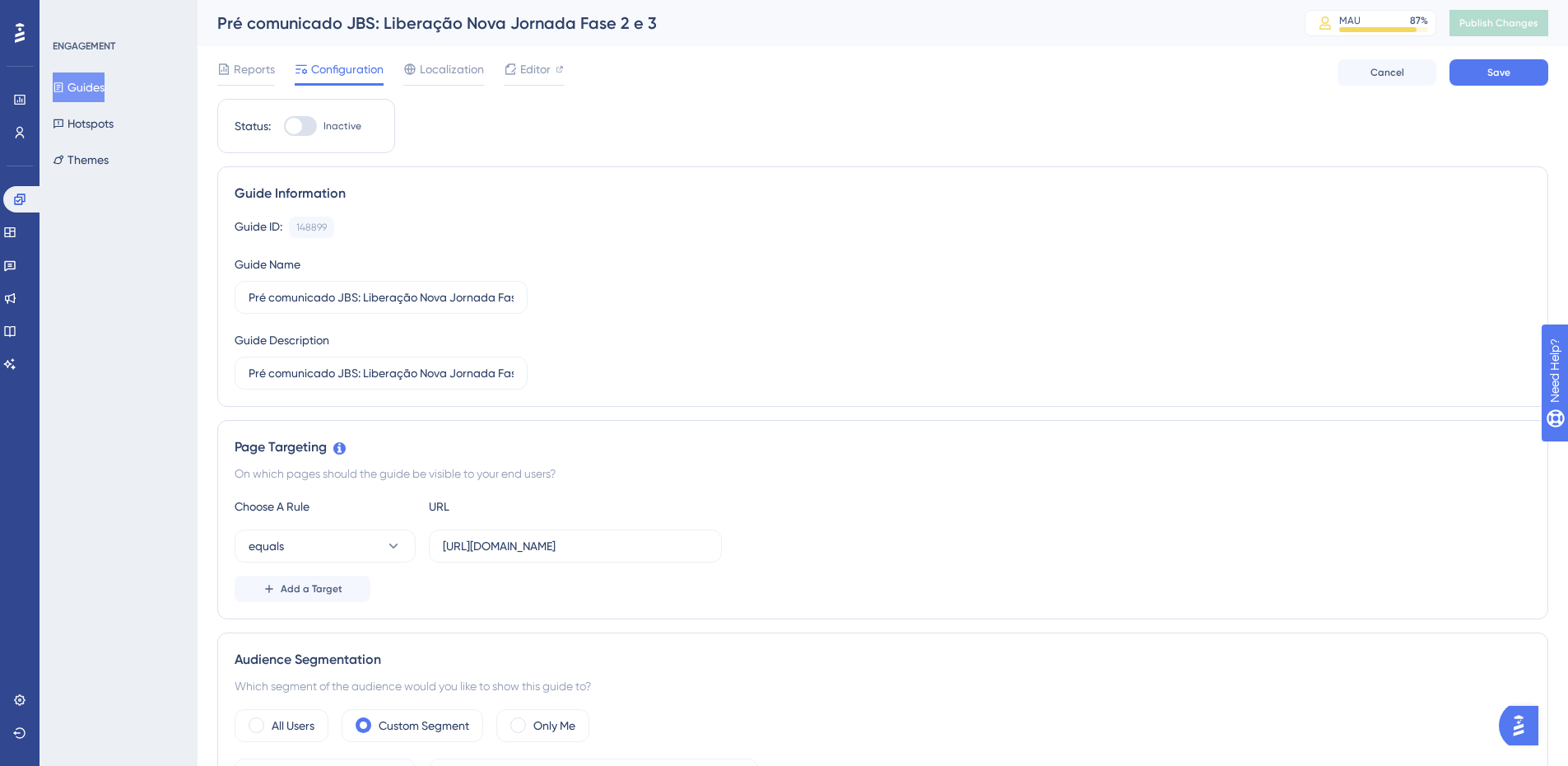
click at [300, 129] on div at bounding box center [294, 126] width 16 height 16
click at [284, 127] on input "Inactive" at bounding box center [283, 126] width 1 height 1
click at [1522, 72] on button "Save" at bounding box center [1499, 72] width 99 height 26
click at [1501, 25] on span "Publish Changes" at bounding box center [1499, 23] width 79 height 14
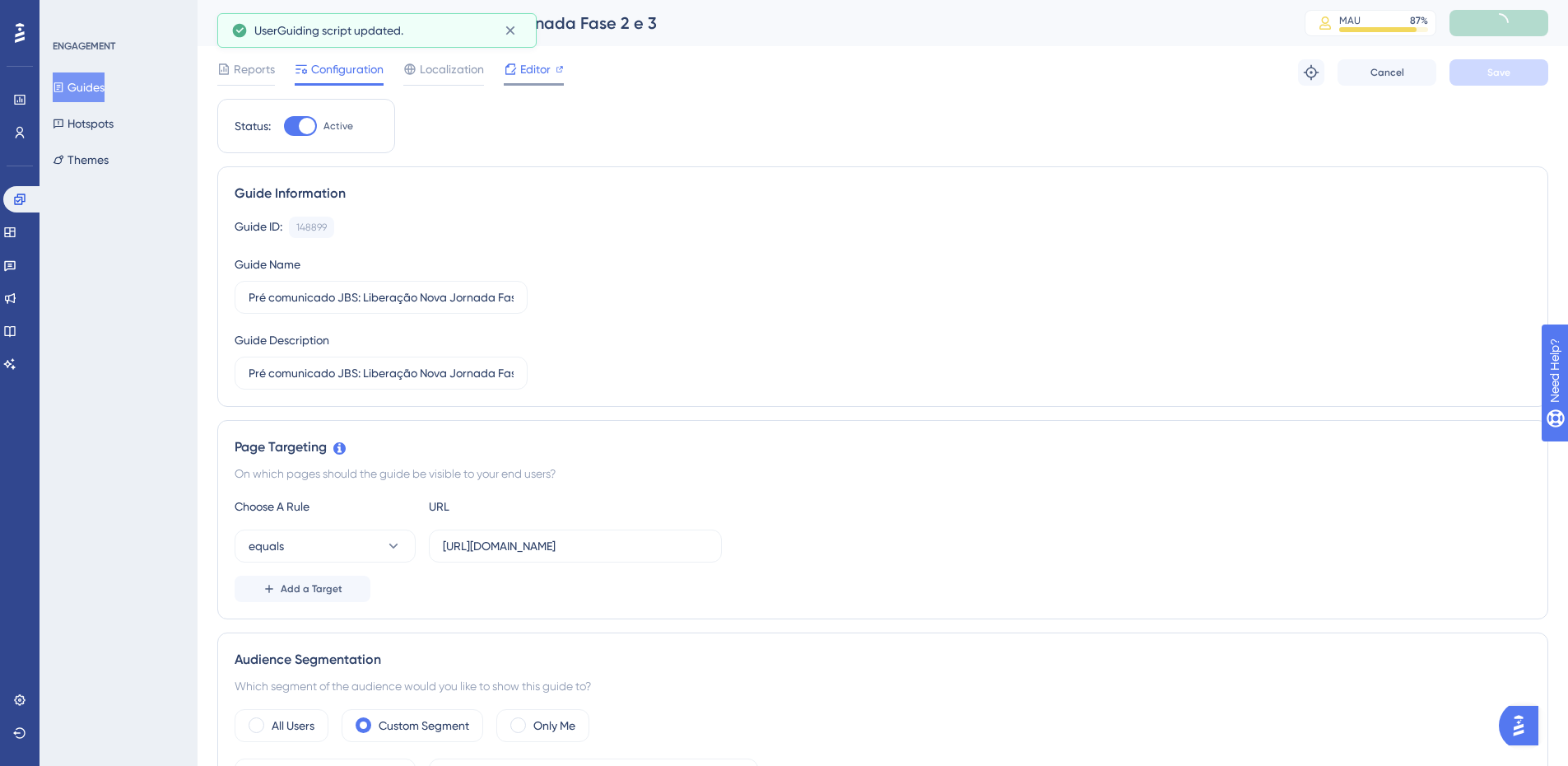
click at [532, 74] on span "Editor" at bounding box center [535, 69] width 31 height 20
click at [316, 123] on div at bounding box center [300, 126] width 33 height 20
click at [284, 126] on input "Active" at bounding box center [283, 126] width 1 height 1
checkbox input "false"
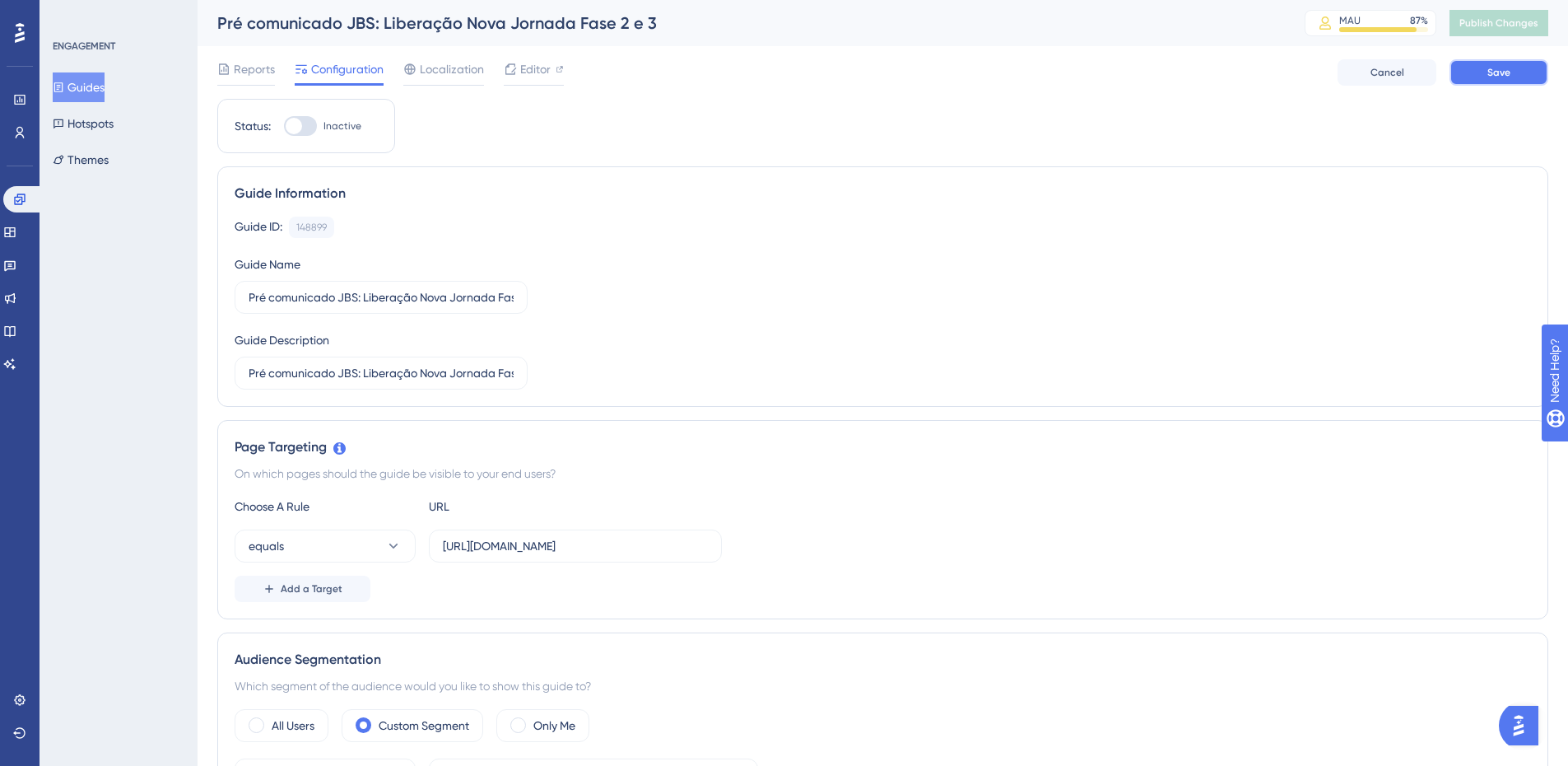
click at [1476, 68] on button "Save" at bounding box center [1499, 72] width 99 height 26
click at [1494, 26] on span "Publish Changes" at bounding box center [1499, 23] width 79 height 14
click at [253, 69] on span "Reports" at bounding box center [254, 69] width 41 height 20
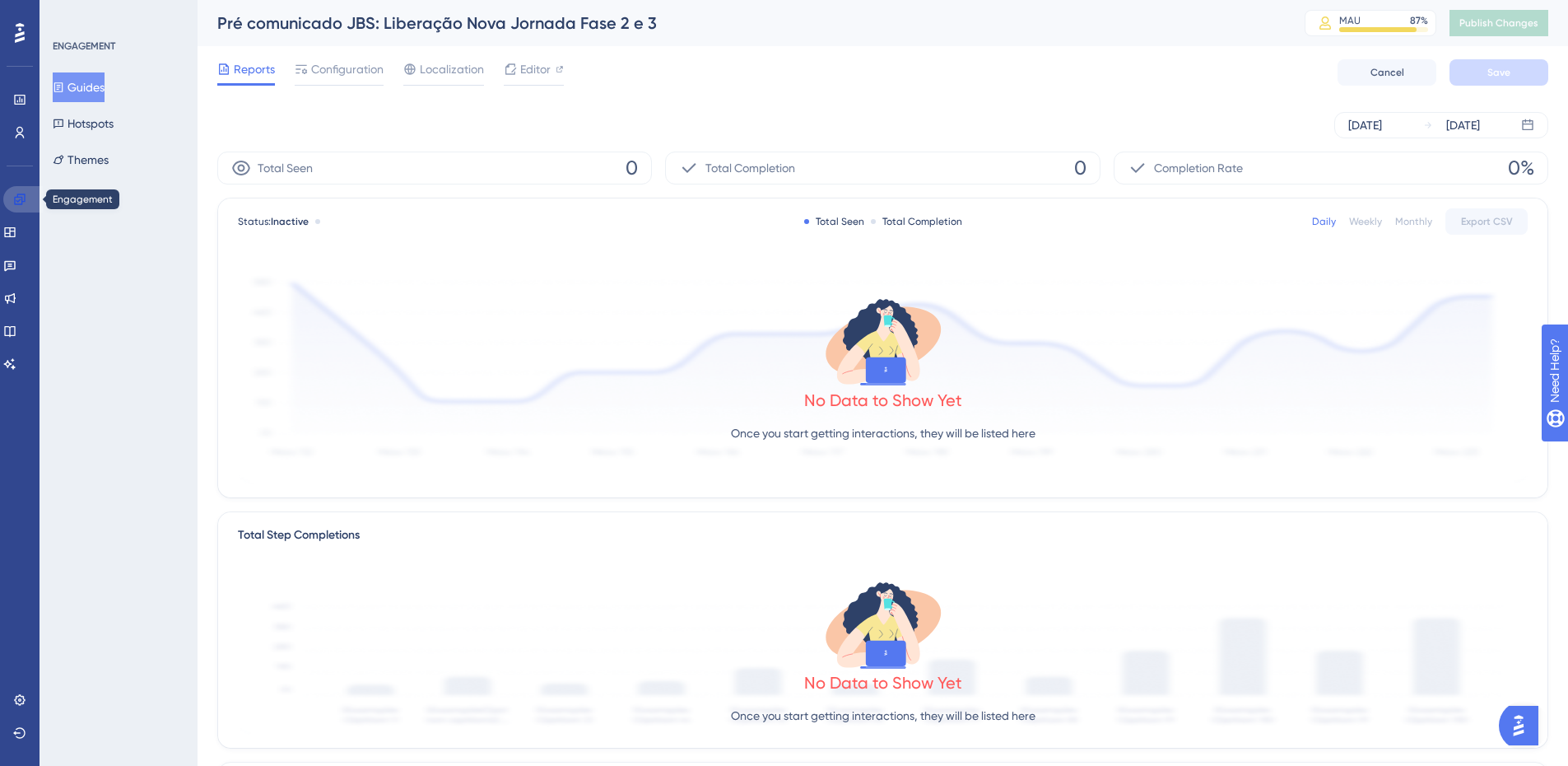
click at [27, 192] on link at bounding box center [24, 199] width 40 height 26
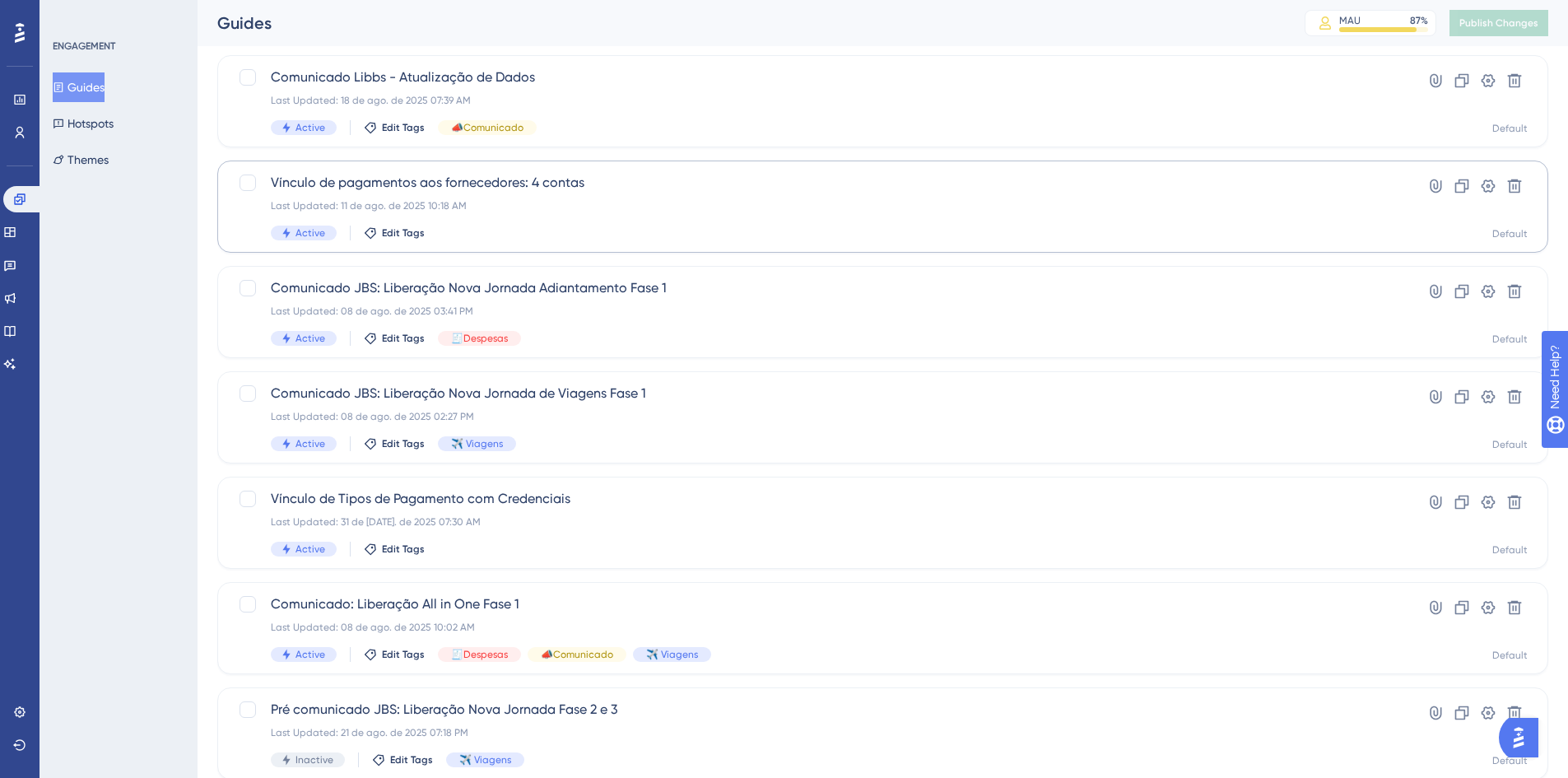
scroll to position [330, 0]
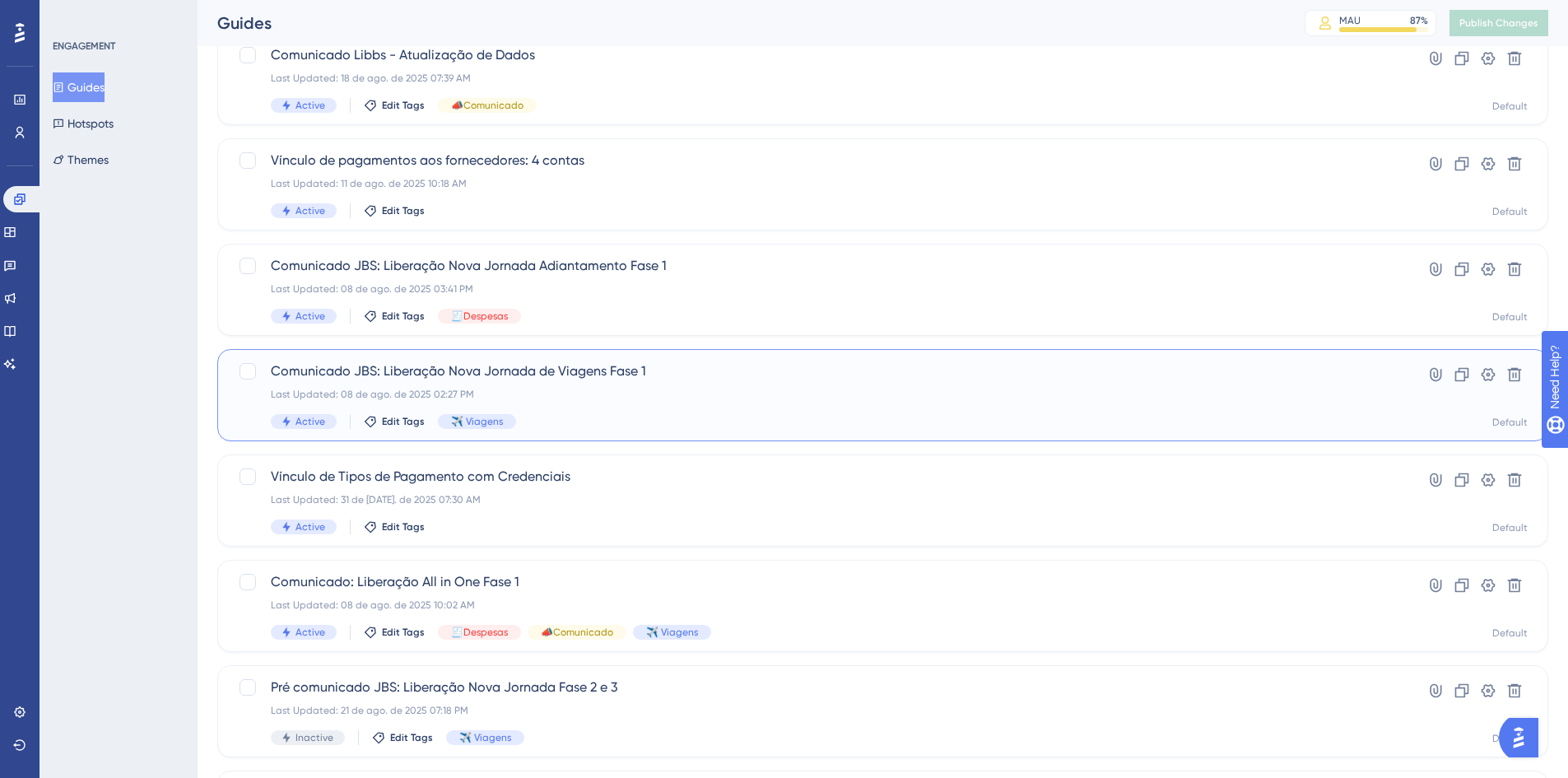
click at [484, 369] on span "Comunicado JBS: Liberação Nova Jornada de Viagens Fase 1" at bounding box center [817, 371] width 1093 height 20
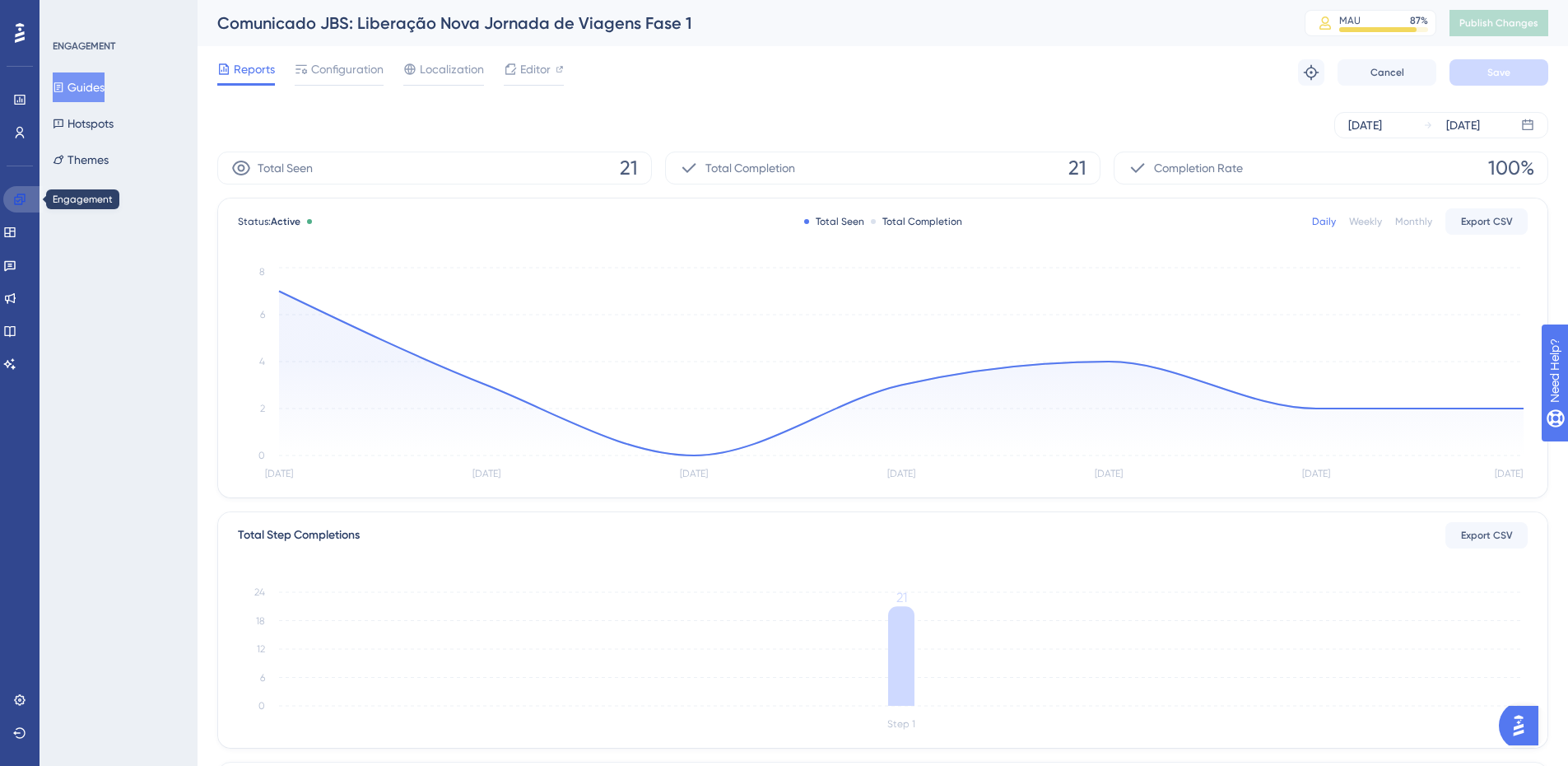
click at [17, 195] on icon at bounding box center [19, 199] width 11 height 11
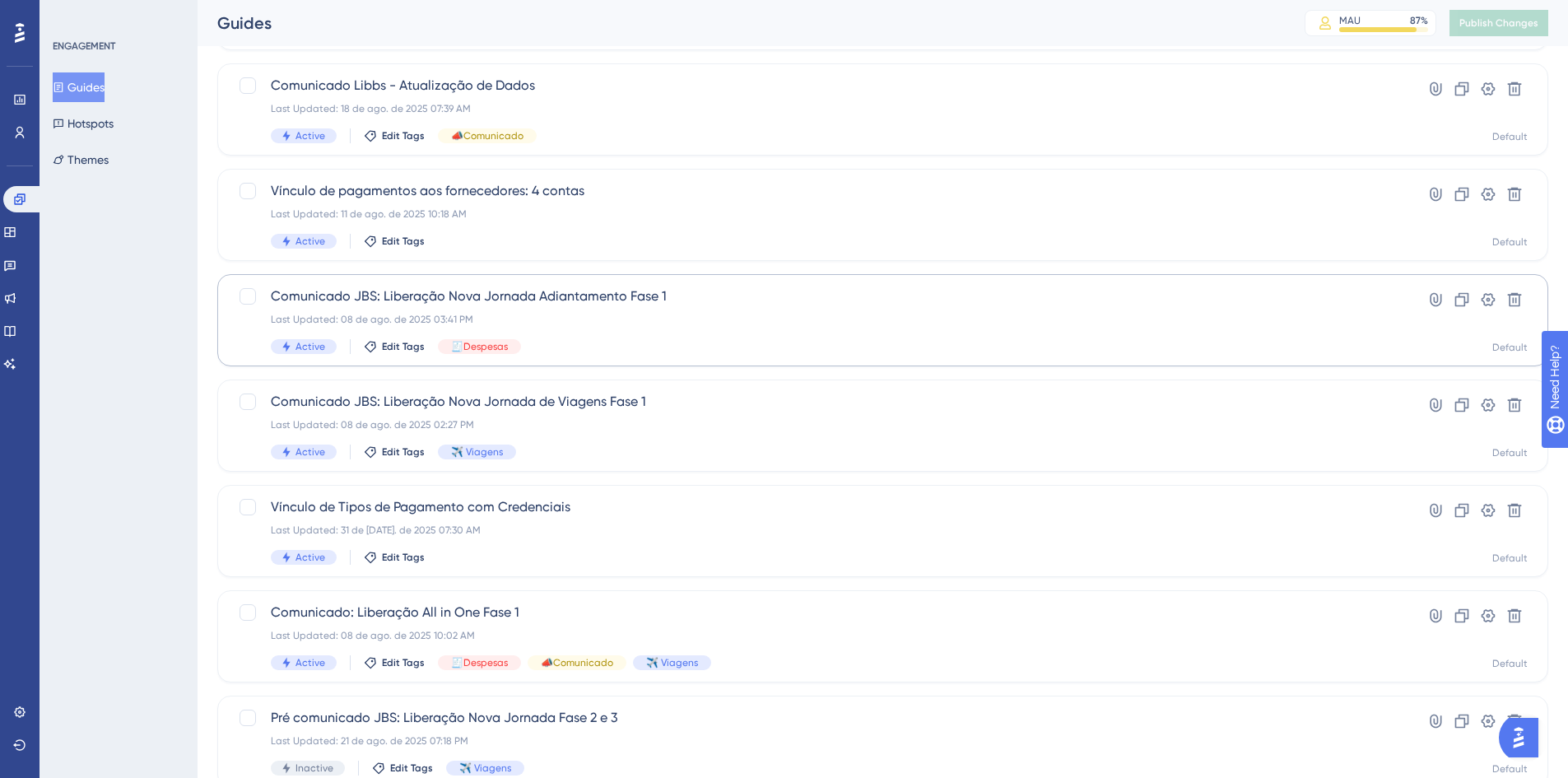
scroll to position [412, 0]
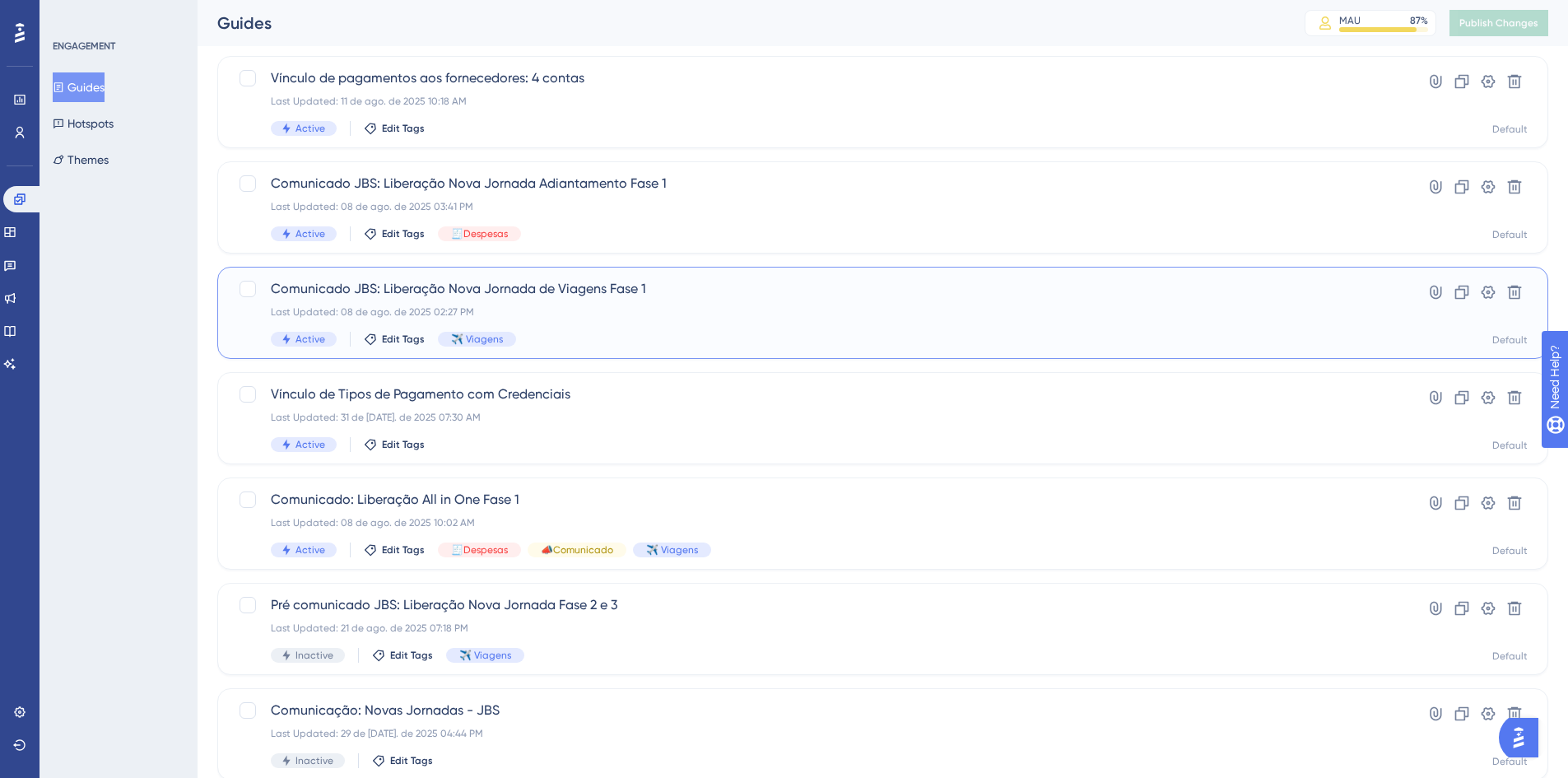
click at [535, 304] on div "Comunicado JBS: Liberação Nova Jornada de Viagens Fase 1 Last Updated: 08 de ag…" at bounding box center [817, 313] width 1093 height 67
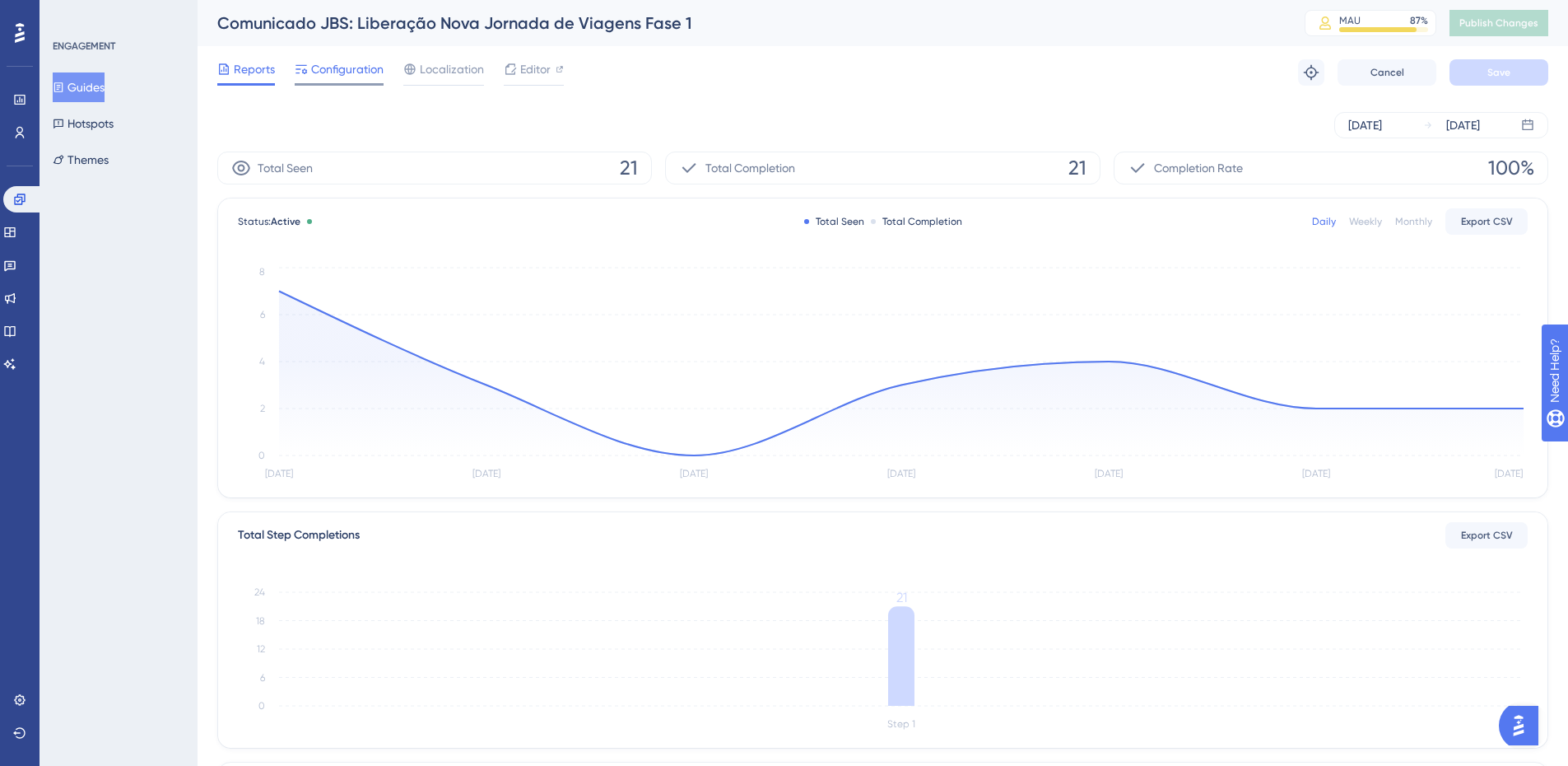
click at [358, 74] on span "Configuration" at bounding box center [348, 69] width 73 height 20
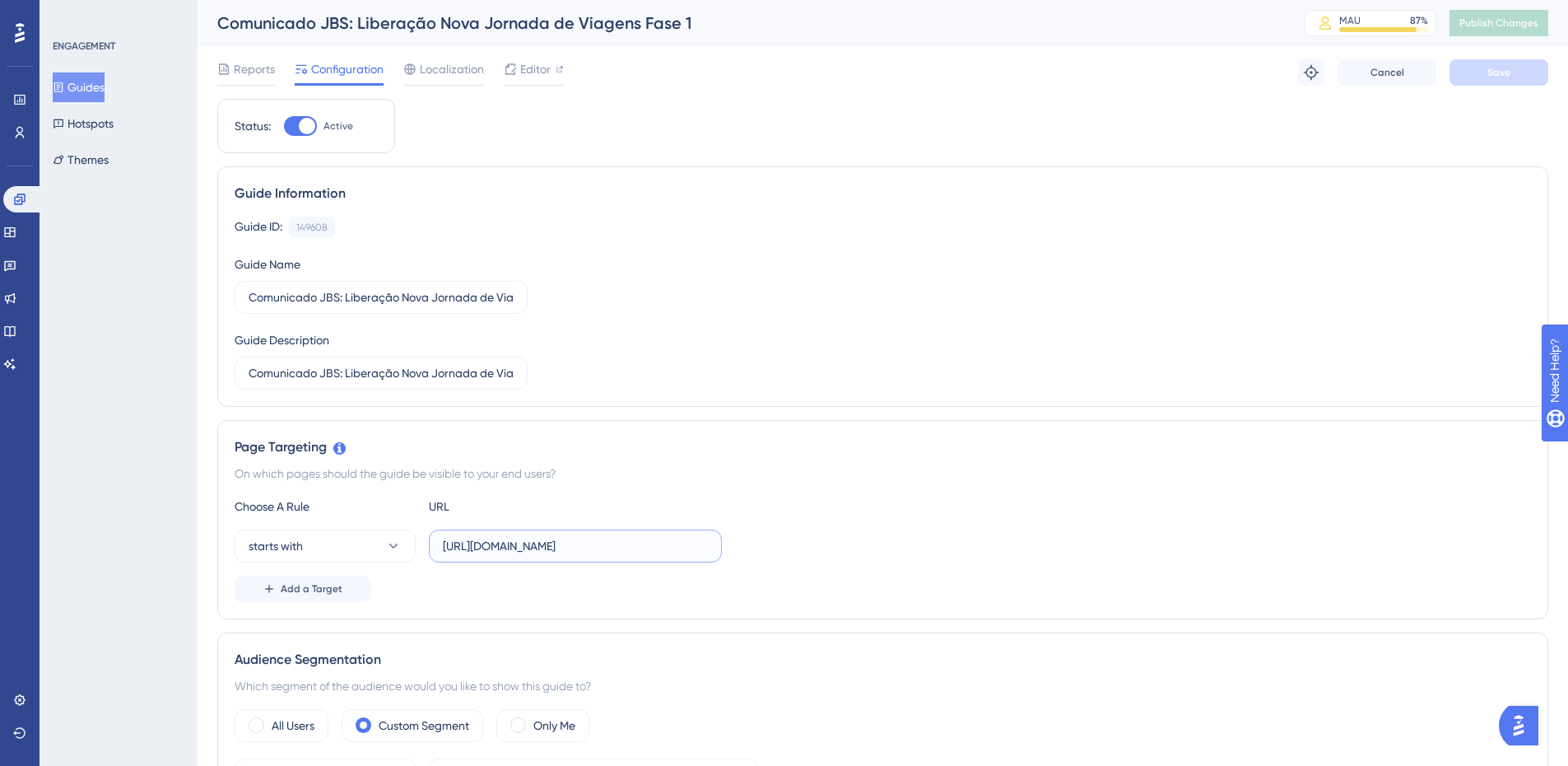
drag, startPoint x: 503, startPoint y: 545, endPoint x: 715, endPoint y: 539, distance: 212.1
click at [715, 539] on label "https://app.paytrack.com.br/#/viagem/nova/" at bounding box center [575, 545] width 293 height 33
click at [26, 202] on link at bounding box center [24, 199] width 40 height 26
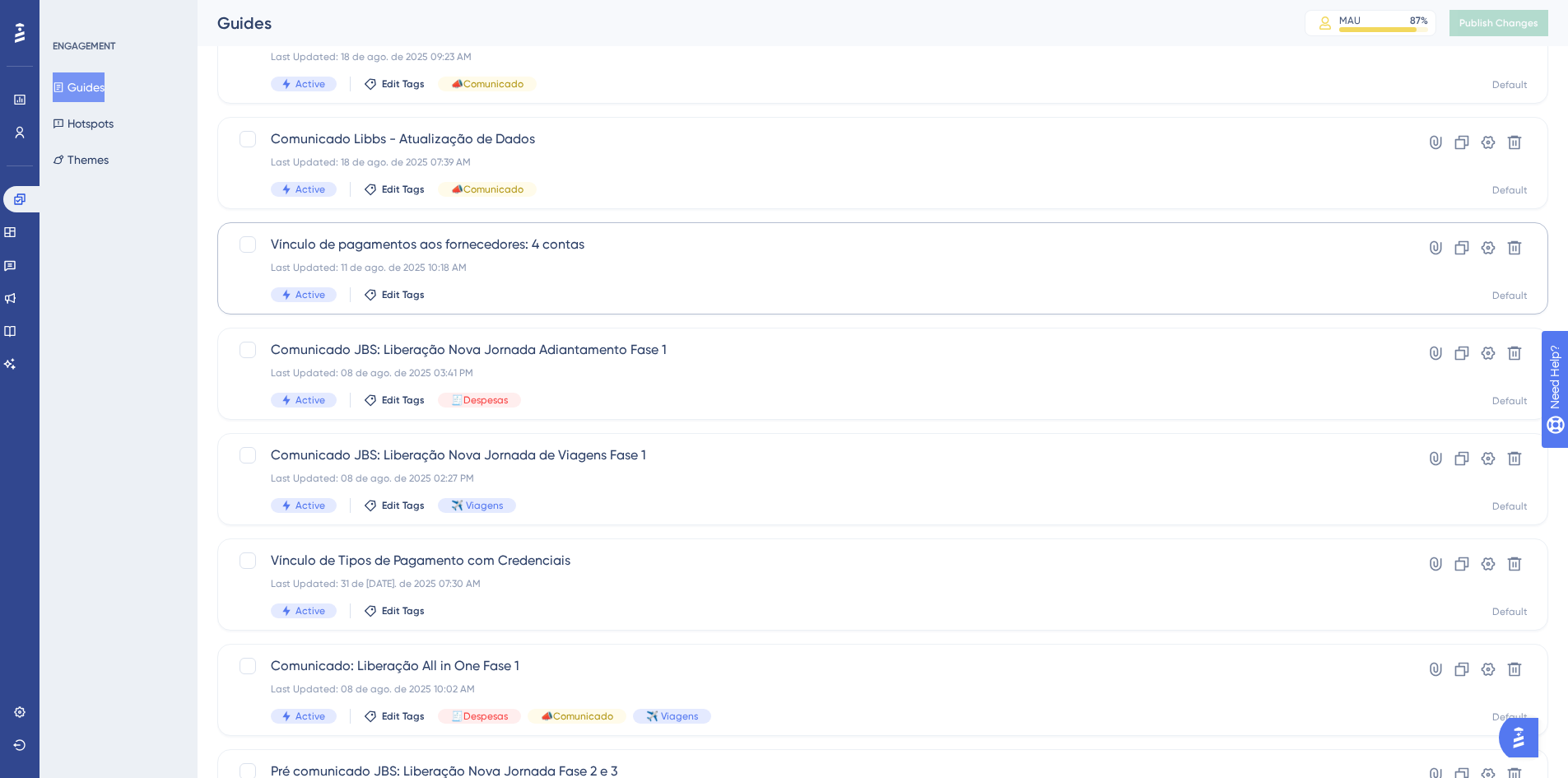
scroll to position [247, 0]
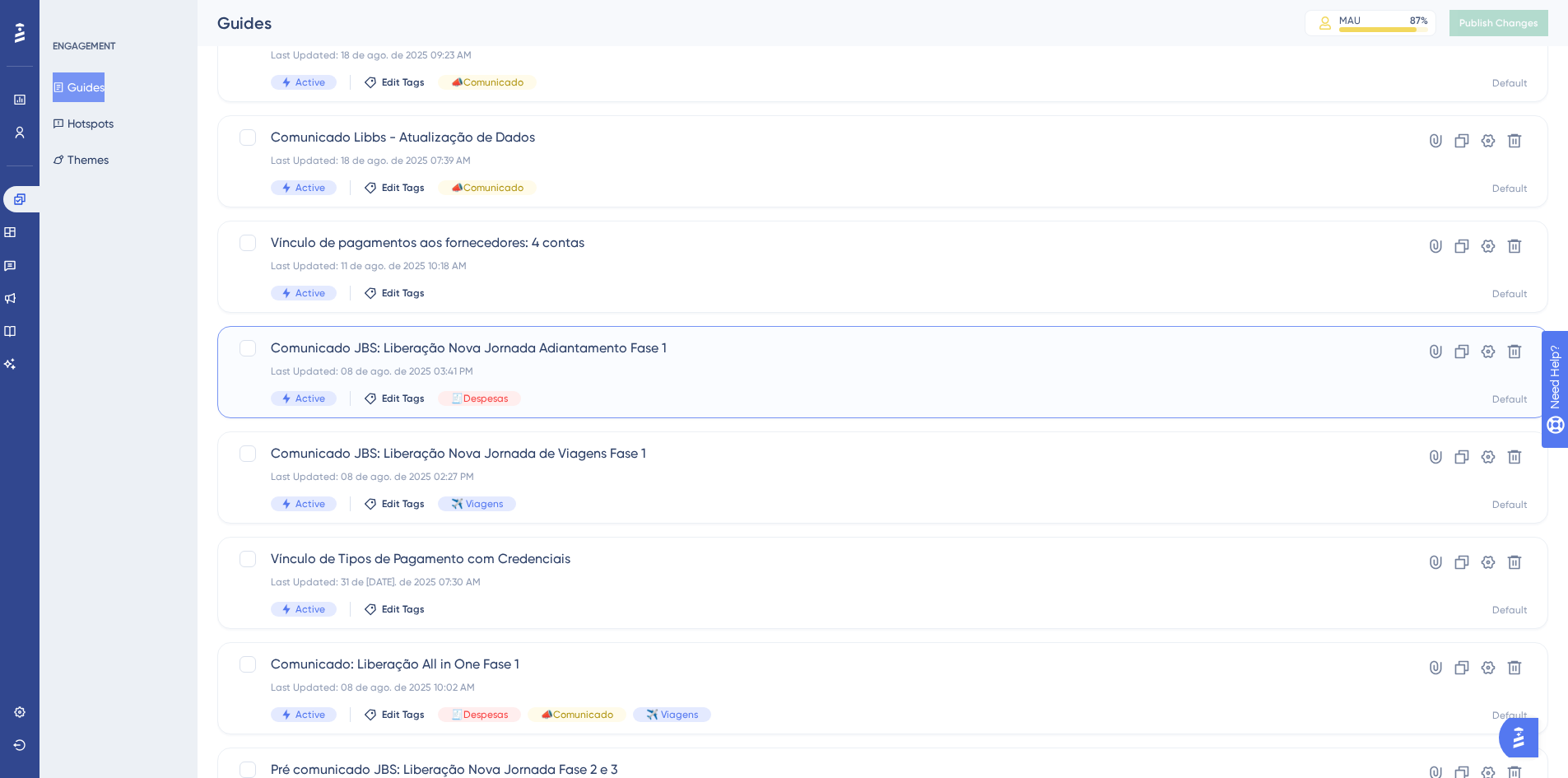
click at [502, 353] on span "Comunicado JBS: Liberação Nova Jornada Adiantamento Fase 1" at bounding box center [817, 349] width 1093 height 20
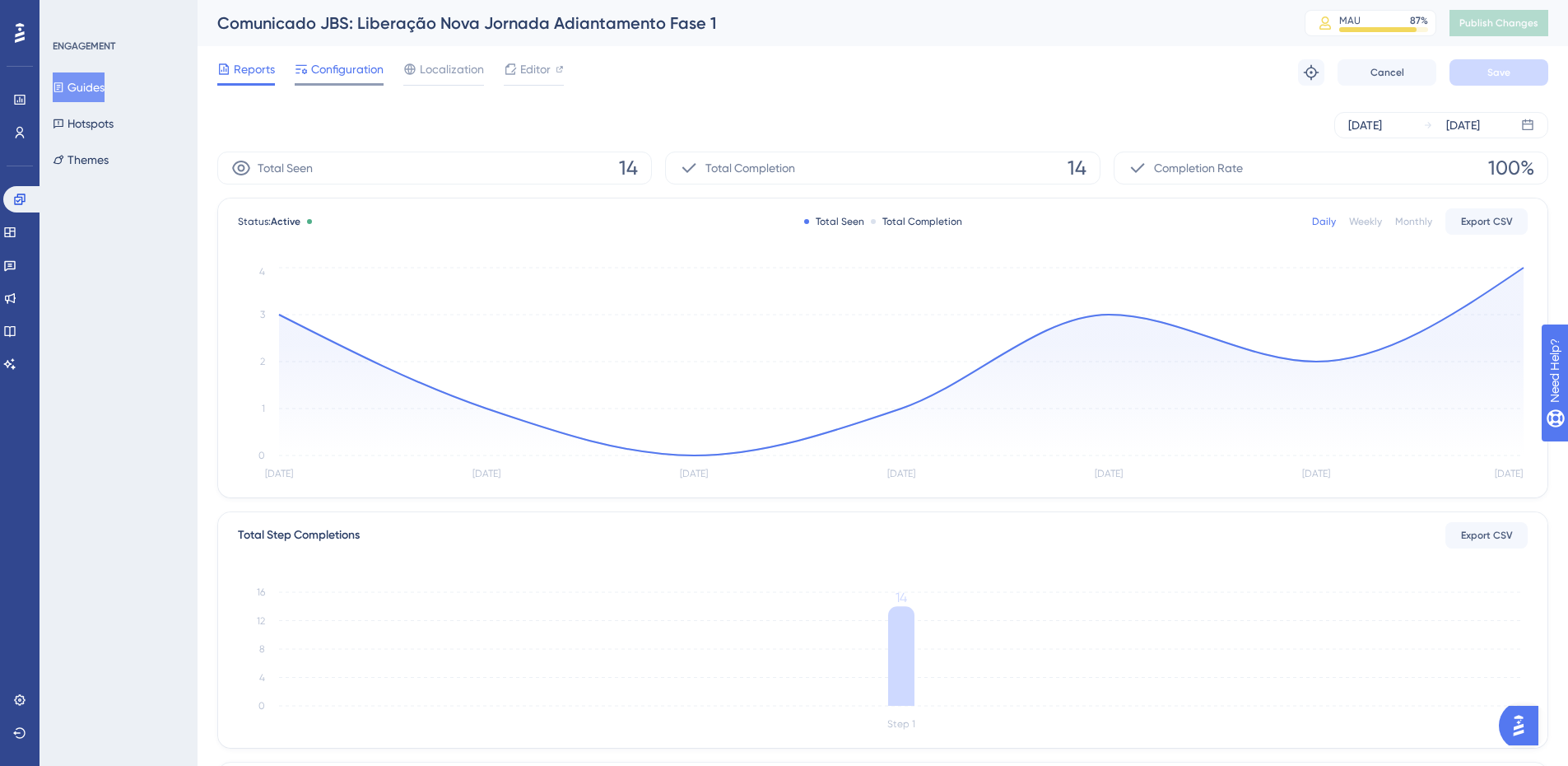
click at [342, 65] on span "Configuration" at bounding box center [348, 69] width 73 height 20
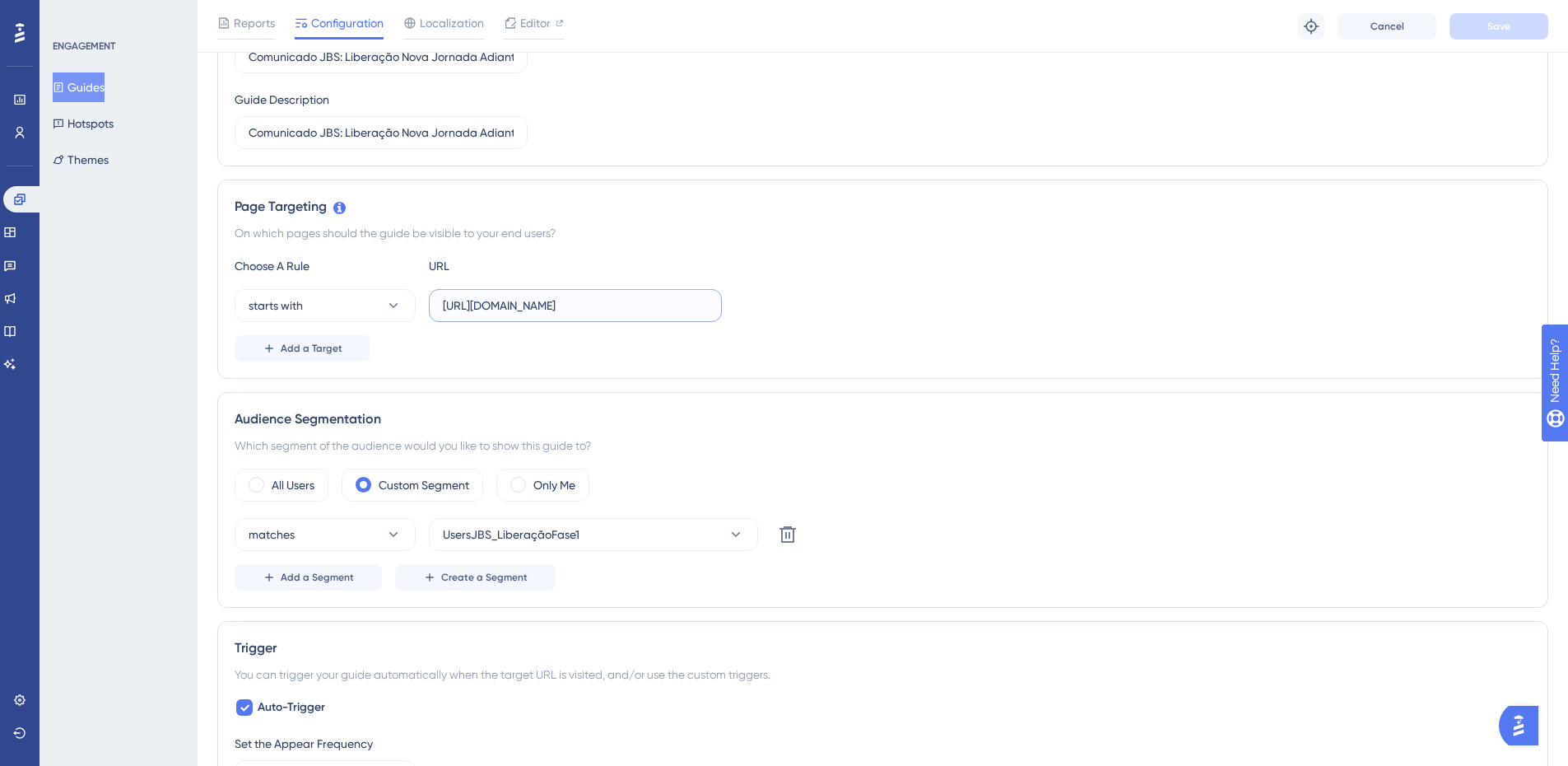
scroll to position [0, 41]
drag, startPoint x: 502, startPoint y: 311, endPoint x: 759, endPoint y: 300, distance: 257.2
click at [759, 300] on div "starts with https://app.paytrack.com.br/#/despesa/adiantamento/" at bounding box center [883, 305] width 1297 height 33
click at [624, 309] on input "https://app.paytrack.com.br/#/despesa/adiantamento/" at bounding box center [575, 306] width 265 height 18
click at [808, 295] on div "starts with https://app.paytrack.com.br/#/despesa/adiantamento/" at bounding box center [883, 305] width 1297 height 33
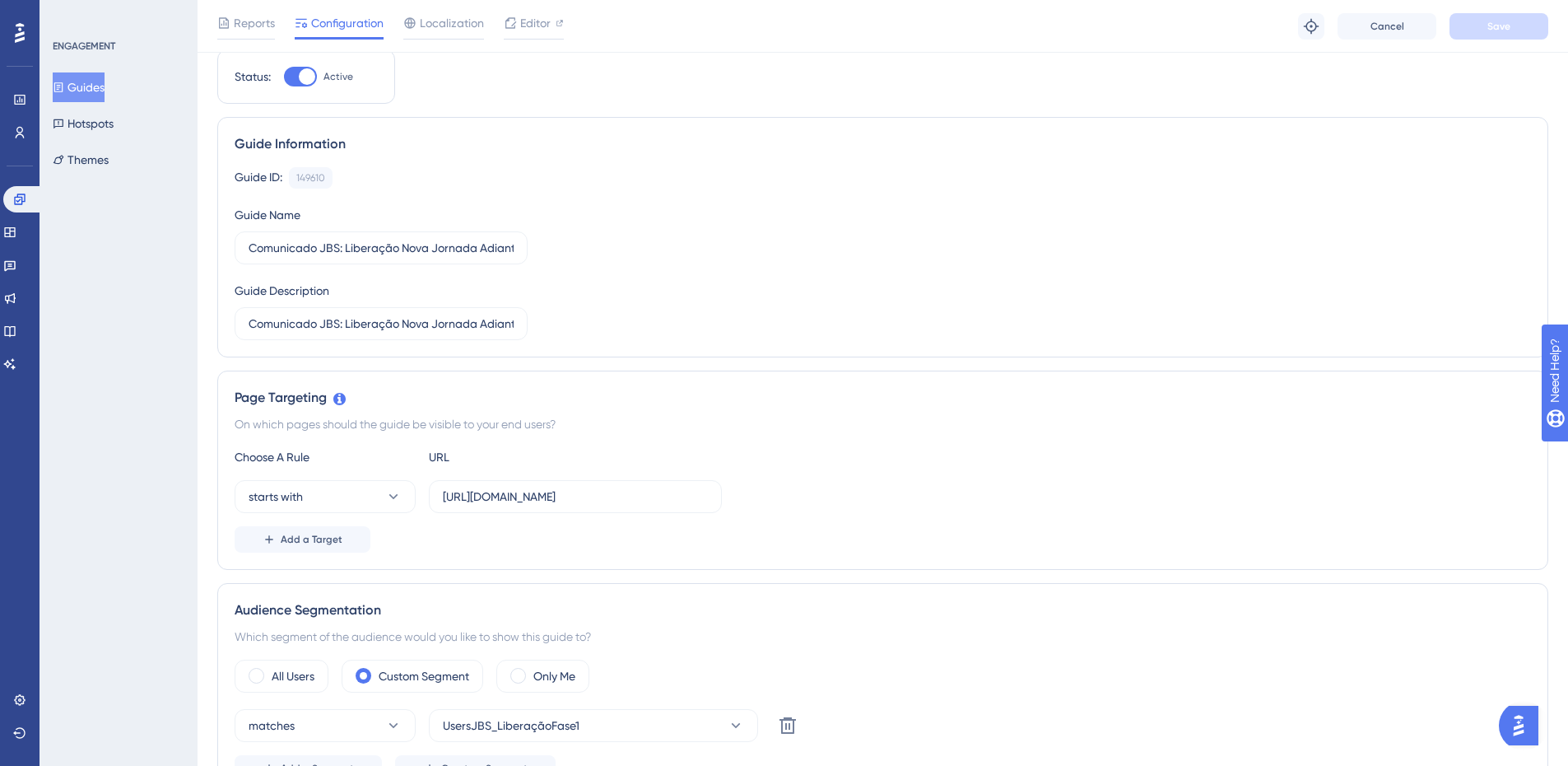
scroll to position [0, 0]
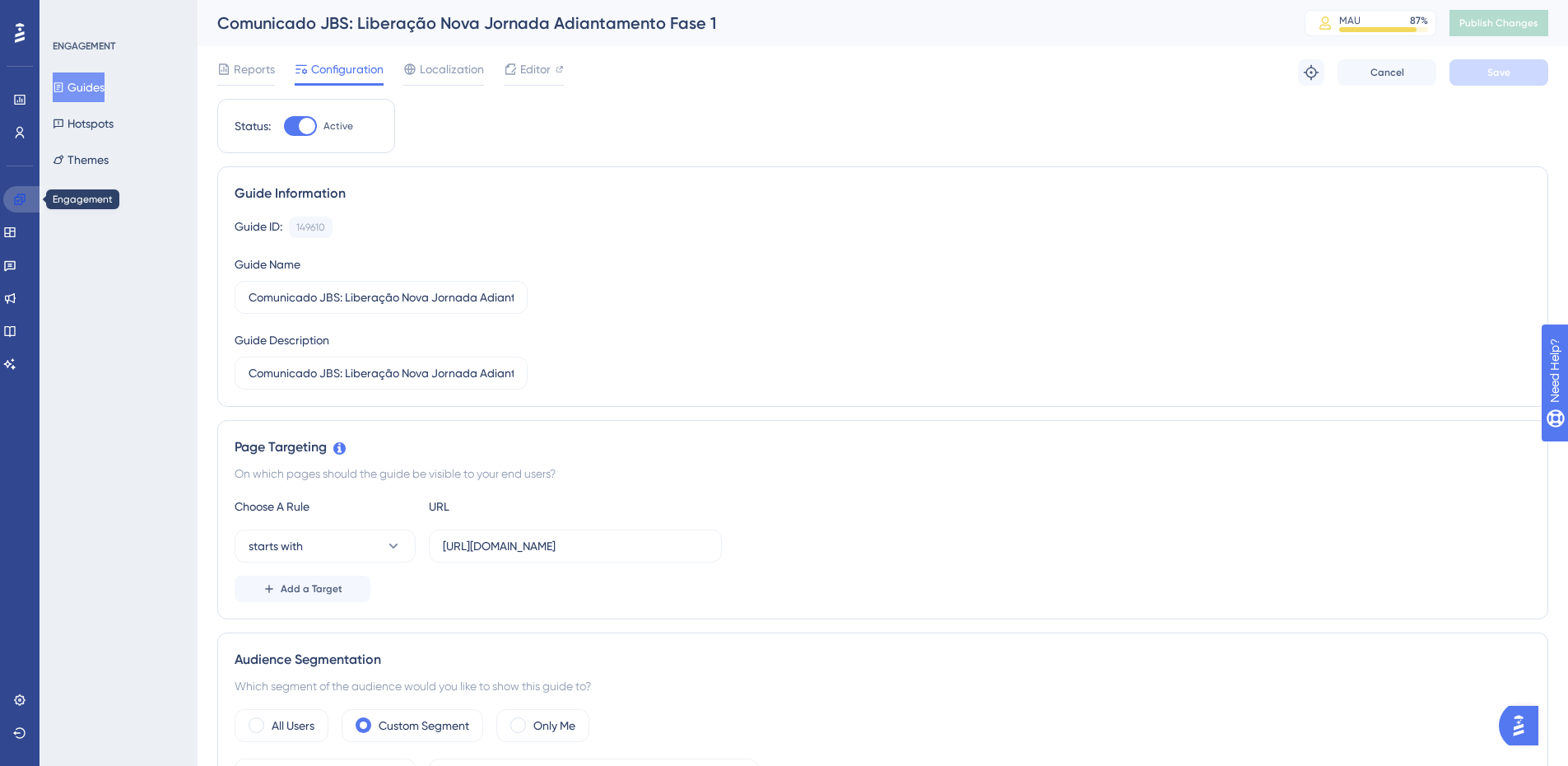
click at [20, 187] on link at bounding box center [24, 199] width 40 height 26
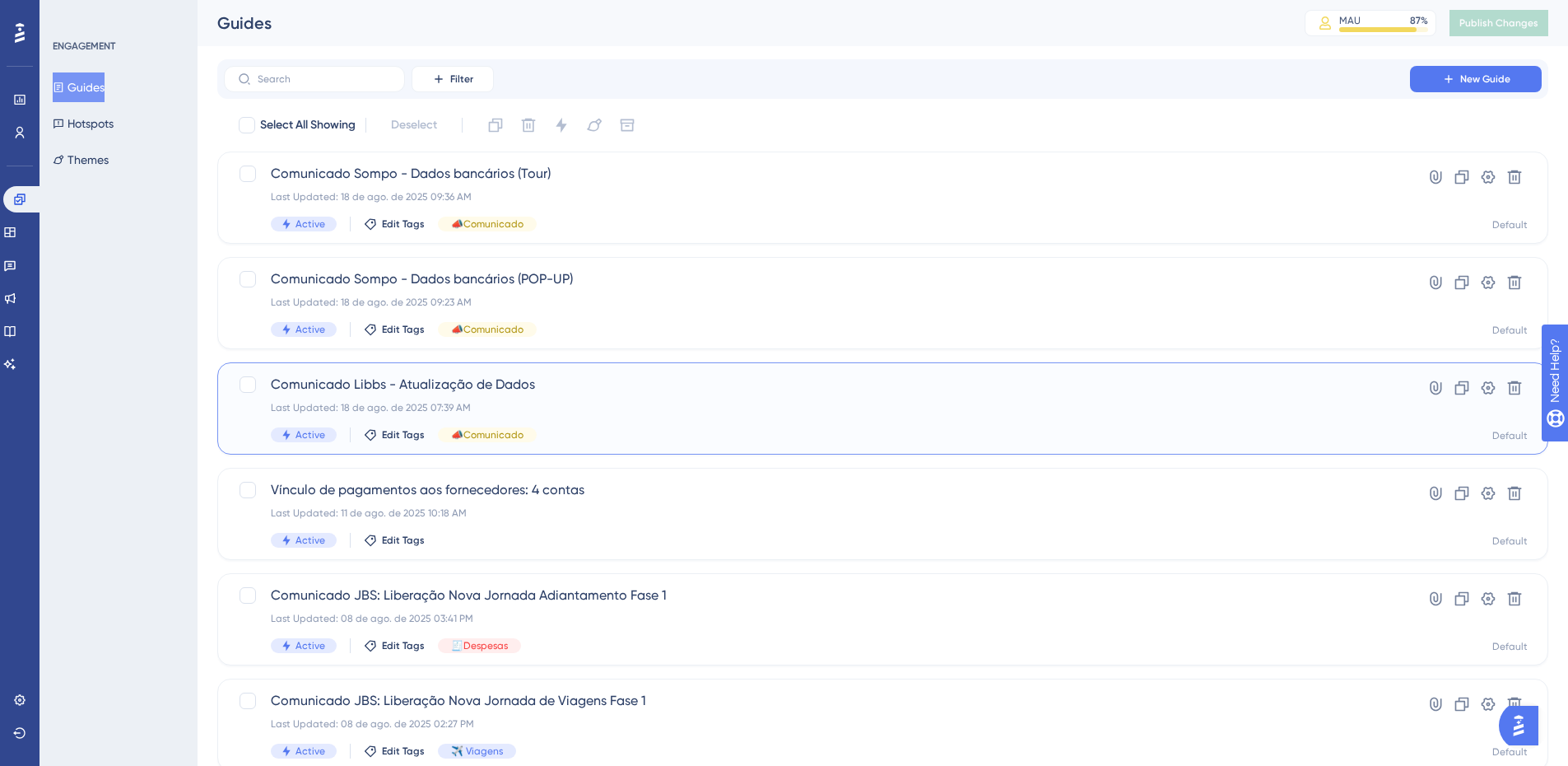
click at [466, 380] on span "Comunicado Libbs - Atualização de Dados" at bounding box center [817, 385] width 1093 height 20
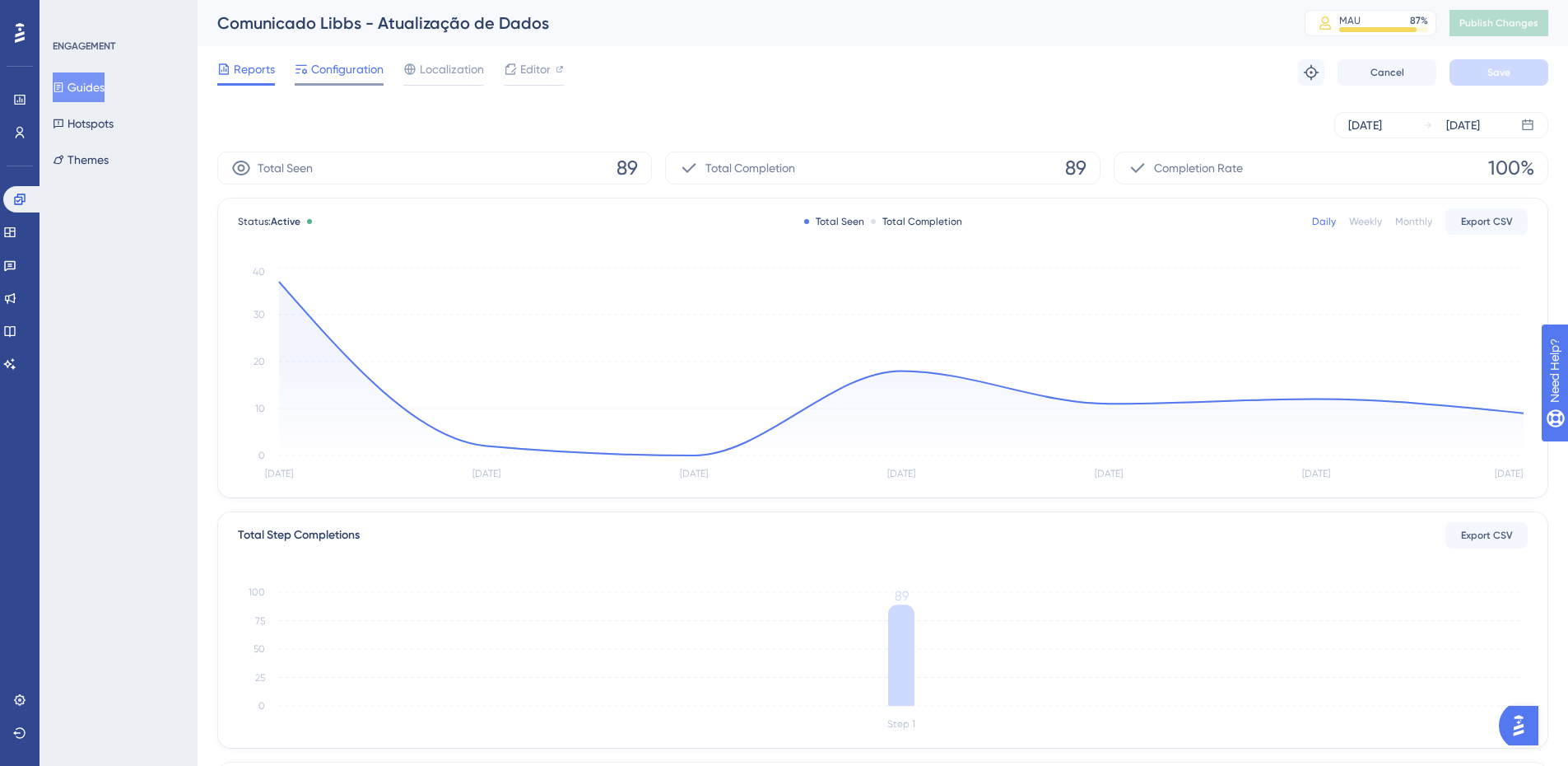
click at [354, 66] on span "Configuration" at bounding box center [348, 69] width 73 height 20
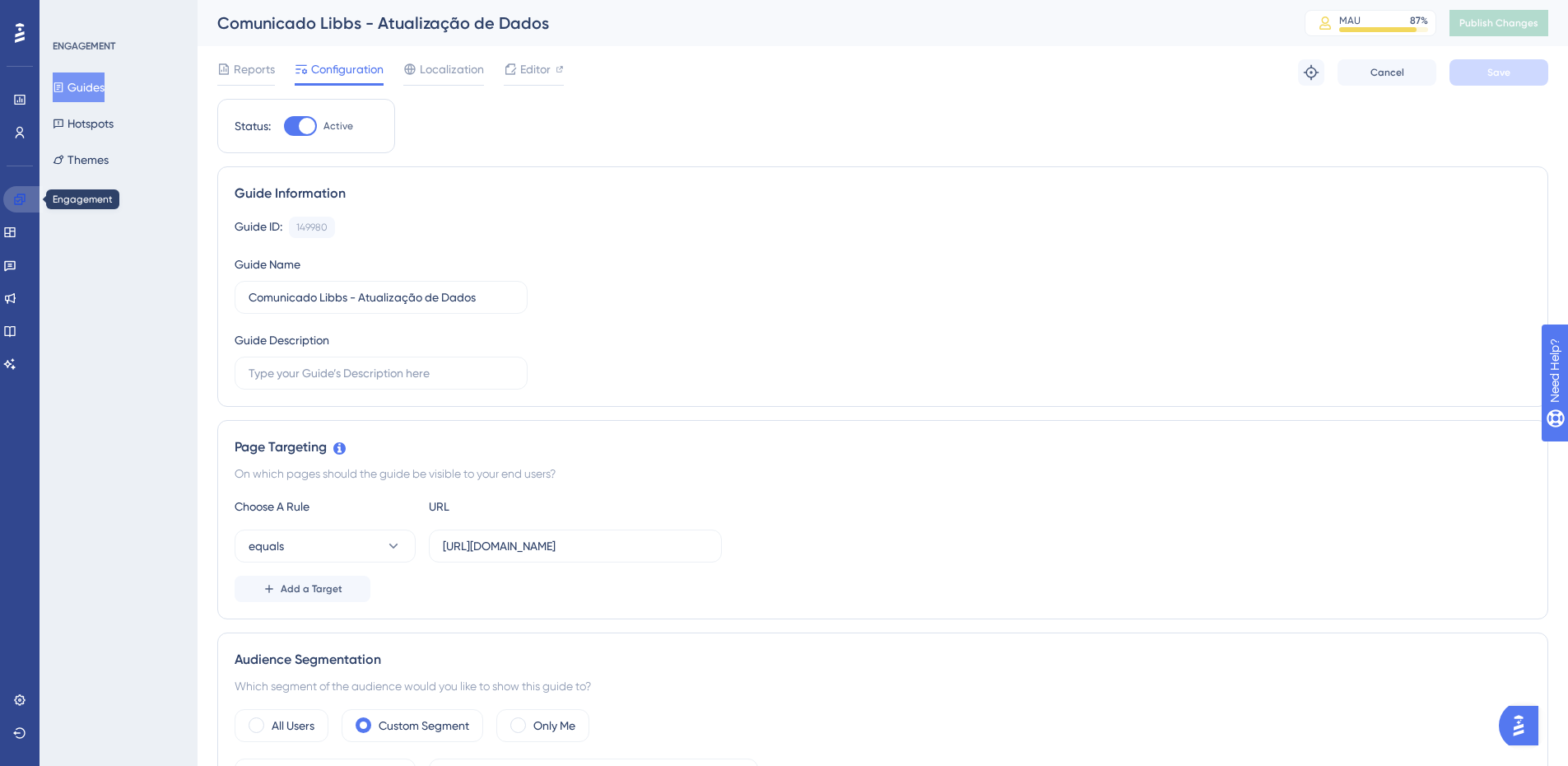
click at [15, 203] on icon at bounding box center [19, 199] width 11 height 11
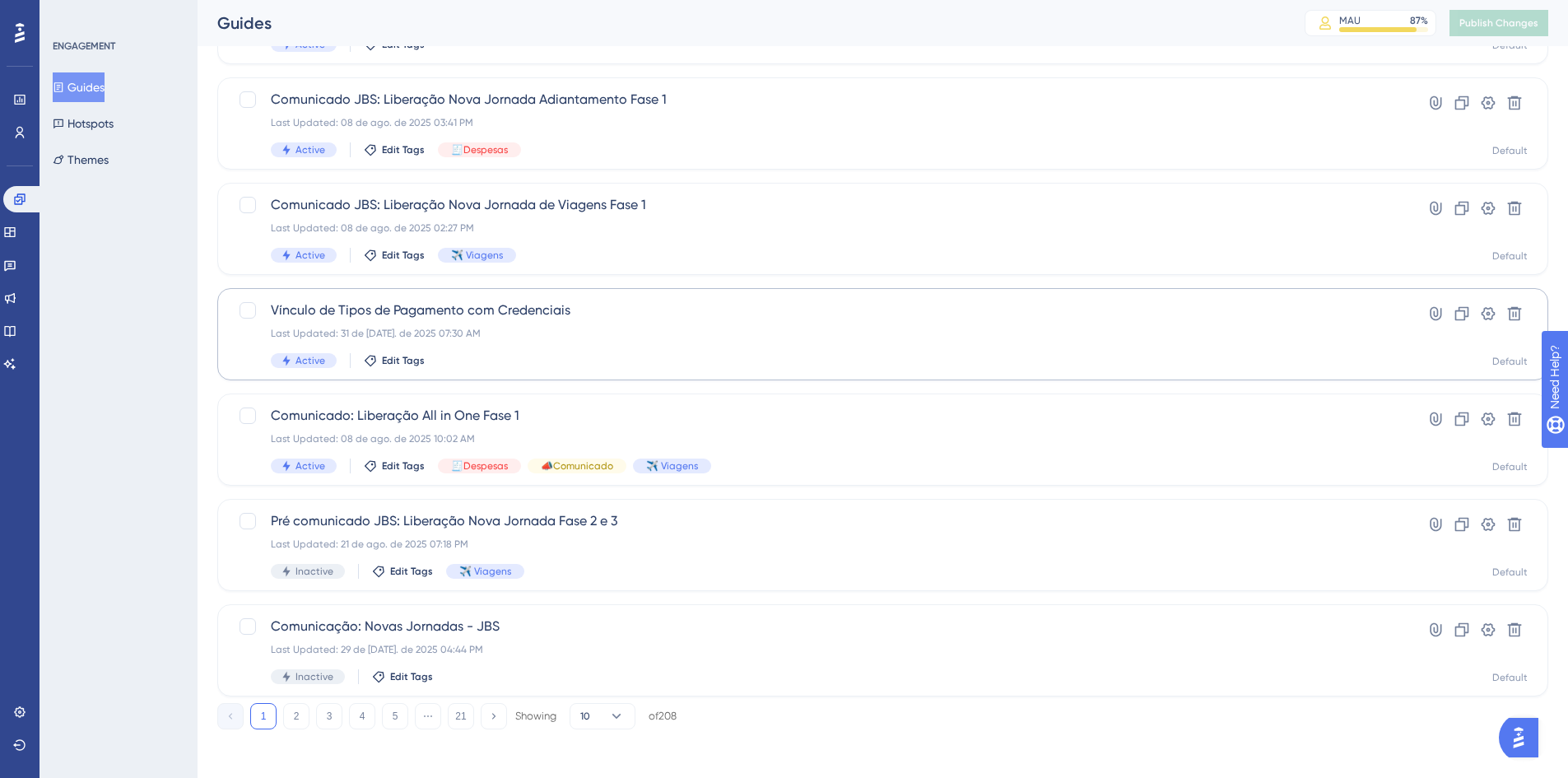
scroll to position [500, 0]
